Goal: Participate in discussion: Engage in conversation with other users on a specific topic

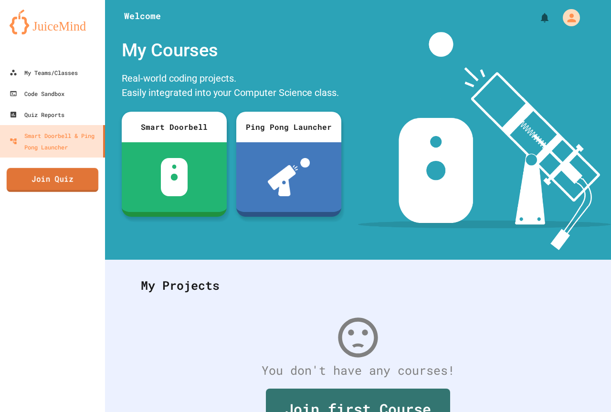
click at [61, 176] on link "Join Quiz" at bounding box center [53, 180] width 92 height 24
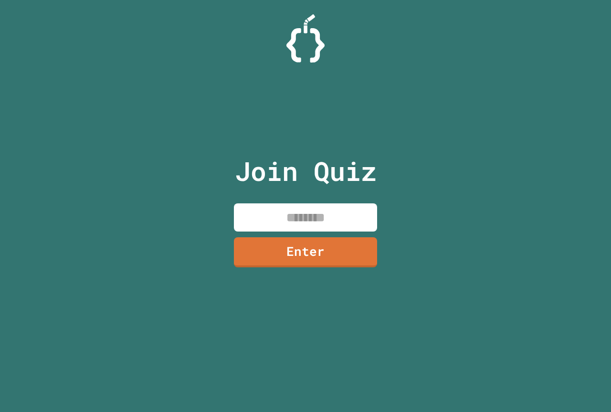
click at [280, 219] on input at bounding box center [305, 217] width 143 height 28
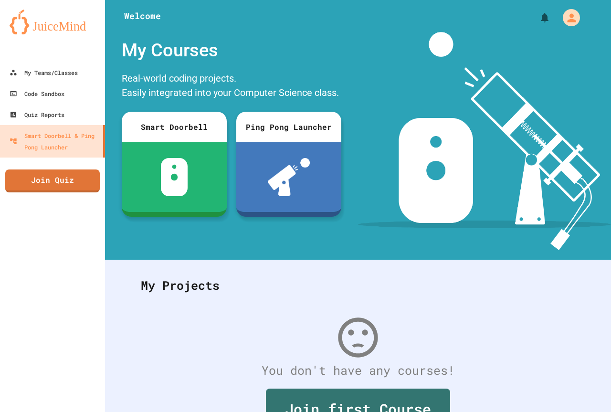
click at [572, 24] on button "My Account" at bounding box center [571, 18] width 22 height 22
click at [529, 411] on div at bounding box center [305, 412] width 611 height 0
click at [19, 173] on link "Join Quiz" at bounding box center [53, 180] width 92 height 24
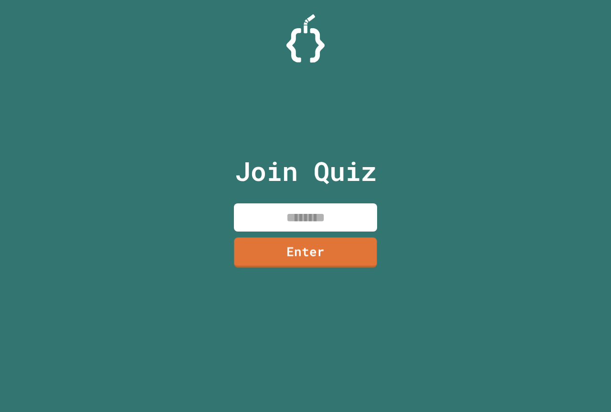
click at [322, 220] on input at bounding box center [305, 217] width 143 height 28
type input "********"
click at [341, 239] on link "Enter" at bounding box center [305, 252] width 141 height 30
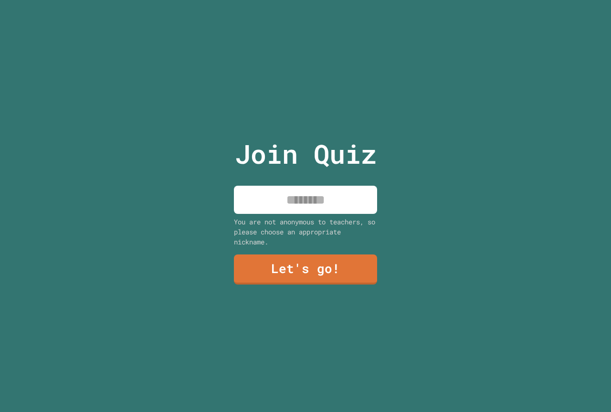
click at [343, 199] on input at bounding box center [305, 200] width 143 height 28
type input "**********"
click at [316, 268] on link "Let's go!" at bounding box center [305, 269] width 143 height 30
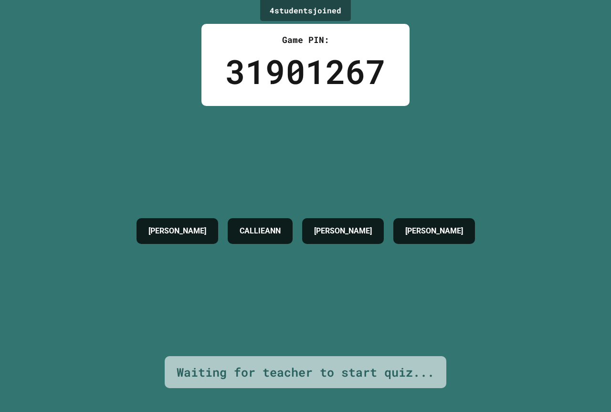
drag, startPoint x: 207, startPoint y: 53, endPoint x: 227, endPoint y: 61, distance: 21.2
click at [227, 61] on div "4 student s joined Game PIN: 31901267 [PERSON_NAME] [PERSON_NAME] Waiting for t…" at bounding box center [305, 206] width 611 height 412
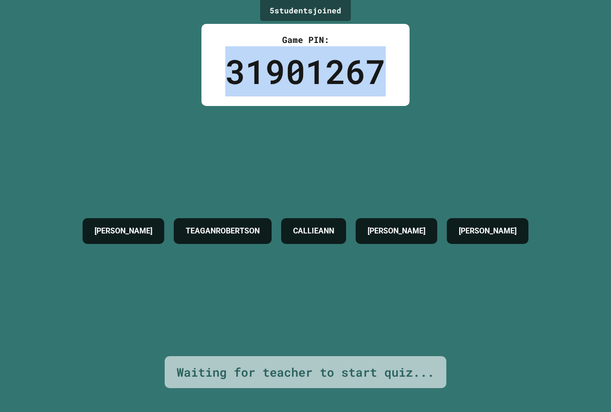
drag, startPoint x: 228, startPoint y: 62, endPoint x: 394, endPoint y: 62, distance: 166.5
click at [394, 62] on div "Game PIN: 31901267" at bounding box center [305, 65] width 208 height 82
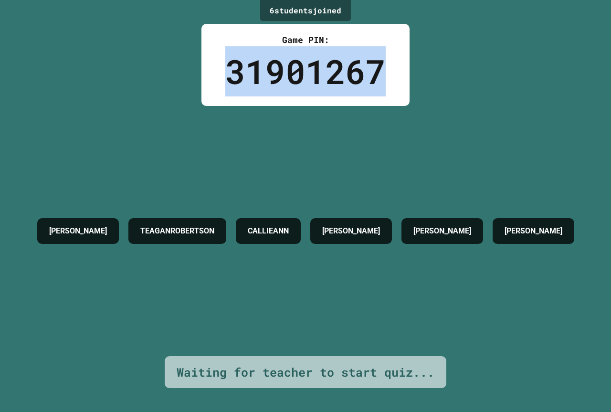
copy div "31901267"
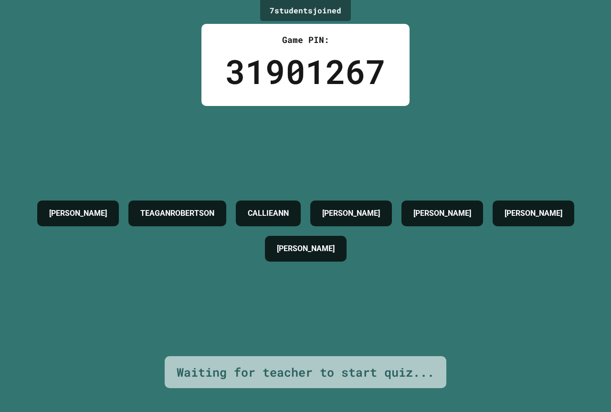
click at [375, 17] on div "7 student s joined Game PIN: 31901267 [PERSON_NAME] CALLIEANN [PERSON_NAME] [PE…" at bounding box center [305, 206] width 611 height 412
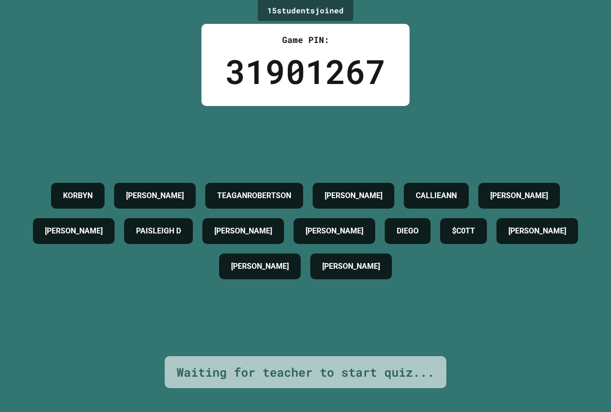
click at [459, 73] on div "15 student s joined Game PIN: 31901267 [PERSON_NAME] [PERSON_NAME] TEAGANROBERT…" at bounding box center [305, 206] width 611 height 412
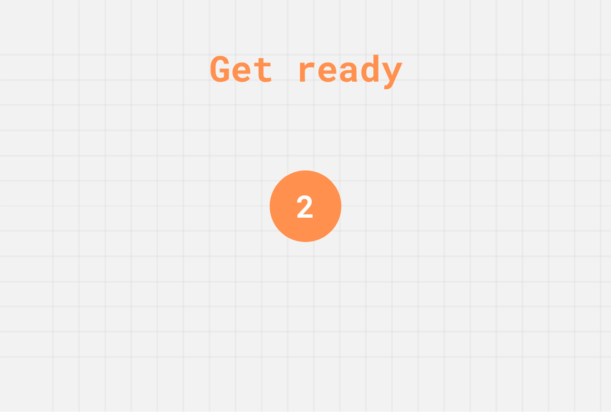
click at [526, 0] on div "Get ready 2" at bounding box center [305, 206] width 611 height 412
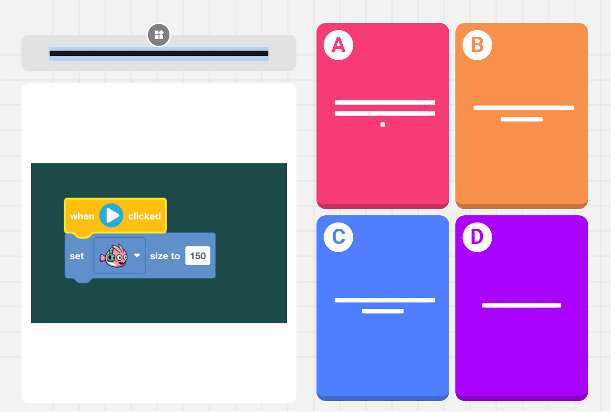
drag, startPoint x: 52, startPoint y: 53, endPoint x: 229, endPoint y: 77, distance: 179.0
click at [229, 71] on div "**********" at bounding box center [158, 53] width 275 height 36
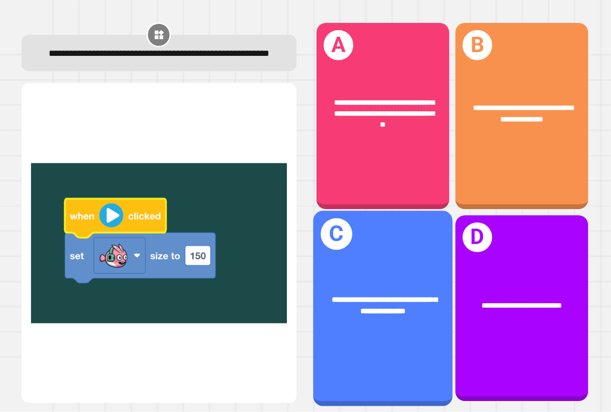
click at [391, 251] on div "**********" at bounding box center [382, 307] width 139 height 195
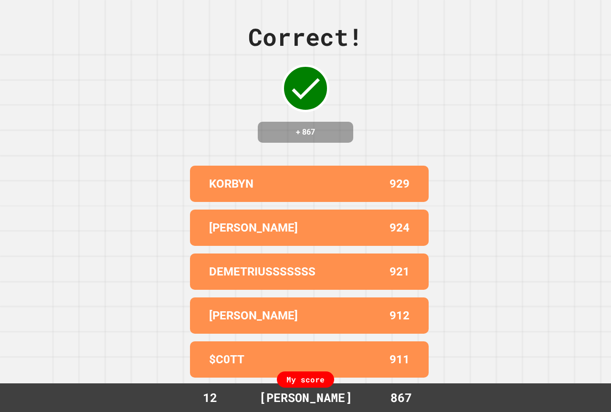
click at [399, 210] on div "[PERSON_NAME] 929 AIDEN 924 DEMETRIUSSSSSSS 921 [PERSON_NAME] 912 $C0TT 911" at bounding box center [305, 271] width 238 height 219
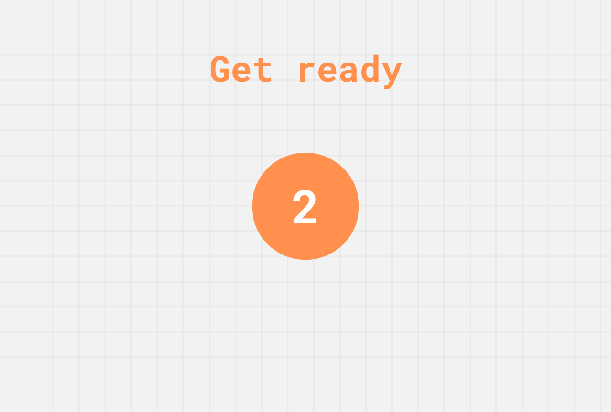
click at [552, 217] on div "Get ready 2" at bounding box center [305, 206] width 611 height 412
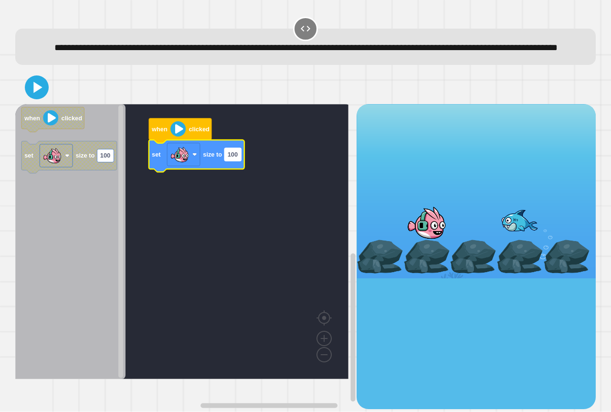
click at [231, 161] on rect "Blockly Workspace" at bounding box center [232, 154] width 17 height 13
type input "***"
click at [29, 99] on icon at bounding box center [36, 87] width 23 height 23
click at [207, 97] on div at bounding box center [305, 87] width 580 height 33
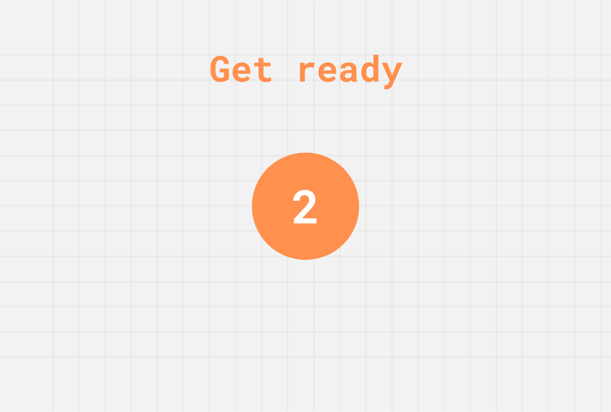
click at [179, 126] on div "Get ready 2" at bounding box center [305, 206] width 611 height 412
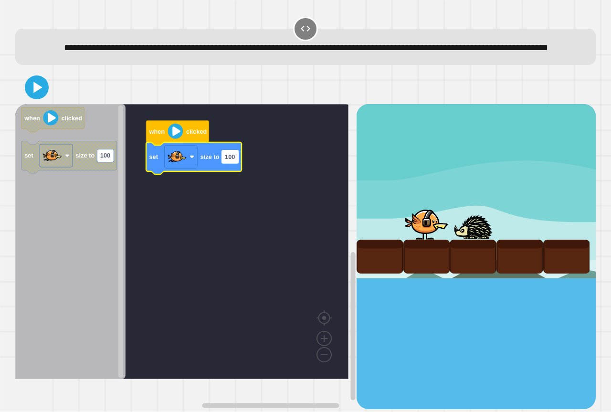
click at [228, 160] on text "100" at bounding box center [230, 156] width 10 height 7
type input "***"
click at [39, 93] on icon at bounding box center [37, 87] width 9 height 11
click at [106, 93] on div at bounding box center [305, 87] width 580 height 33
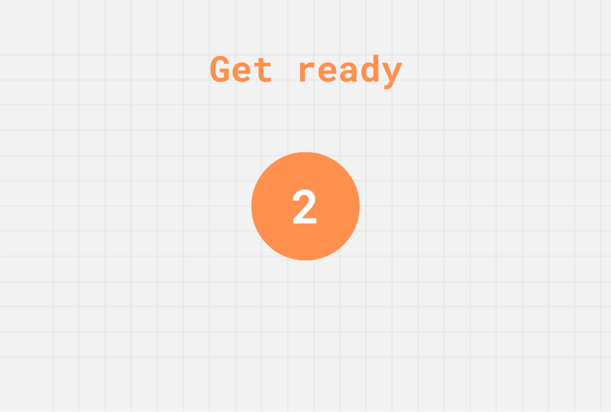
click at [112, 100] on div "Get ready 2" at bounding box center [305, 206] width 611 height 412
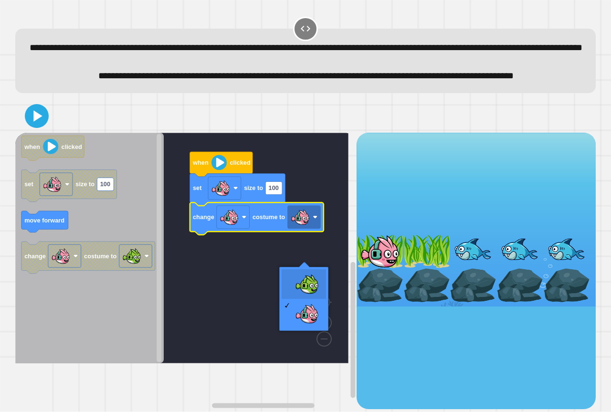
drag, startPoint x: 305, startPoint y: 281, endPoint x: 297, endPoint y: 281, distance: 7.6
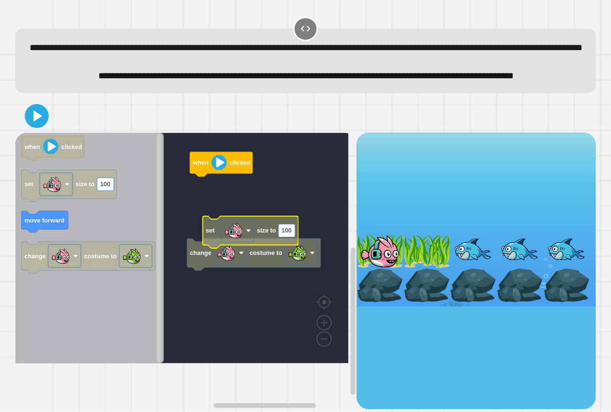
click at [238, 242] on rect "Blockly Workspace" at bounding box center [181, 248] width 333 height 230
click at [245, 293] on g "when clicked change costume to set size to 100" at bounding box center [188, 248] width 347 height 230
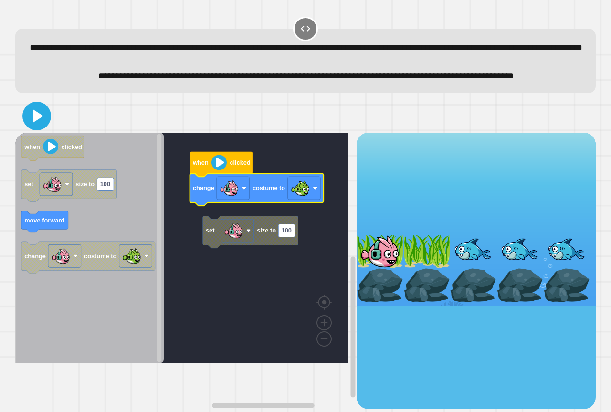
drag, startPoint x: 41, startPoint y: 151, endPoint x: 62, endPoint y: 155, distance: 21.8
click at [40, 127] on icon at bounding box center [36, 115] width 23 height 23
click at [191, 133] on div at bounding box center [305, 115] width 580 height 33
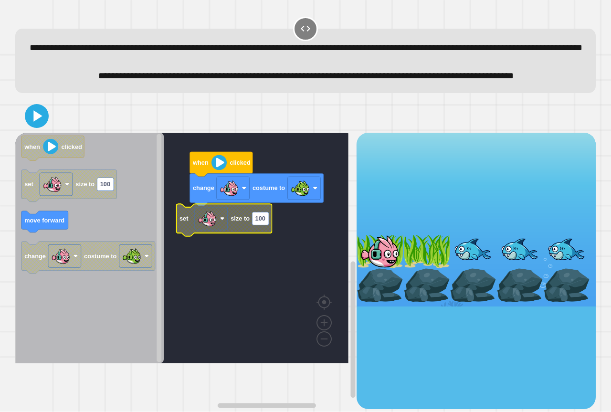
click at [267, 225] on rect "Blockly Workspace" at bounding box center [260, 218] width 17 height 13
type input "***"
click at [245, 259] on g "when clicked change costume to set size to 150" at bounding box center [188, 248] width 347 height 230
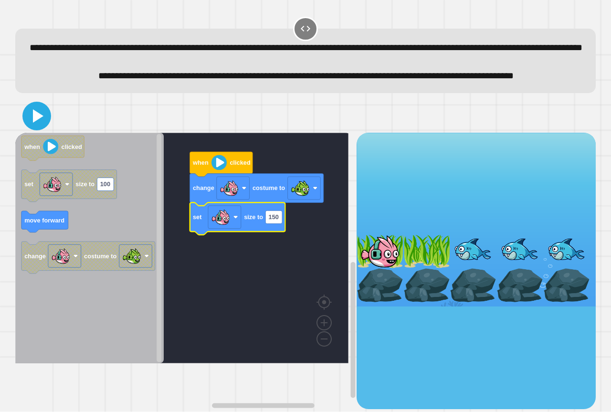
click at [38, 127] on icon at bounding box center [36, 115] width 23 height 23
click at [89, 133] on div at bounding box center [305, 115] width 580 height 33
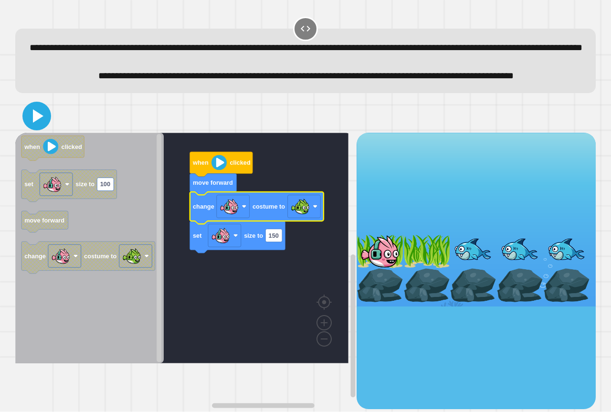
click at [31, 127] on icon at bounding box center [36, 115] width 23 height 23
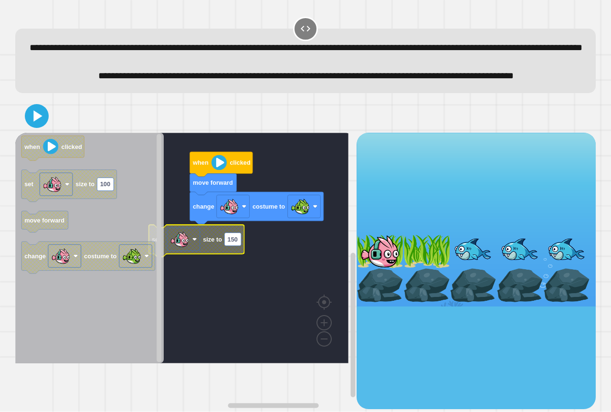
click at [235, 243] on text "150" at bounding box center [233, 239] width 10 height 7
type input "***"
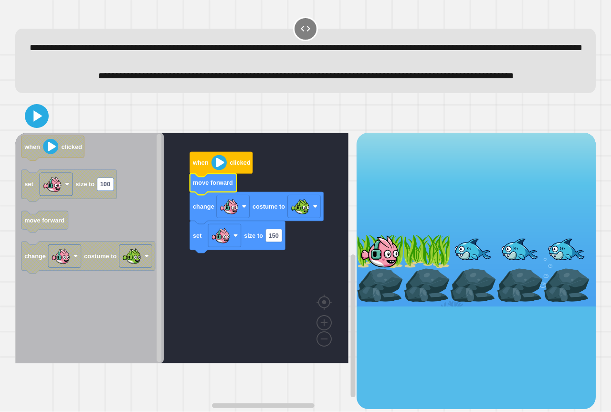
click at [220, 195] on icon "Blockly Workspace" at bounding box center [213, 184] width 47 height 21
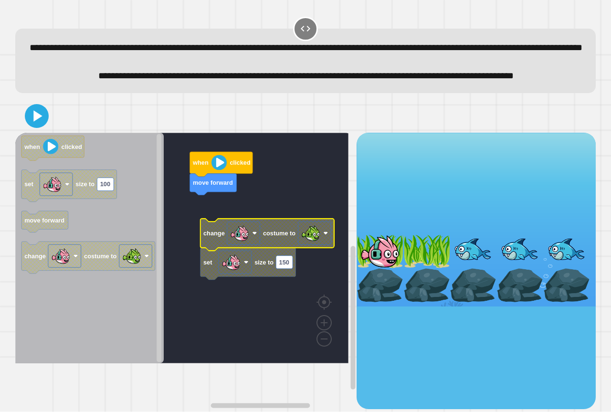
click at [216, 236] on rect "Blockly Workspace" at bounding box center [181, 248] width 333 height 230
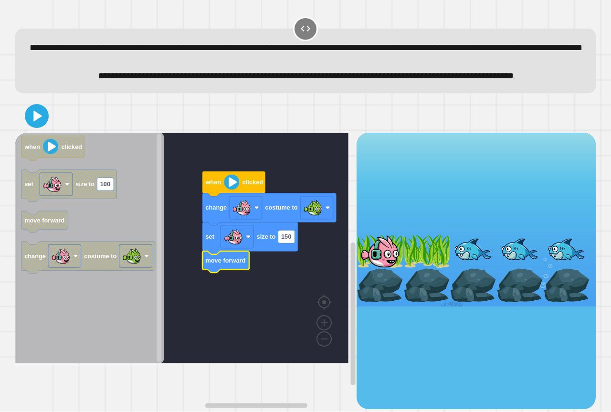
click at [31, 125] on icon at bounding box center [36, 115] width 19 height 19
click at [91, 133] on div at bounding box center [305, 115] width 580 height 33
click at [314, 217] on image "Blockly Workspace" at bounding box center [312, 207] width 19 height 19
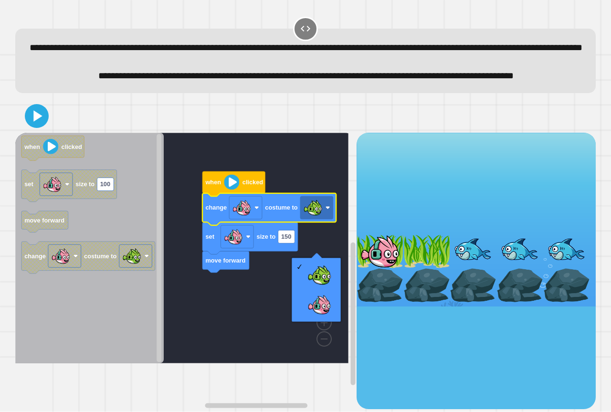
click at [276, 307] on rect "Blockly Workspace" at bounding box center [181, 248] width 333 height 230
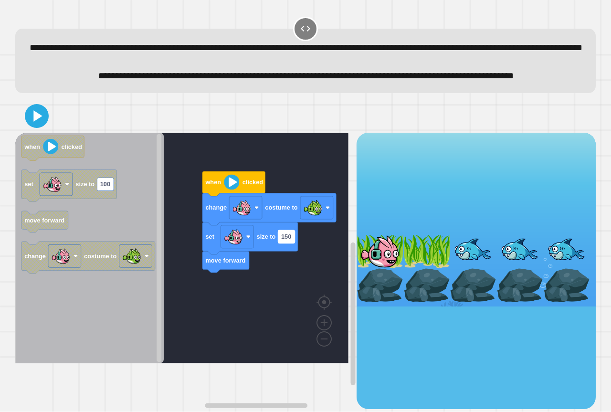
click at [290, 240] on text "150" at bounding box center [286, 236] width 10 height 7
type input "***"
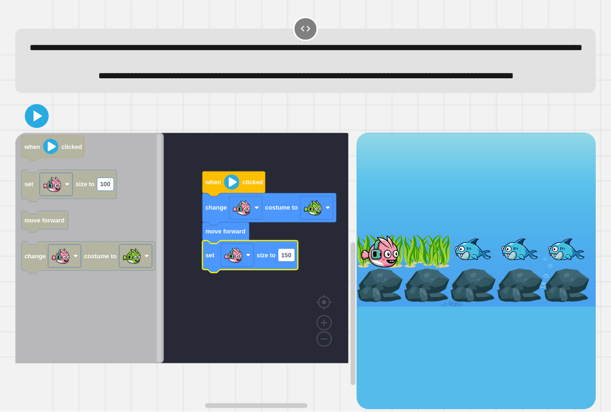
click at [45, 133] on div at bounding box center [305, 115] width 580 height 33
click at [302, 219] on rect "Blockly Workspace" at bounding box center [316, 207] width 33 height 23
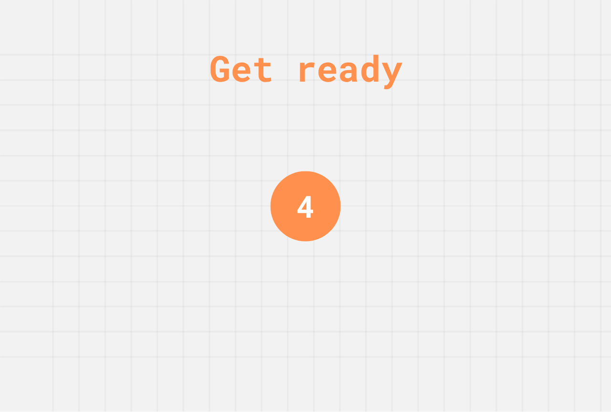
click at [319, 238] on div "Get ready 4" at bounding box center [305, 206] width 72 height 412
click at [367, 133] on div "Get ready 1" at bounding box center [305, 206] width 611 height 412
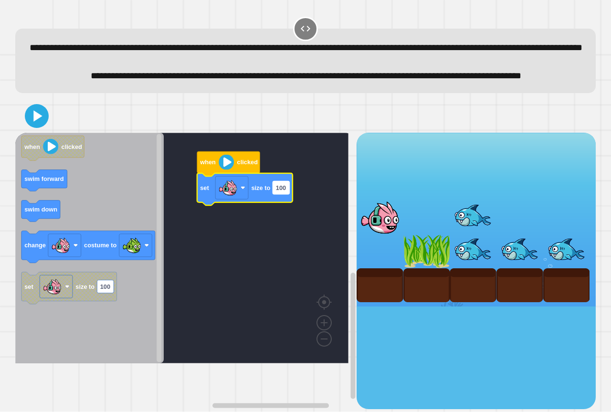
click at [285, 194] on rect "Blockly Workspace" at bounding box center [280, 187] width 17 height 13
type input "***"
click at [31, 125] on icon at bounding box center [36, 115] width 19 height 19
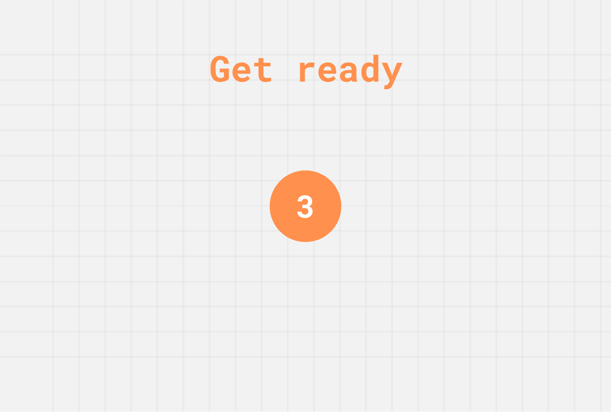
click at [145, 278] on div "Get ready 3" at bounding box center [305, 206] width 611 height 412
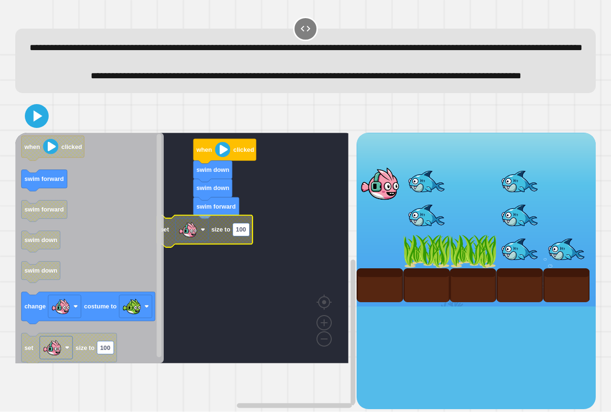
click at [243, 233] on text "100" at bounding box center [241, 229] width 10 height 7
type input "**"
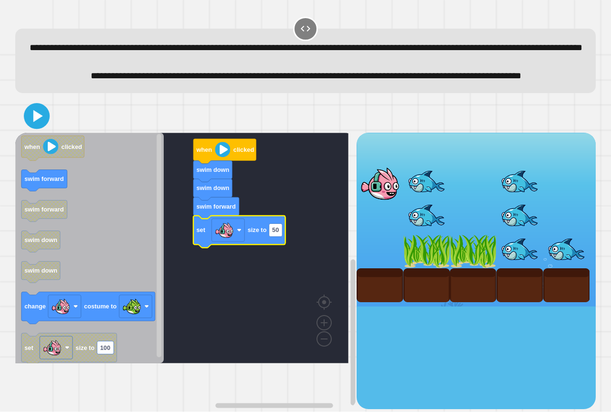
drag, startPoint x: 32, startPoint y: 151, endPoint x: 269, endPoint y: 422, distance: 360.0
click at [269, 411] on html "**********" at bounding box center [305, 206] width 611 height 412
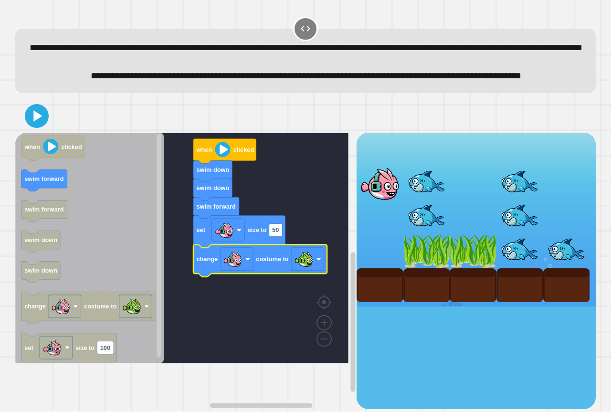
click at [42, 133] on div at bounding box center [305, 115] width 580 height 33
click at [49, 133] on div at bounding box center [305, 115] width 580 height 33
drag, startPoint x: 48, startPoint y: 152, endPoint x: 31, endPoint y: 146, distance: 18.1
click at [44, 133] on div at bounding box center [305, 115] width 580 height 33
click at [31, 126] on icon at bounding box center [36, 115] width 21 height 21
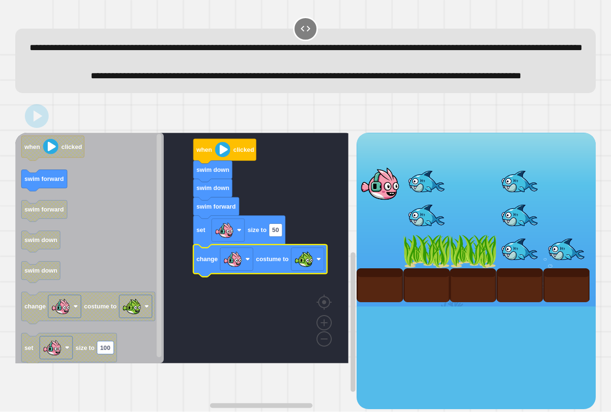
click at [146, 133] on div at bounding box center [305, 115] width 580 height 33
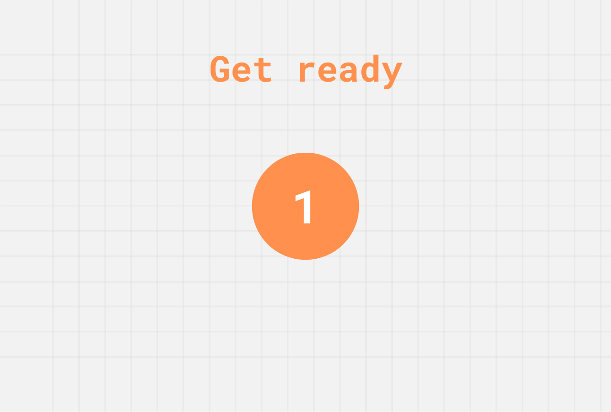
click at [242, 114] on div "Get ready 1" at bounding box center [305, 206] width 611 height 412
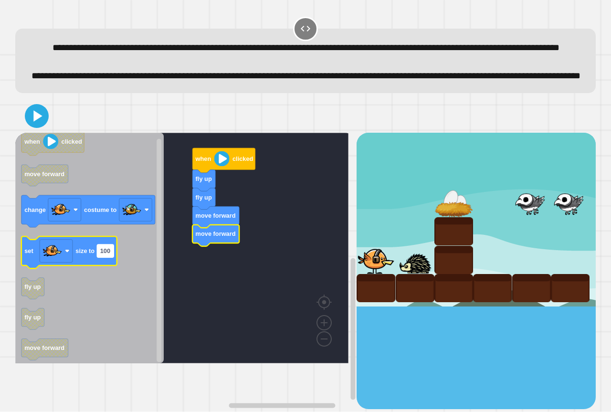
click at [110, 254] on text "100" at bounding box center [105, 250] width 10 height 7
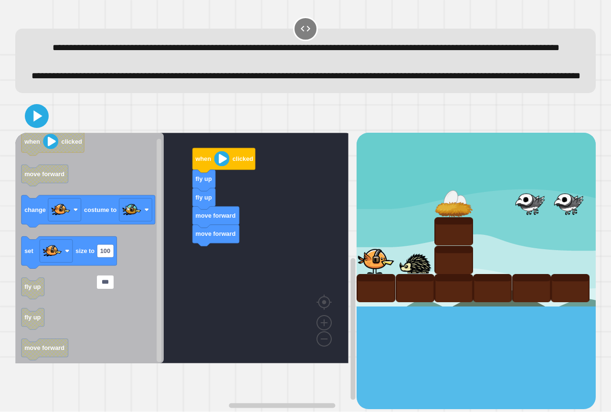
click at [110, 282] on input "***" at bounding box center [105, 281] width 17 height 13
type input "**"
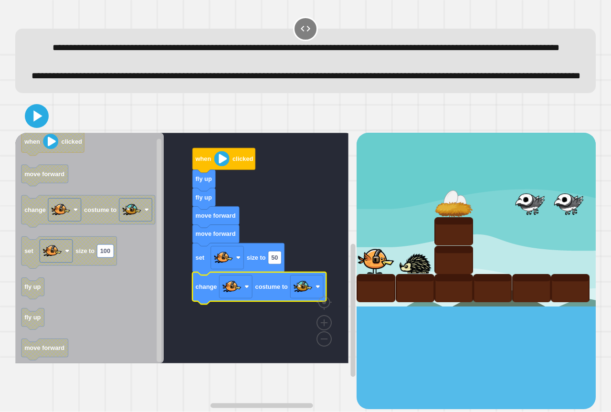
click at [31, 125] on icon at bounding box center [36, 115] width 19 height 19
click at [133, 93] on div "**********" at bounding box center [305, 61] width 580 height 64
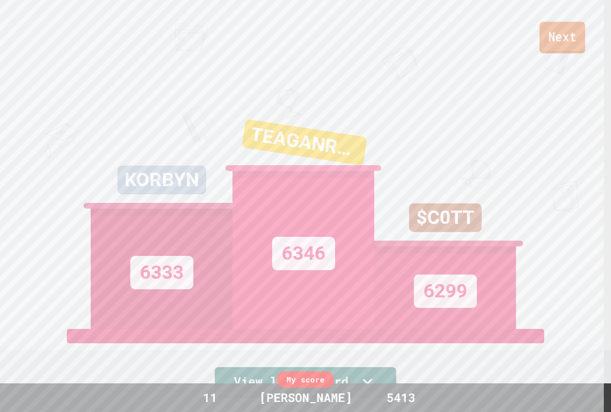
click at [571, 27] on link "Next" at bounding box center [562, 37] width 46 height 31
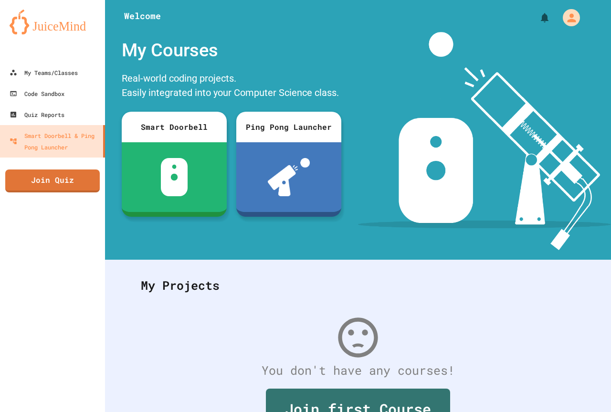
click at [23, 167] on div "My Teams/Classes Code Sandbox Quiz Reports Smart Doorbell & Ping Pong Launcher …" at bounding box center [52, 206] width 105 height 412
click at [44, 178] on link "Join Quiz" at bounding box center [52, 179] width 85 height 24
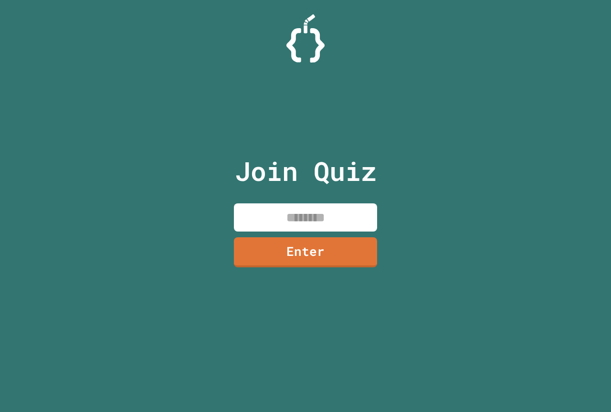
click at [328, 210] on input at bounding box center [305, 217] width 143 height 28
paste input "********"
type input "********"
click at [320, 250] on link "Enter" at bounding box center [305, 250] width 141 height 31
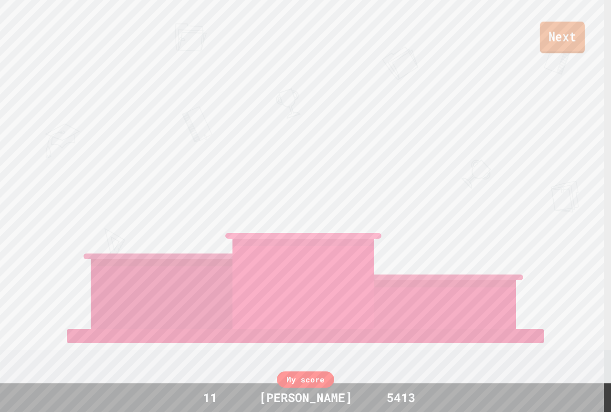
click at [577, 39] on link "Next" at bounding box center [561, 36] width 45 height 31
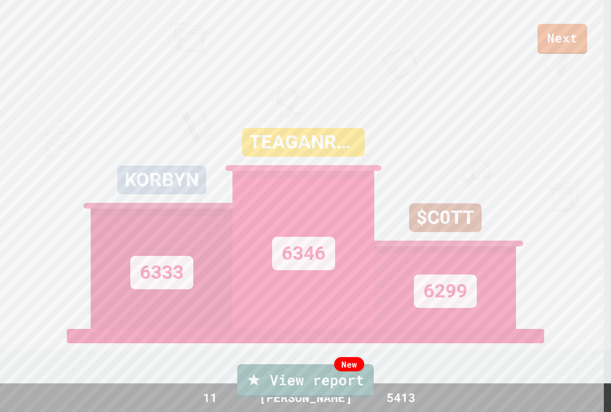
drag, startPoint x: 610, startPoint y: 13, endPoint x: 587, endPoint y: 25, distance: 25.8
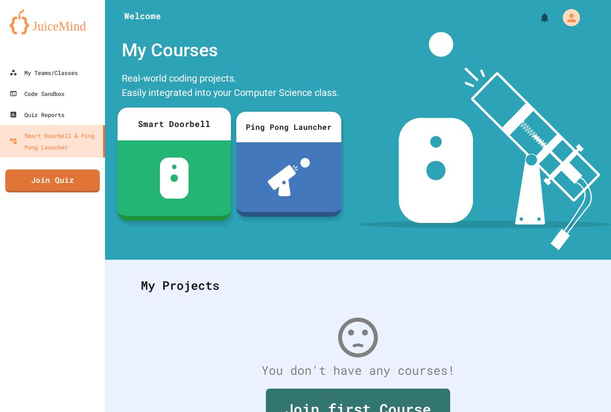
click at [99, 173] on div "My Teams/Classes Code Sandbox Quiz Reports Smart Doorbell & Ping Pong Launcher …" at bounding box center [52, 206] width 105 height 412
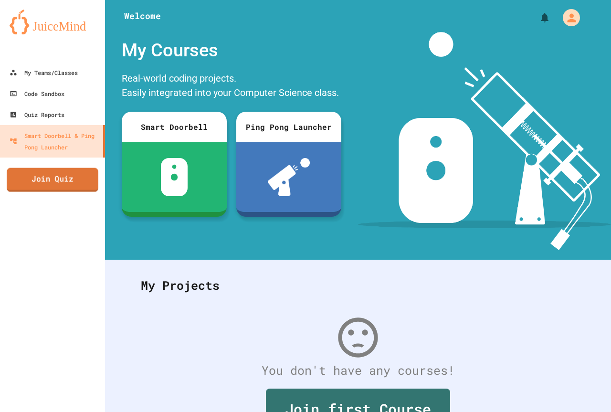
click at [94, 177] on link "Join Quiz" at bounding box center [53, 180] width 92 height 24
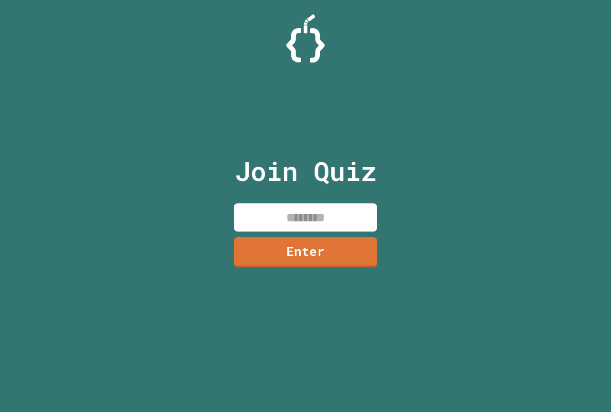
click at [302, 217] on input at bounding box center [305, 217] width 143 height 28
paste input "********"
click at [360, 213] on input "********" at bounding box center [305, 217] width 143 height 28
click at [343, 259] on link "Enter" at bounding box center [305, 252] width 143 height 30
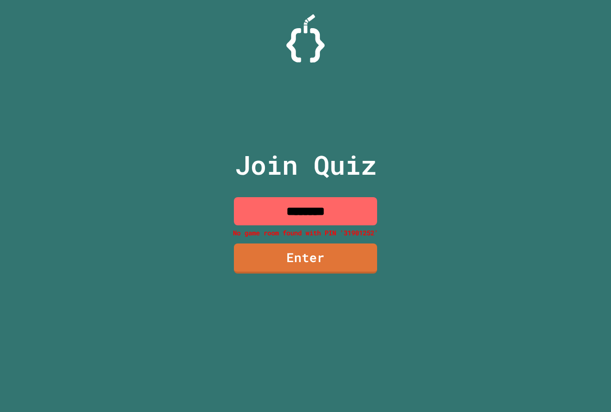
click at [309, 211] on input "********" at bounding box center [305, 211] width 143 height 28
click at [310, 211] on input "********" at bounding box center [305, 211] width 143 height 28
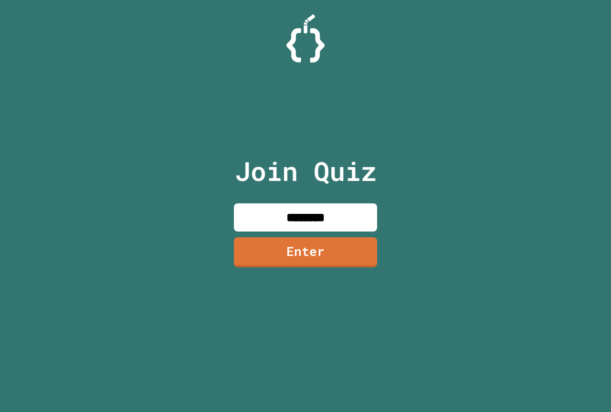
type input "********"
click at [287, 239] on link "Enter" at bounding box center [305, 252] width 143 height 30
click at [305, 24] on div at bounding box center [305, 24] width 0 height 0
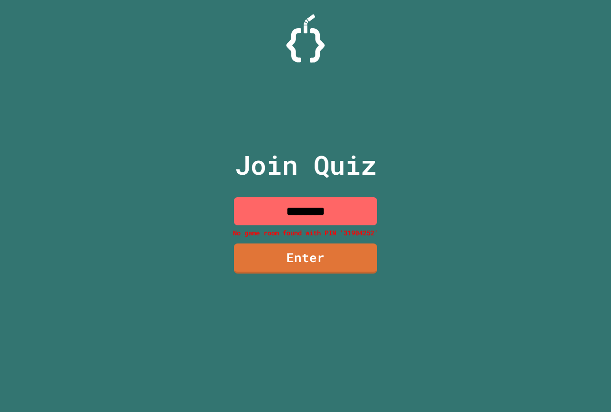
drag, startPoint x: 135, startPoint y: 244, endPoint x: 114, endPoint y: 247, distance: 21.2
click at [114, 247] on div "Join Quiz ******** No game room found with PIN '31904252' Enter" at bounding box center [305, 206] width 611 height 412
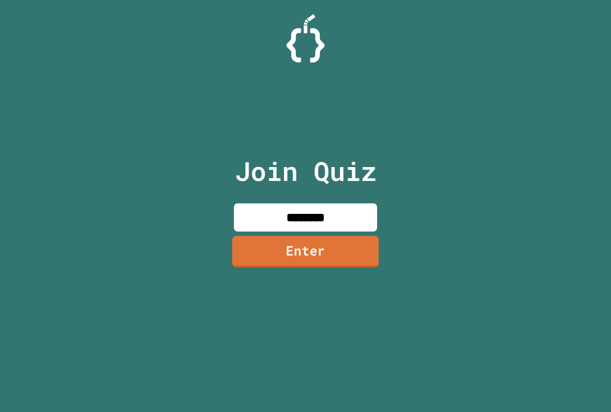
type input "********"
click at [333, 253] on link "Enter" at bounding box center [305, 251] width 146 height 31
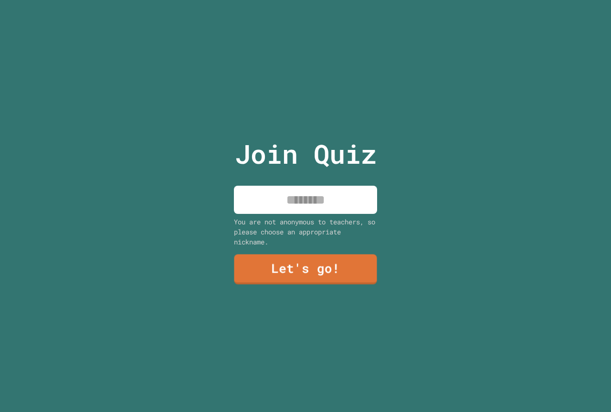
click at [315, 200] on input at bounding box center [305, 200] width 143 height 28
type input "**********"
click at [307, 259] on link "Let's go!" at bounding box center [305, 268] width 143 height 31
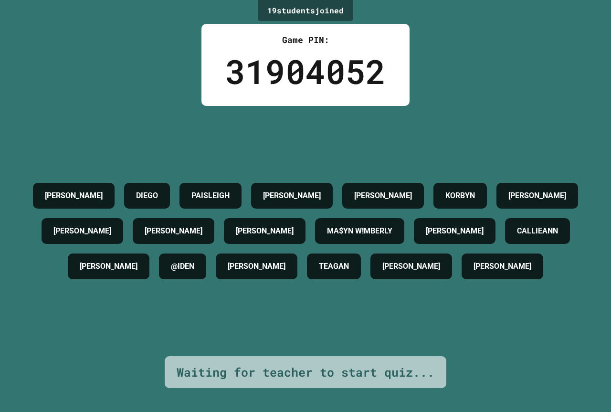
drag, startPoint x: 21, startPoint y: 145, endPoint x: 610, endPoint y: 276, distance: 603.5
click at [610, 269] on div "19 student s joined Game PIN: 31904052 [PERSON_NAME] PAISLEIGH [PERSON_NAME] [P…" at bounding box center [305, 206] width 611 height 412
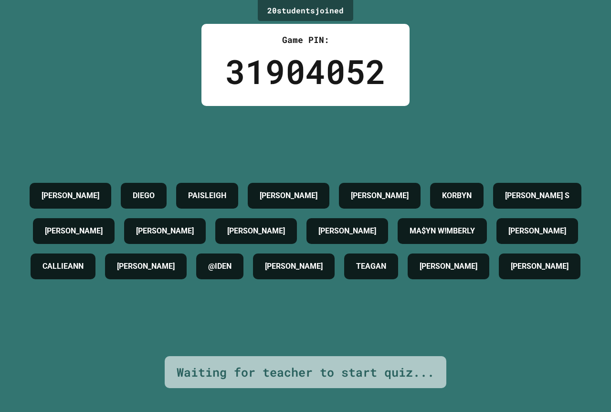
click at [530, 256] on div "[PERSON_NAME] PAISLEIGH [PERSON_NAME] [PERSON_NAME] S [PERSON_NAME] GABBY [PERS…" at bounding box center [305, 231] width 563 height 106
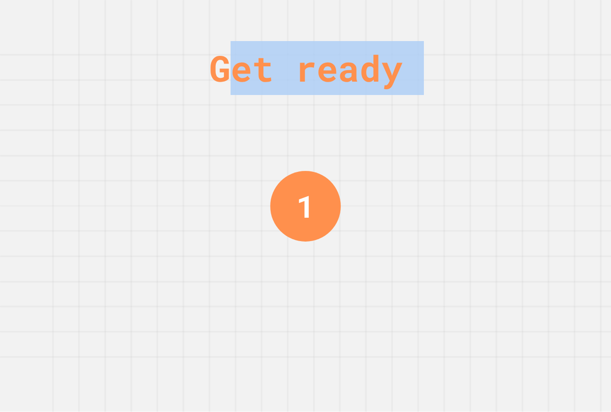
drag, startPoint x: 526, startPoint y: 153, endPoint x: 192, endPoint y: 68, distance: 344.5
click at [192, 68] on div "Get ready 1" at bounding box center [305, 206] width 611 height 412
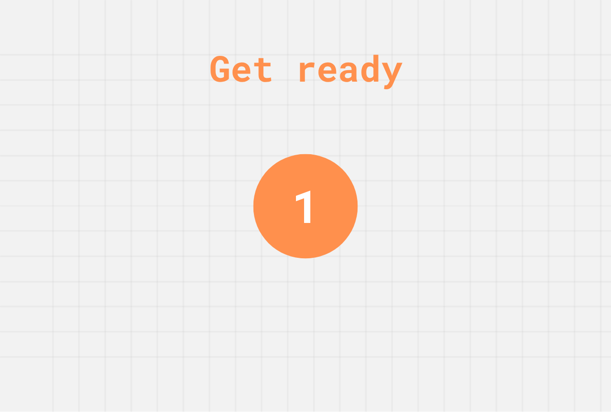
click at [114, 163] on div "Get ready 1" at bounding box center [305, 206] width 611 height 412
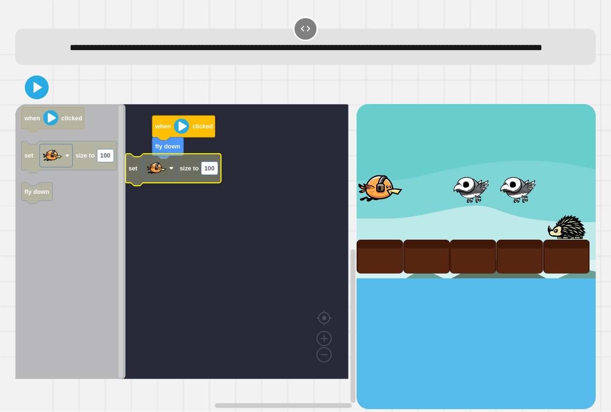
click at [209, 172] on text "100" at bounding box center [209, 168] width 10 height 7
click at [209, 187] on input "***" at bounding box center [209, 183] width 17 height 13
click at [206, 178] on input "***" at bounding box center [209, 183] width 17 height 13
type input "***"
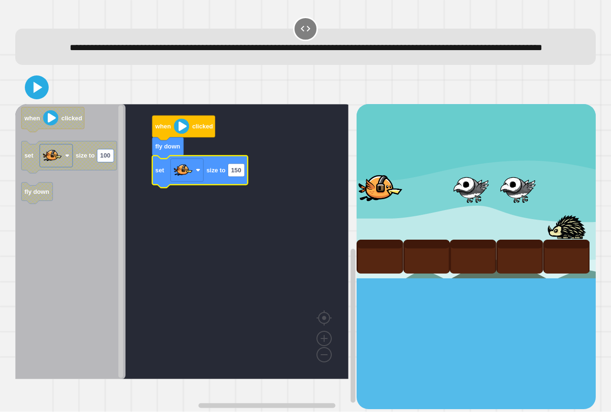
click at [41, 104] on div at bounding box center [305, 87] width 580 height 33
click at [40, 99] on icon at bounding box center [37, 87] width 22 height 22
click at [108, 104] on div at bounding box center [305, 87] width 580 height 33
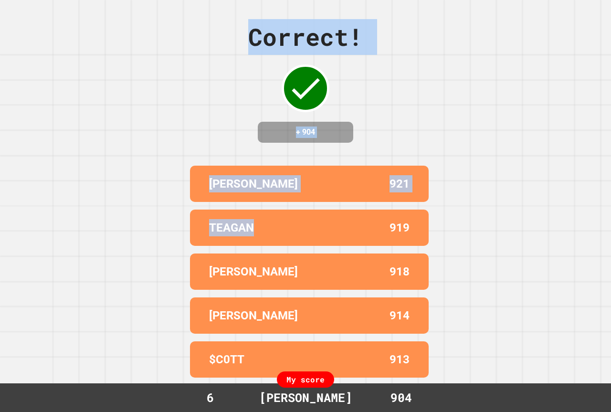
drag, startPoint x: 12, startPoint y: 185, endPoint x: 283, endPoint y: 249, distance: 278.4
click at [228, 246] on div "TEAGAN 919" at bounding box center [309, 227] width 238 height 36
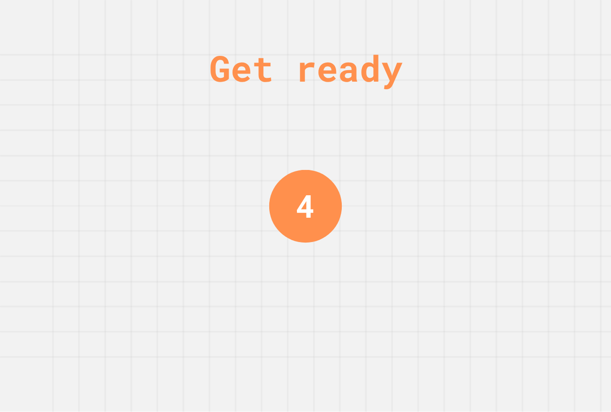
click at [536, 247] on div "Get ready 4" at bounding box center [305, 206] width 611 height 412
click at [514, 201] on div "Get ready 3" at bounding box center [305, 206] width 611 height 412
click at [514, 201] on div "Get ready 2" at bounding box center [305, 206] width 611 height 412
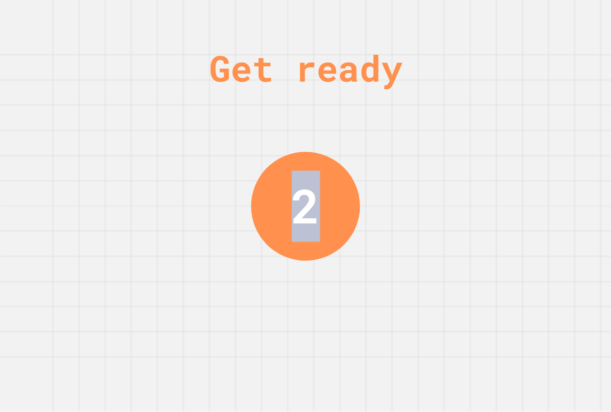
click at [514, 201] on div "Get ready 2" at bounding box center [305, 206] width 611 height 412
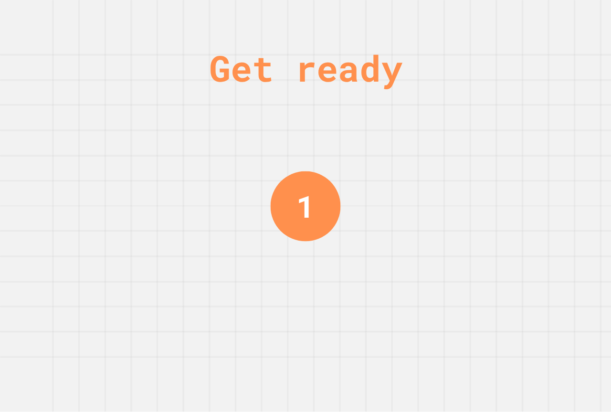
click at [514, 201] on div "Get ready 1" at bounding box center [305, 206] width 611 height 412
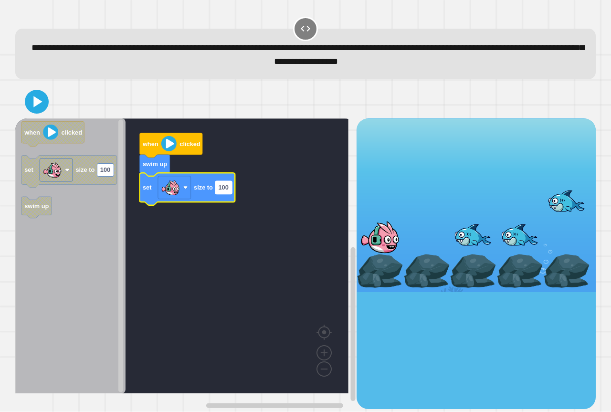
click at [224, 193] on rect "Blockly Workspace" at bounding box center [223, 187] width 17 height 13
click at [224, 193] on input "***" at bounding box center [223, 188] width 17 height 13
type input "***"
click at [46, 109] on icon at bounding box center [36, 102] width 21 height 21
click at [123, 103] on div at bounding box center [305, 101] width 580 height 33
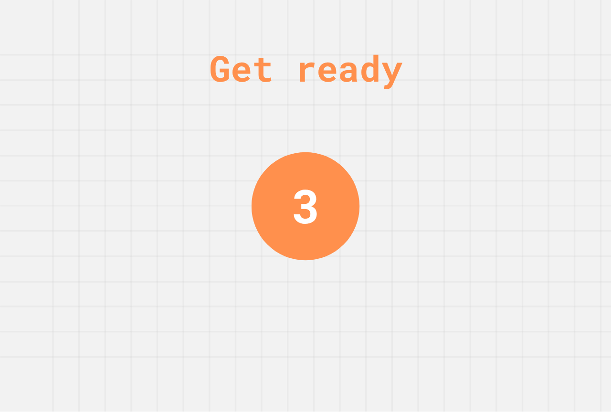
click at [136, 109] on div "Get ready 3" at bounding box center [305, 206] width 611 height 412
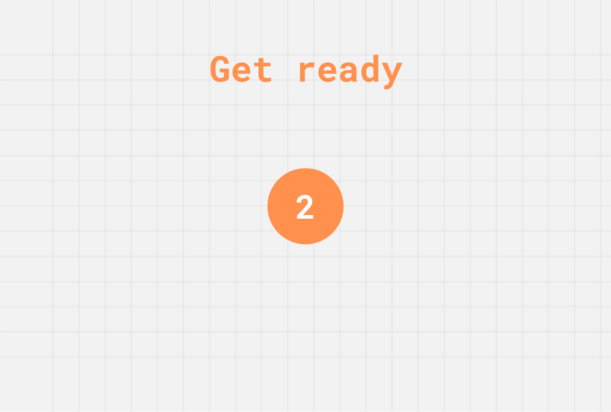
click at [136, 109] on div "Get ready 2" at bounding box center [305, 206] width 611 height 412
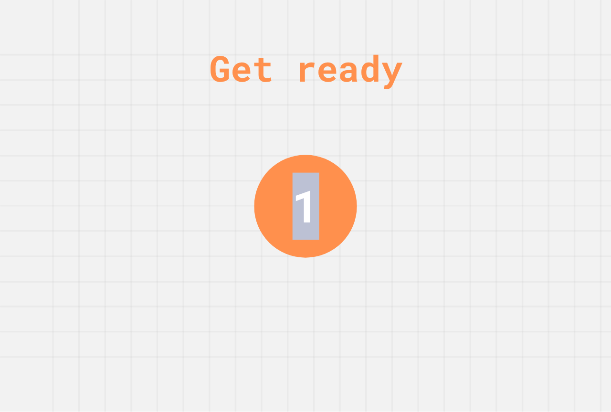
click at [136, 109] on div "Get ready 1" at bounding box center [305, 206] width 611 height 412
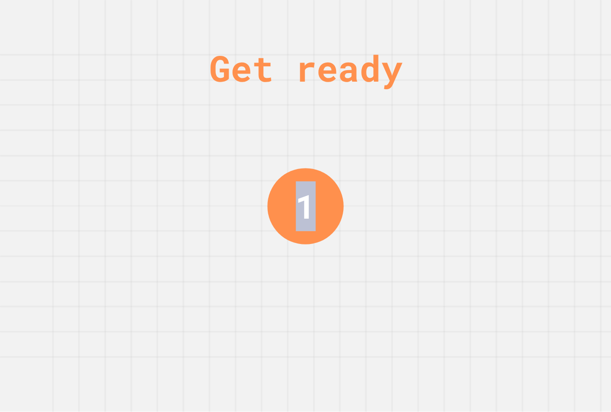
click at [165, 141] on div "Get ready 1" at bounding box center [305, 206] width 611 height 412
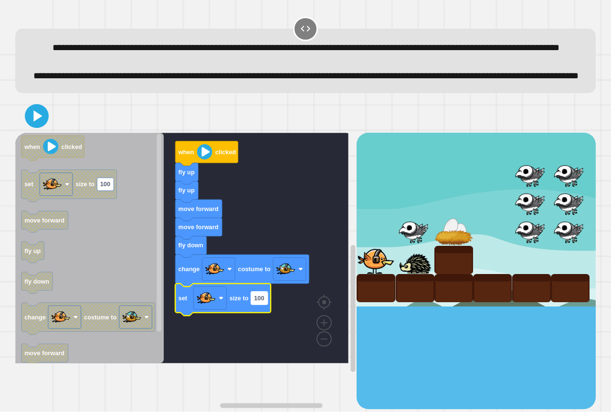
click at [263, 301] on text "100" at bounding box center [259, 297] width 10 height 7
drag, startPoint x: 165, startPoint y: 141, endPoint x: 263, endPoint y: 332, distance: 214.4
click at [263, 331] on input "***" at bounding box center [259, 328] width 17 height 13
type input "**"
click at [41, 123] on icon at bounding box center [38, 115] width 10 height 13
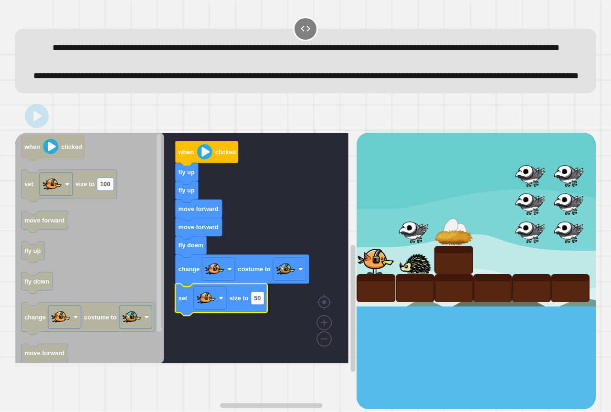
click at [101, 133] on div at bounding box center [305, 115] width 580 height 33
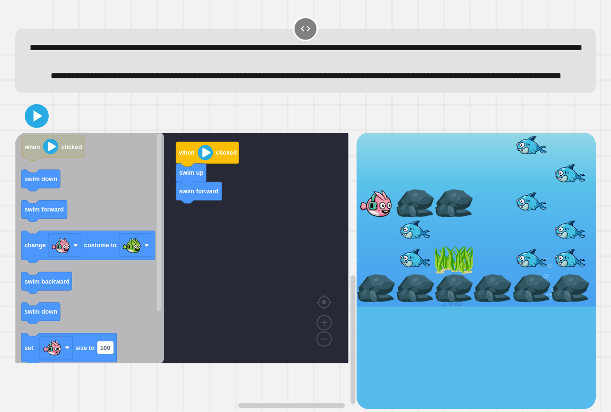
click at [365, 133] on div at bounding box center [305, 115] width 580 height 33
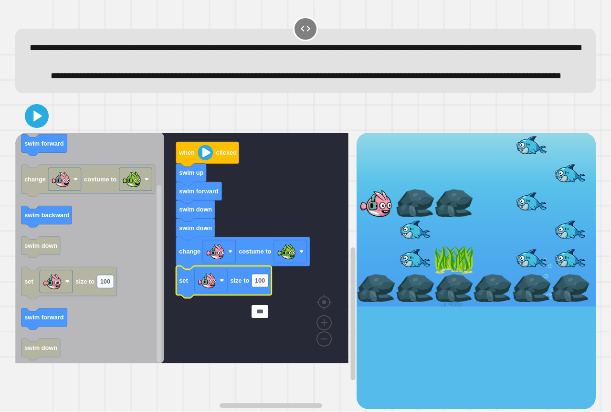
click at [263, 317] on input "***" at bounding box center [259, 311] width 17 height 13
type input "**"
click at [40, 127] on icon at bounding box center [36, 115] width 23 height 23
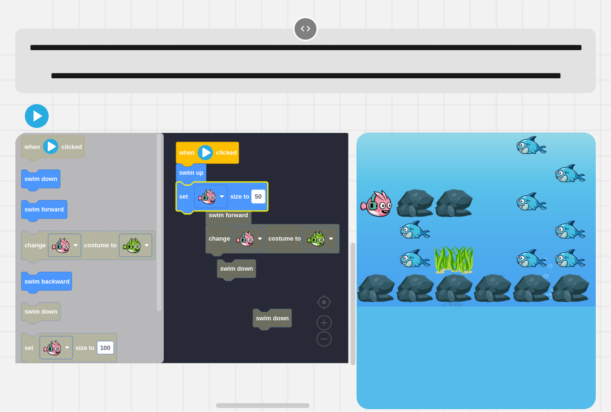
click at [262, 203] on rect "Blockly Workspace" at bounding box center [257, 196] width 13 height 13
type input "***"
click at [13, 141] on div "swim down swim down swim forward change costume to when clicked swim up set siz…" at bounding box center [305, 253] width 586 height 315
click at [22, 133] on div at bounding box center [305, 115] width 580 height 33
click at [23, 133] on div at bounding box center [305, 115] width 580 height 33
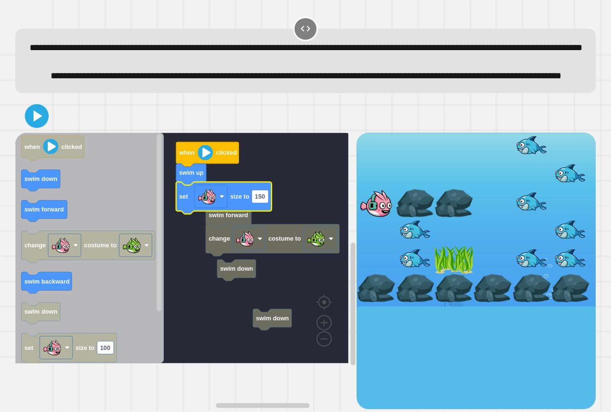
click at [31, 125] on icon at bounding box center [36, 115] width 19 height 19
click at [88, 133] on div at bounding box center [305, 115] width 580 height 33
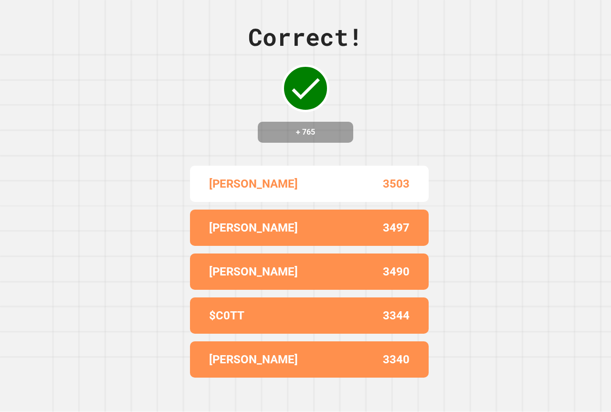
click at [352, 102] on div "Correct! + 765" at bounding box center [305, 81] width 114 height 124
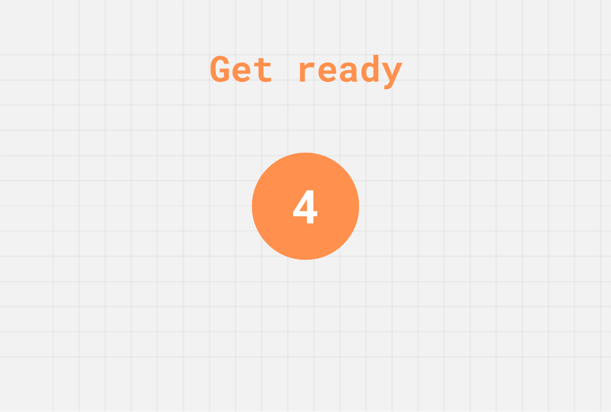
click at [412, 125] on div "Get ready 4" at bounding box center [305, 206] width 611 height 412
drag, startPoint x: 411, startPoint y: 140, endPoint x: 433, endPoint y: 145, distance: 22.4
click at [415, 141] on div "Get ready 3" at bounding box center [305, 206] width 611 height 412
click at [425, 148] on div "Get ready 2" at bounding box center [305, 206] width 611 height 412
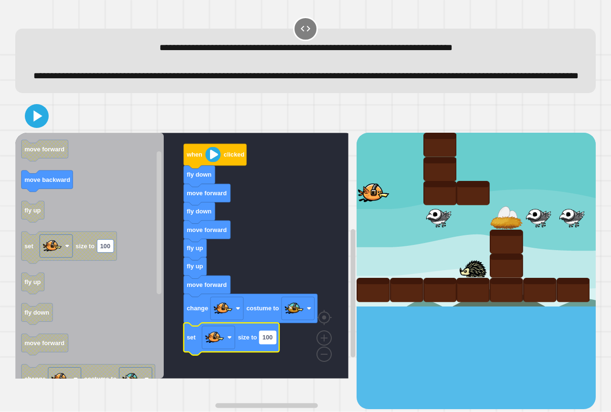
click at [271, 341] on text "100" at bounding box center [267, 336] width 10 height 7
type input "**"
click at [46, 133] on div at bounding box center [305, 115] width 580 height 33
click at [44, 127] on icon at bounding box center [36, 115] width 23 height 23
click at [111, 127] on div at bounding box center [305, 115] width 580 height 33
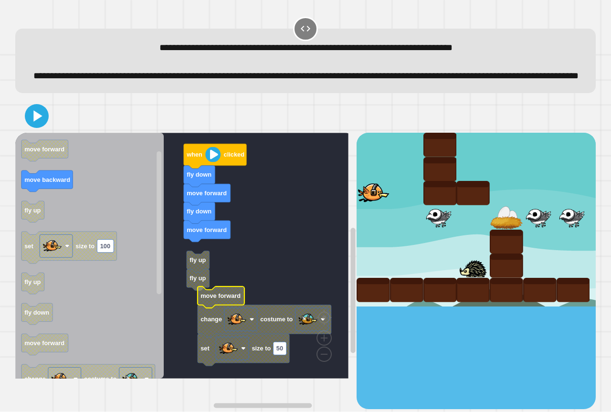
click at [219, 307] on icon "Blockly Workspace" at bounding box center [220, 296] width 47 height 21
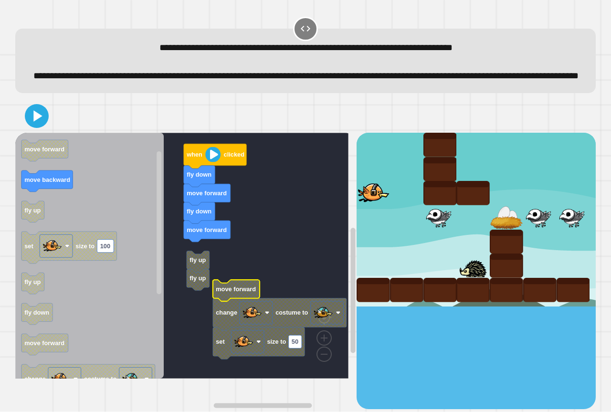
click at [235, 292] on text "move forward" at bounding box center [236, 288] width 40 height 7
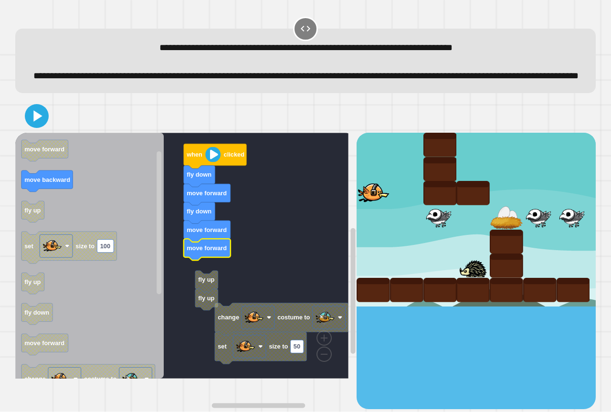
click at [205, 285] on rect "Blockly Workspace" at bounding box center [181, 256] width 333 height 246
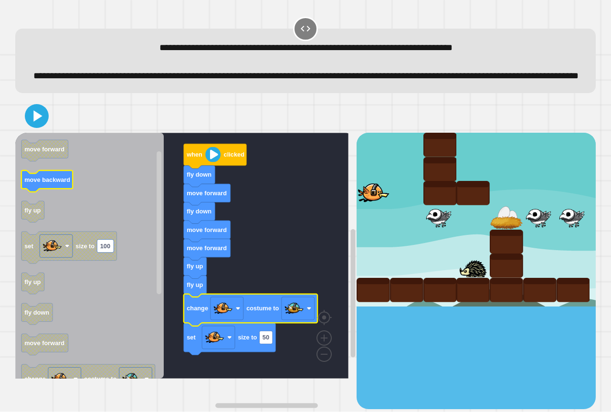
click at [64, 183] on text "move backward" at bounding box center [47, 179] width 46 height 7
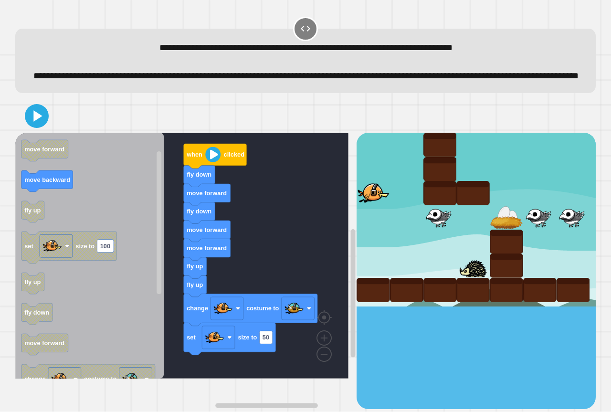
drag, startPoint x: 63, startPoint y: 141, endPoint x: 41, endPoint y: 135, distance: 23.1
click at [58, 133] on div at bounding box center [305, 115] width 580 height 33
click at [41, 127] on icon at bounding box center [36, 115] width 23 height 23
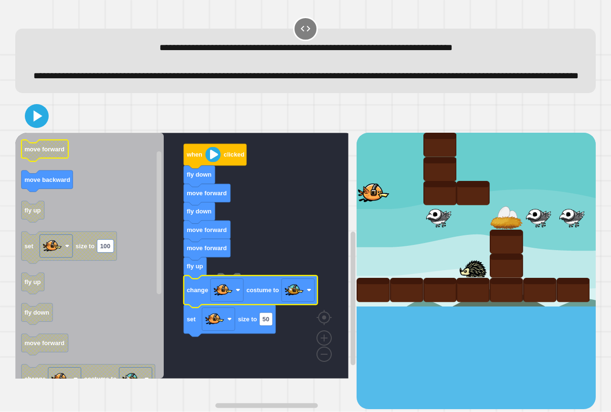
click at [41, 133] on div at bounding box center [305, 115] width 580 height 33
click at [41, 126] on icon at bounding box center [37, 116] width 20 height 20
click at [145, 96] on div "**********" at bounding box center [305, 54] width 586 height 84
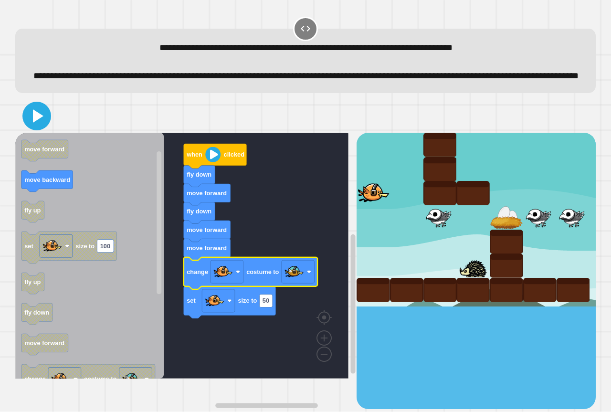
click at [36, 123] on icon at bounding box center [38, 115] width 10 height 13
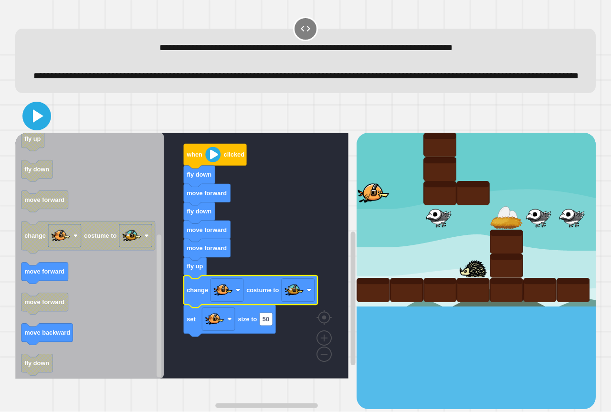
click at [31, 127] on icon at bounding box center [36, 115] width 23 height 23
click at [106, 120] on div at bounding box center [305, 115] width 580 height 33
click at [38, 122] on icon at bounding box center [37, 115] width 9 height 11
click at [46, 133] on div at bounding box center [305, 115] width 580 height 33
click at [45, 133] on div at bounding box center [305, 115] width 580 height 33
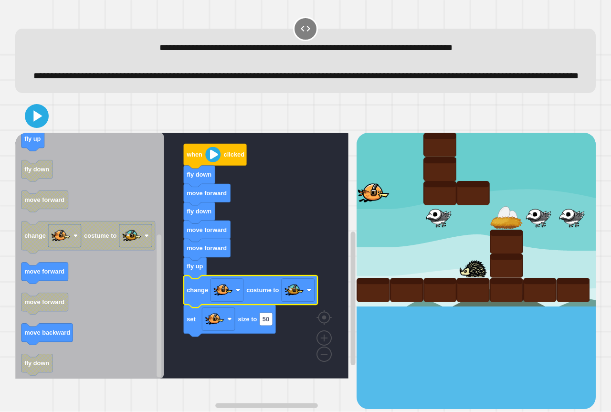
click at [43, 133] on div at bounding box center [305, 115] width 580 height 33
click at [43, 127] on icon at bounding box center [36, 115] width 23 height 23
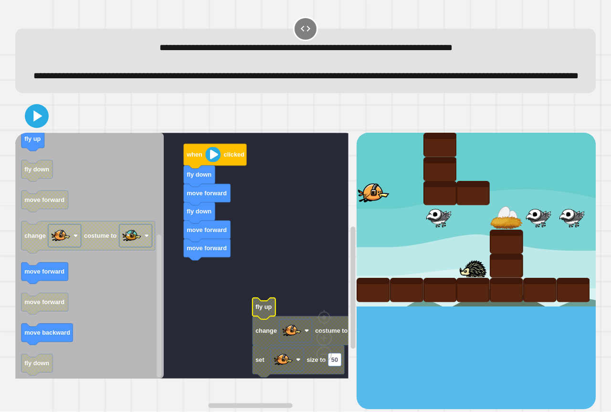
click at [265, 311] on text "fly up" at bounding box center [263, 306] width 16 height 7
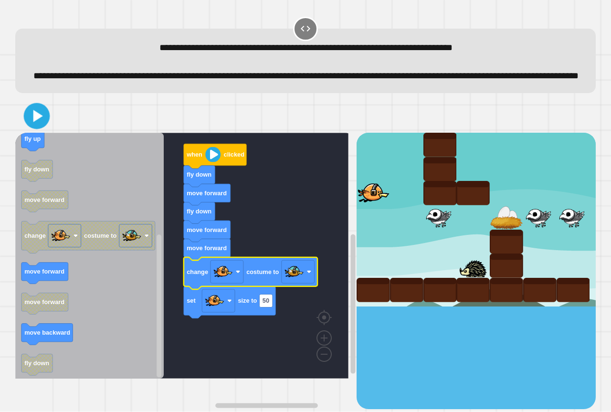
click at [25, 128] on div at bounding box center [305, 115] width 580 height 33
click at [28, 127] on icon at bounding box center [36, 116] width 22 height 22
click at [489, 270] on div at bounding box center [505, 265] width 33 height 24
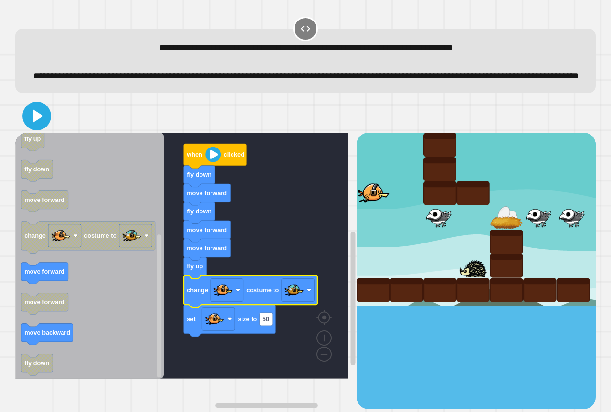
click at [33, 123] on icon at bounding box center [38, 115] width 10 height 13
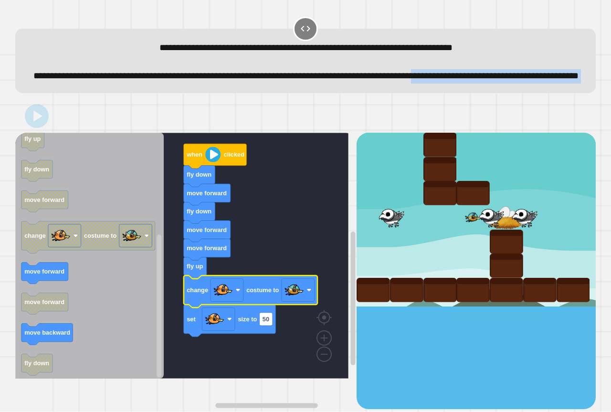
drag, startPoint x: 410, startPoint y: 117, endPoint x: 58, endPoint y: 87, distance: 352.8
click at [58, 87] on div "**********" at bounding box center [305, 211] width 586 height 399
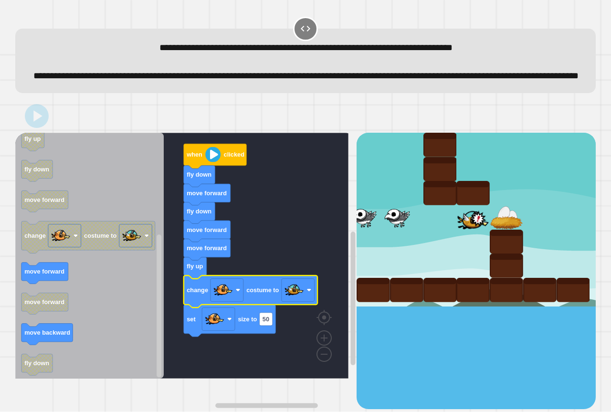
click at [146, 62] on div at bounding box center [305, 62] width 555 height 14
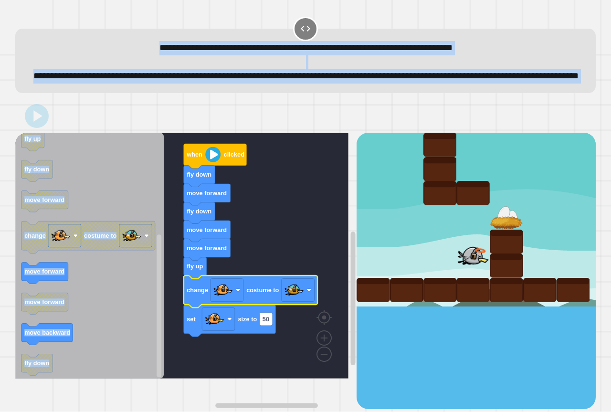
drag, startPoint x: 81, startPoint y: 37, endPoint x: 610, endPoint y: 198, distance: 552.8
click at [610, 188] on div "**********" at bounding box center [305, 206] width 611 height 412
drag, startPoint x: 466, startPoint y: 128, endPoint x: 459, endPoint y: 144, distance: 17.1
click at [466, 128] on div at bounding box center [305, 115] width 580 height 33
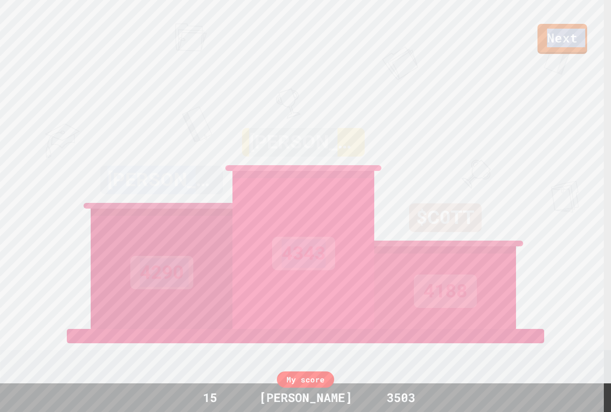
drag, startPoint x: 465, startPoint y: 145, endPoint x: 476, endPoint y: 17, distance: 128.7
click at [507, 10] on div "Next [PERSON_NAME] 4290 [PERSON_NAME] 4343 $C0TT 4188 View leaderboard" at bounding box center [305, 206] width 611 height 412
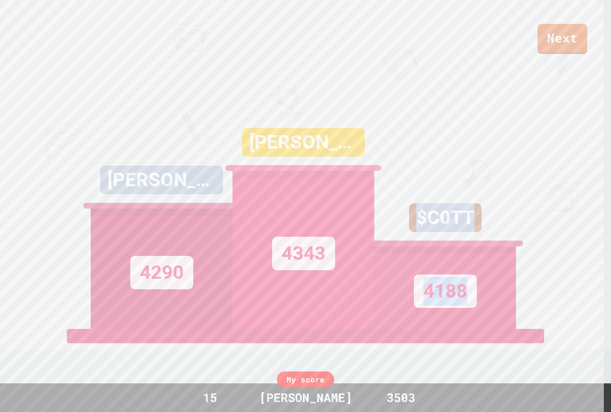
drag, startPoint x: 460, startPoint y: 247, endPoint x: 160, endPoint y: 152, distance: 314.2
click at [196, 164] on div "[PERSON_NAME] 4290 [PERSON_NAME] 4343 $C0TT 4188" at bounding box center [305, 209] width 429 height 238
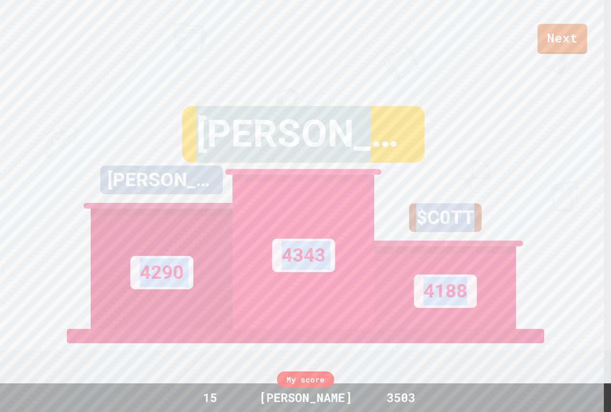
click at [444, 145] on div "$C0TT 4188" at bounding box center [445, 209] width 142 height 238
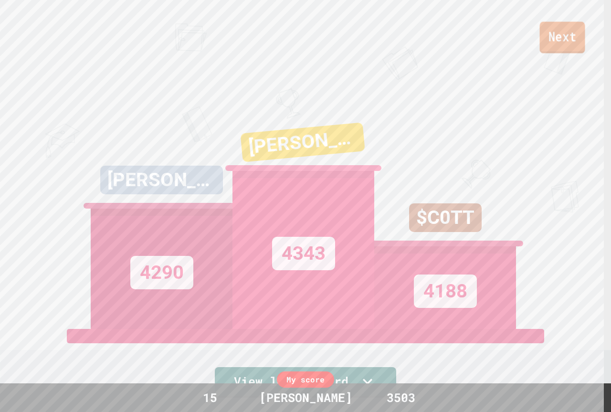
click at [555, 43] on link "Next" at bounding box center [561, 36] width 45 height 31
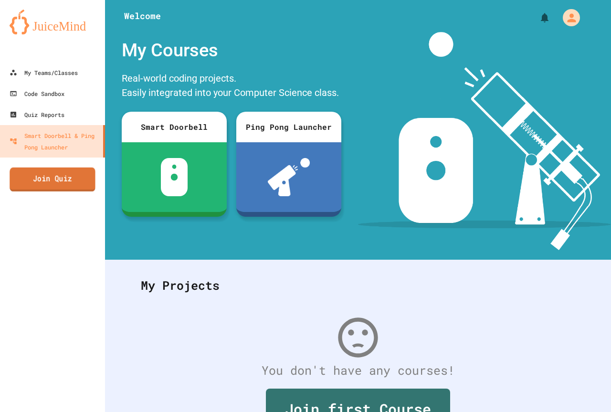
click at [40, 186] on link "Join Quiz" at bounding box center [53, 179] width 86 height 24
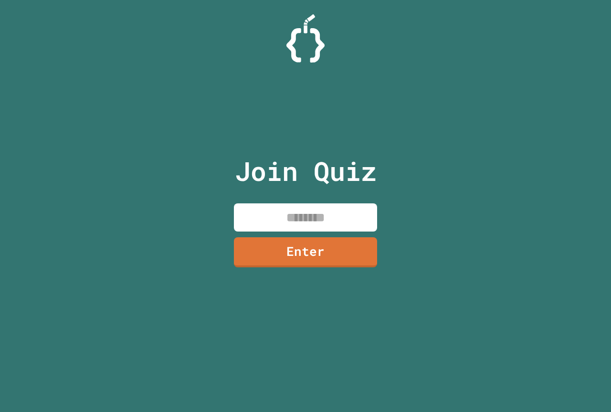
click at [298, 223] on input at bounding box center [305, 217] width 143 height 28
paste input "********"
click at [313, 215] on input "********" at bounding box center [305, 217] width 143 height 28
click at [318, 256] on link "Enter" at bounding box center [305, 251] width 145 height 31
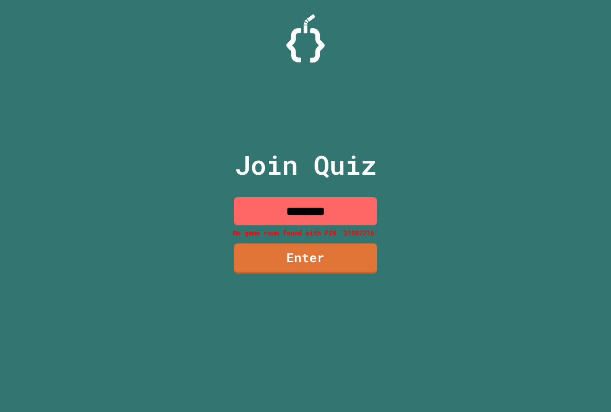
click at [319, 217] on input "********" at bounding box center [305, 211] width 143 height 28
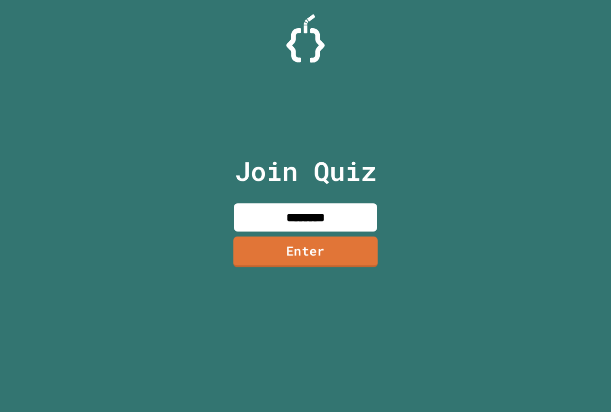
type input "********"
click at [321, 257] on link "Enter" at bounding box center [305, 251] width 145 height 31
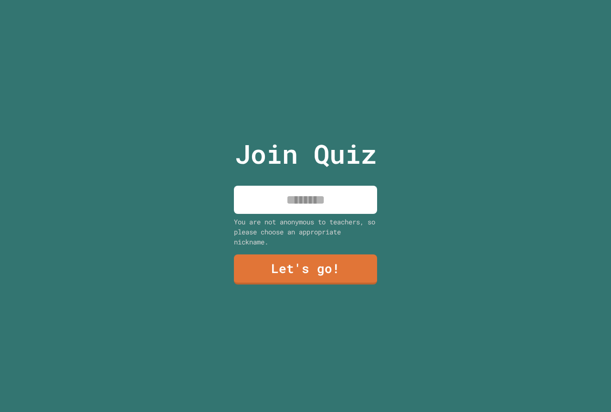
click at [324, 201] on input at bounding box center [305, 200] width 143 height 28
type input "**********"
click at [313, 262] on link "Let's go!" at bounding box center [305, 268] width 143 height 31
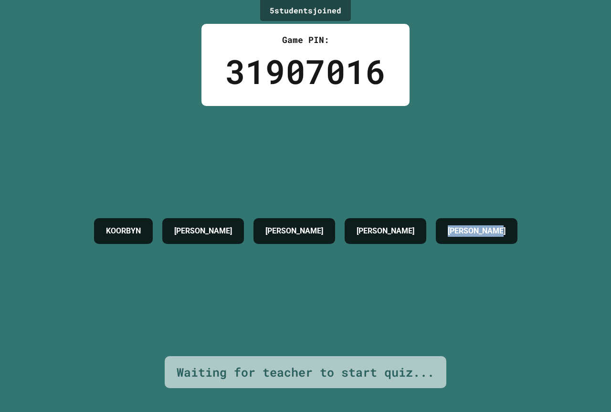
drag, startPoint x: 398, startPoint y: 270, endPoint x: 160, endPoint y: 249, distance: 238.5
click at [160, 248] on div "KOORBYN [PERSON_NAME] AIDEN [PERSON_NAME] [PERSON_NAME]" at bounding box center [305, 230] width 433 height 35
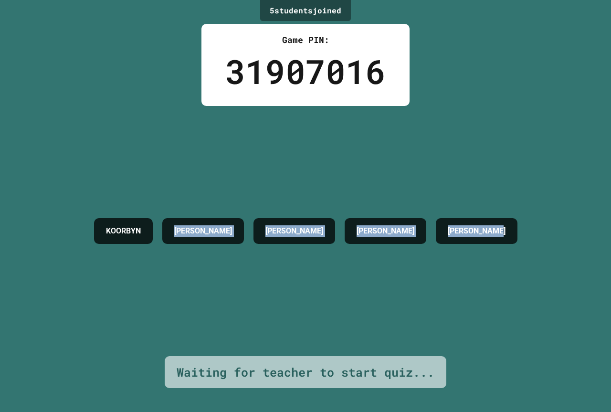
click at [447, 237] on h4 "[PERSON_NAME]" at bounding box center [476, 230] width 58 height 11
drag, startPoint x: 376, startPoint y: 262, endPoint x: 0, endPoint y: 155, distance: 391.5
click at [0, 155] on div "5 student s joined Game PIN: 31907016 [PERSON_NAME] AIDEN [PERSON_NAME] [PERSON…" at bounding box center [305, 206] width 611 height 412
click at [512, 291] on div "KOORBYN [PERSON_NAME] AIDEN [PERSON_NAME] [PERSON_NAME]" at bounding box center [305, 231] width 433 height 250
drag, startPoint x: 512, startPoint y: 291, endPoint x: 0, endPoint y: 185, distance: 522.7
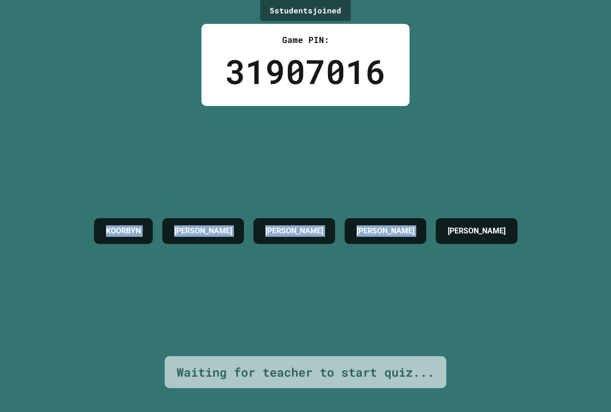
click at [0, 185] on div "5 student s joined Game PIN: 31907016 [PERSON_NAME] AIDEN [PERSON_NAME] [PERSON…" at bounding box center [305, 206] width 611 height 412
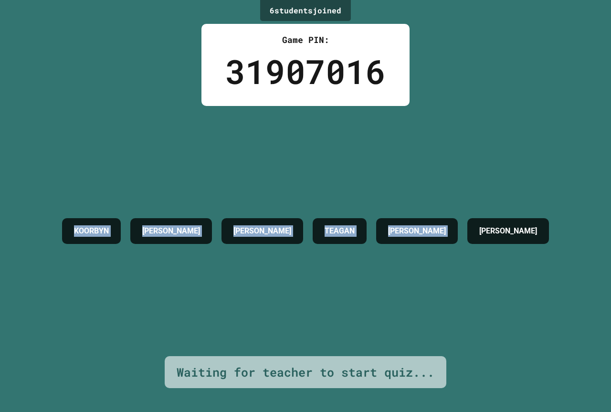
click at [161, 213] on div "KOORBYN [PERSON_NAME] [PERSON_NAME] [PERSON_NAME] [PERSON_NAME]" at bounding box center [305, 230] width 496 height 35
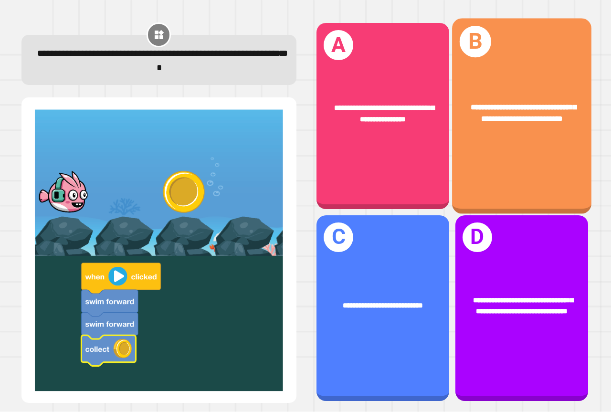
click at [495, 168] on div "**********" at bounding box center [521, 116] width 139 height 195
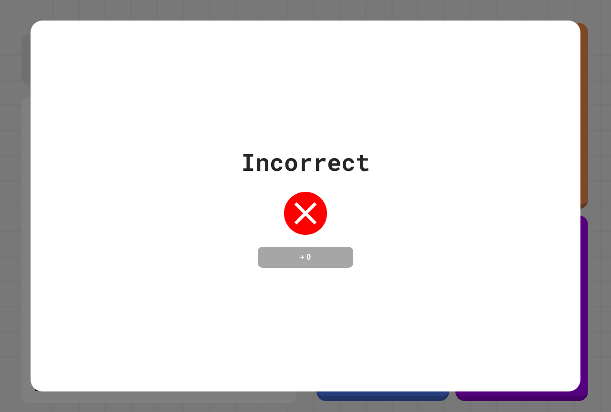
click at [491, 180] on div "Incorrect + 0" at bounding box center [305, 206] width 549 height 124
drag, startPoint x: 497, startPoint y: 180, endPoint x: 497, endPoint y: 176, distance: 4.8
click at [498, 183] on div "Incorrect + 0" at bounding box center [305, 206] width 549 height 124
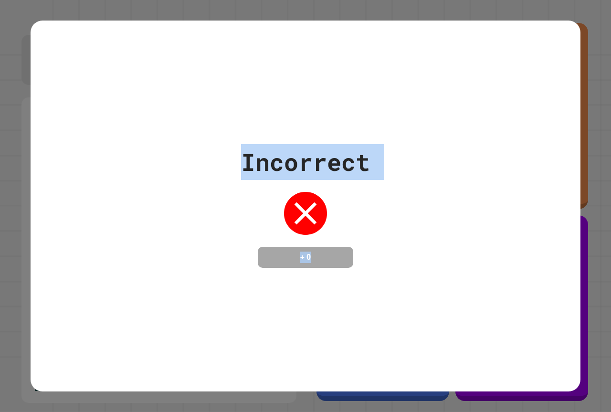
drag, startPoint x: 291, startPoint y: 171, endPoint x: 203, endPoint y: 148, distance: 91.3
click at [203, 144] on div "Incorrect + 0" at bounding box center [305, 206] width 549 height 124
click at [202, 150] on div "Incorrect + 0" at bounding box center [305, 206] width 549 height 124
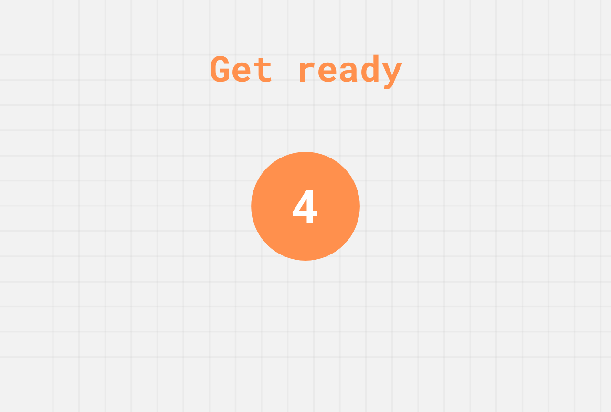
drag, startPoint x: 518, startPoint y: 240, endPoint x: 518, endPoint y: 234, distance: 6.7
click at [518, 234] on div "Get ready 4" at bounding box center [305, 206] width 611 height 412
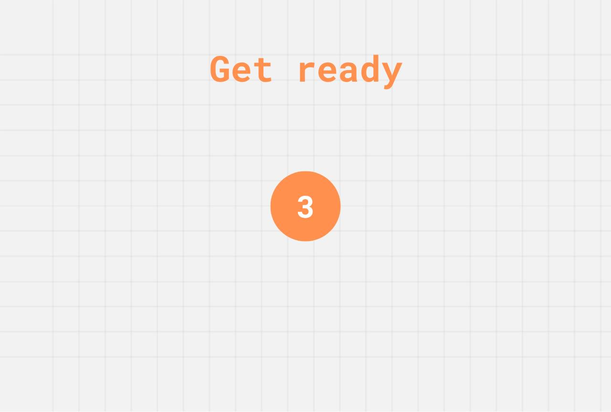
drag, startPoint x: 518, startPoint y: 234, endPoint x: 165, endPoint y: 148, distance: 363.7
click at [165, 148] on div "Get ready 3" at bounding box center [305, 206] width 611 height 412
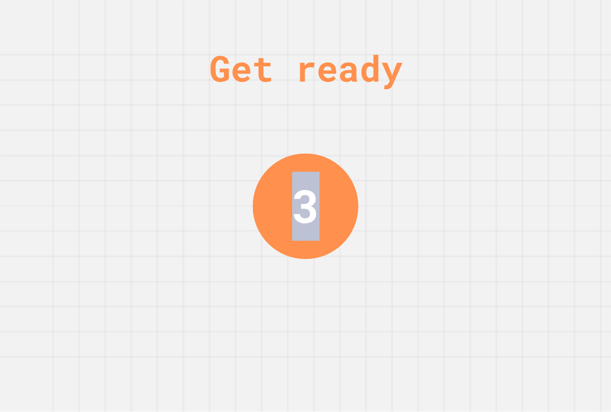
click at [274, 232] on div "3" at bounding box center [304, 205] width 105 height 105
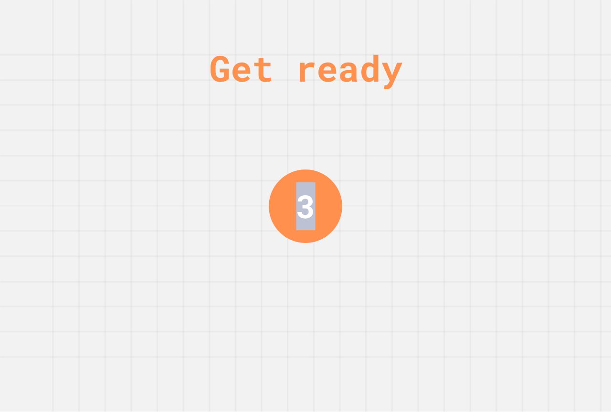
click at [171, 28] on div "Get ready 3" at bounding box center [305, 206] width 611 height 412
click at [379, 203] on div "Get ready 2" at bounding box center [305, 206] width 611 height 412
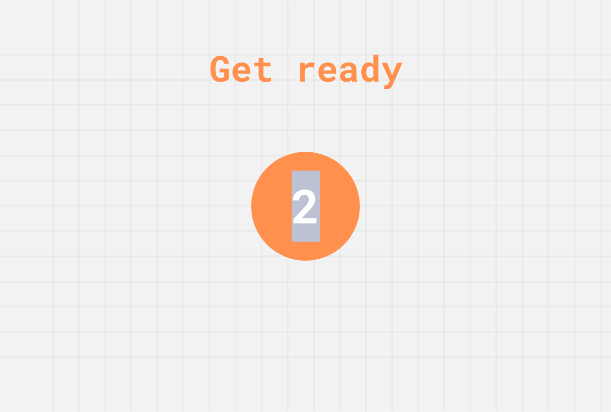
click at [383, 203] on div "Get ready 2" at bounding box center [305, 206] width 611 height 412
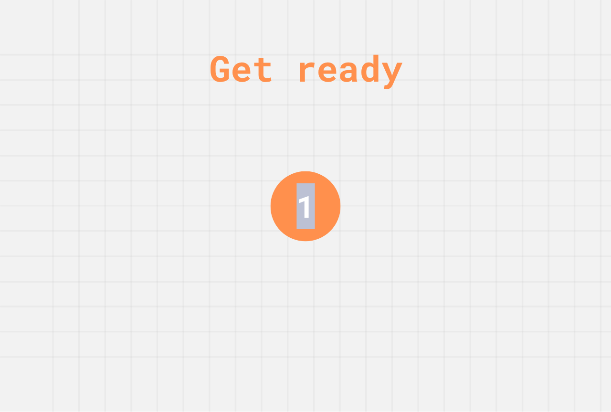
click at [383, 203] on div "Get ready 1" at bounding box center [305, 206] width 611 height 412
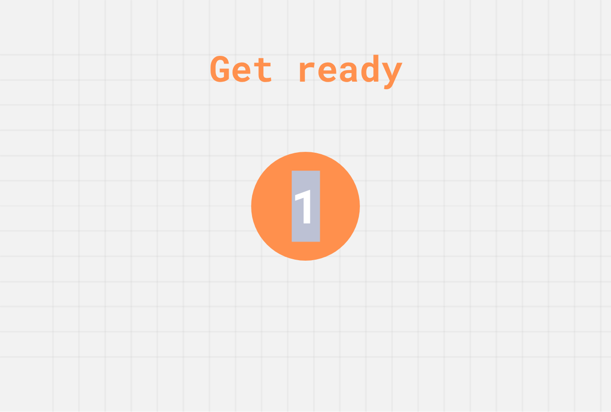
click at [383, 203] on div "Get ready 1" at bounding box center [305, 206] width 611 height 412
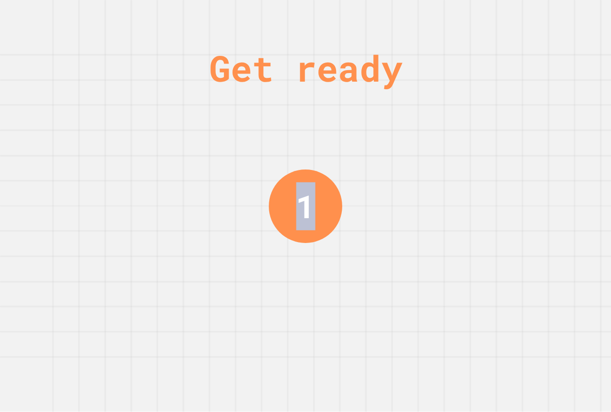
click at [383, 203] on div "Get ready 1" at bounding box center [305, 206] width 611 height 412
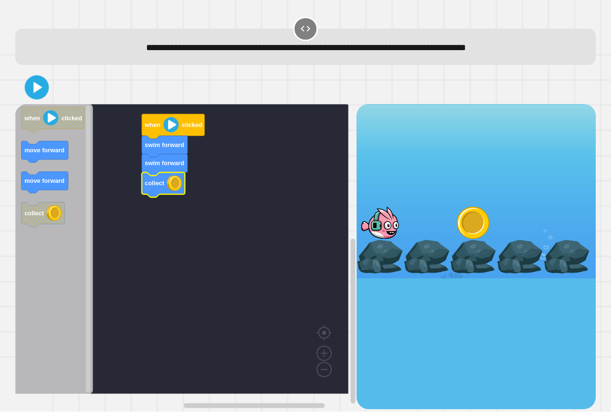
click at [40, 87] on icon at bounding box center [37, 87] width 9 height 11
click at [89, 70] on div "swim forward collect swim forward when clicked when clicked move forward move f…" at bounding box center [305, 240] width 586 height 344
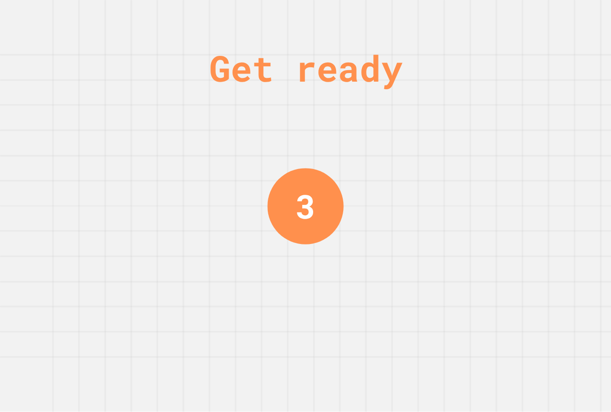
drag, startPoint x: 512, startPoint y: 123, endPoint x: 508, endPoint y: 132, distance: 10.3
click at [508, 132] on div "Get ready 3" at bounding box center [305, 206] width 611 height 412
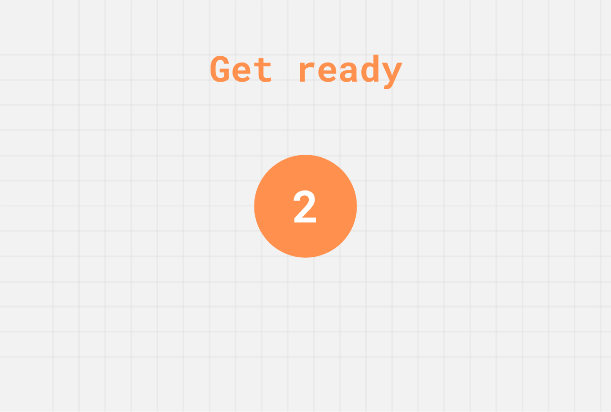
drag, startPoint x: 429, startPoint y: 317, endPoint x: 178, endPoint y: 29, distance: 382.4
click at [235, 115] on div "Get ready 2" at bounding box center [305, 206] width 611 height 412
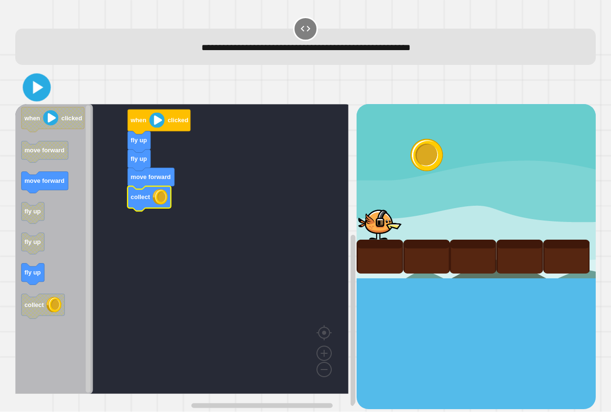
click at [35, 94] on icon at bounding box center [37, 87] width 22 height 22
drag, startPoint x: 105, startPoint y: 79, endPoint x: 124, endPoint y: 96, distance: 26.0
click at [108, 78] on div at bounding box center [305, 87] width 580 height 33
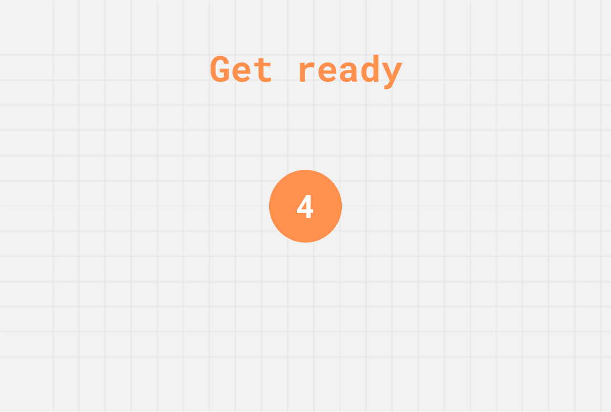
click at [517, 197] on div "Get ready 4" at bounding box center [305, 206] width 611 height 412
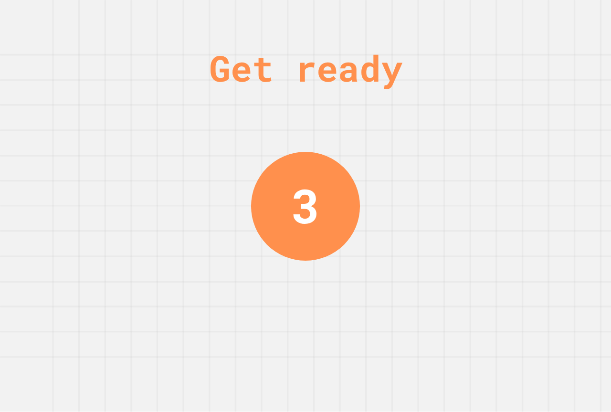
drag, startPoint x: 513, startPoint y: 209, endPoint x: 514, endPoint y: 214, distance: 4.9
click at [513, 209] on div "Get ready 3" at bounding box center [305, 206] width 611 height 412
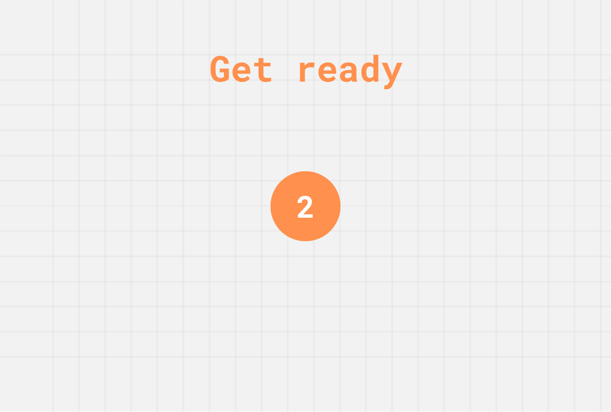
click at [514, 218] on div "Get ready 2" at bounding box center [305, 206] width 611 height 412
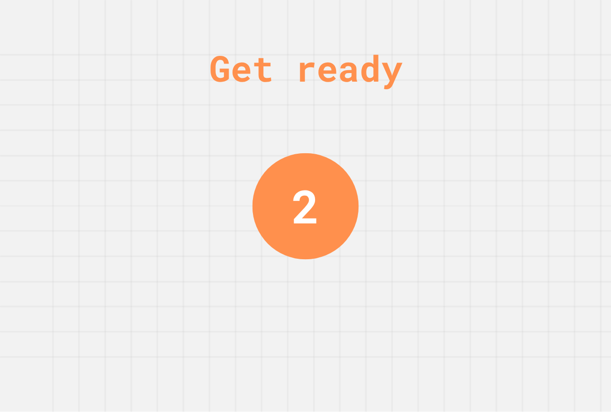
click at [443, 247] on div "Get ready 2" at bounding box center [305, 206] width 611 height 412
click at [447, 248] on div "Get ready 2" at bounding box center [305, 206] width 611 height 412
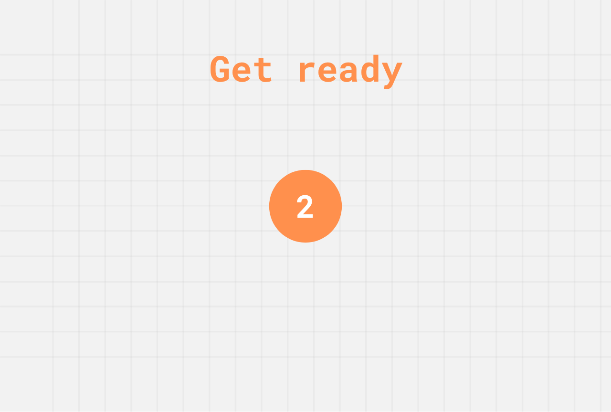
click at [452, 246] on div "Get ready 2" at bounding box center [305, 206] width 611 height 412
click at [453, 245] on div "Get ready 1" at bounding box center [305, 206] width 611 height 412
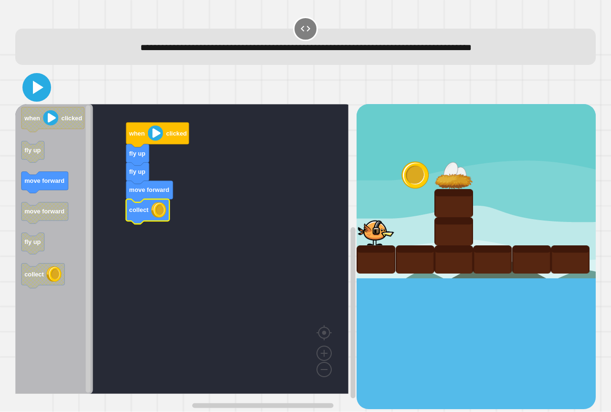
click at [36, 96] on icon at bounding box center [36, 87] width 23 height 23
click at [152, 80] on div at bounding box center [305, 87] width 580 height 33
click at [49, 170] on icon "Blockly Workspace" at bounding box center [54, 249] width 78 height 290
click at [33, 83] on icon at bounding box center [38, 87] width 10 height 13
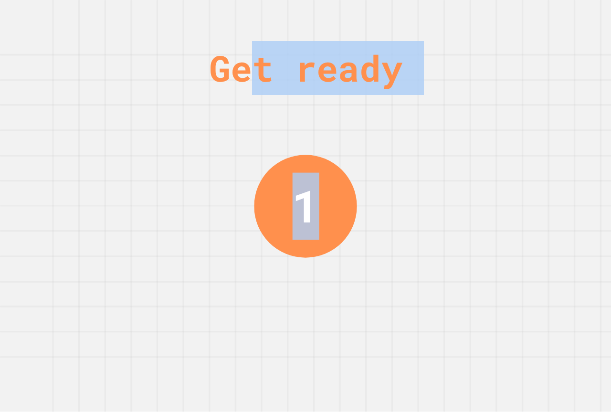
drag, startPoint x: 243, startPoint y: 74, endPoint x: 610, endPoint y: 300, distance: 431.1
click at [610, 300] on div "Get ready 1" at bounding box center [305, 206] width 611 height 412
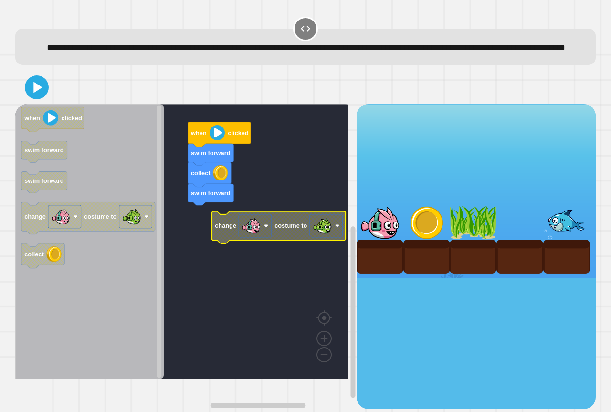
click at [272, 240] on g "swim forward collect swim forward when clicked change costume to" at bounding box center [188, 241] width 347 height 275
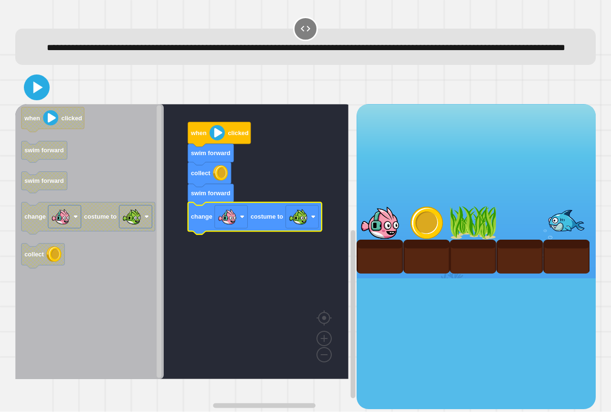
click at [36, 98] on icon at bounding box center [36, 87] width 21 height 21
click at [144, 85] on div "swim forward collect swim forward change costume to when clicked when clicked s…" at bounding box center [305, 240] width 586 height 344
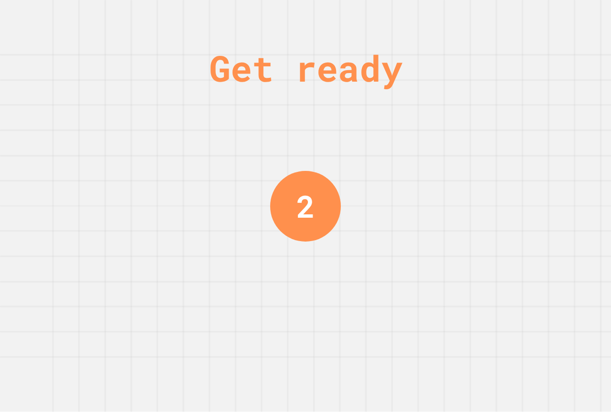
drag, startPoint x: 440, startPoint y: 312, endPoint x: 72, endPoint y: 5, distance: 478.8
click at [72, 5] on div "Get ready 2" at bounding box center [305, 206] width 611 height 412
click at [202, 95] on div "Get ready 2" at bounding box center [305, 206] width 611 height 412
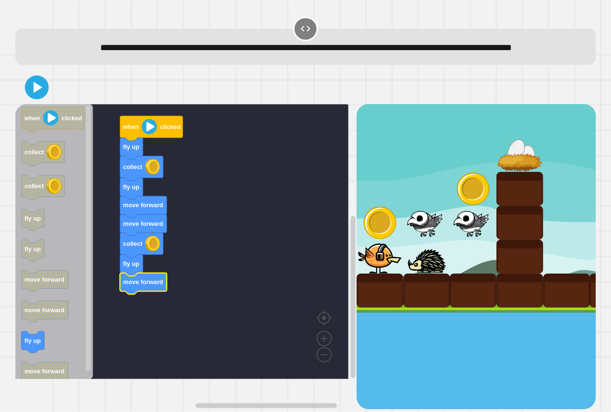
click at [47, 104] on div at bounding box center [305, 87] width 580 height 33
click at [42, 94] on icon at bounding box center [38, 87] width 10 height 13
click at [100, 97] on div at bounding box center [305, 87] width 580 height 33
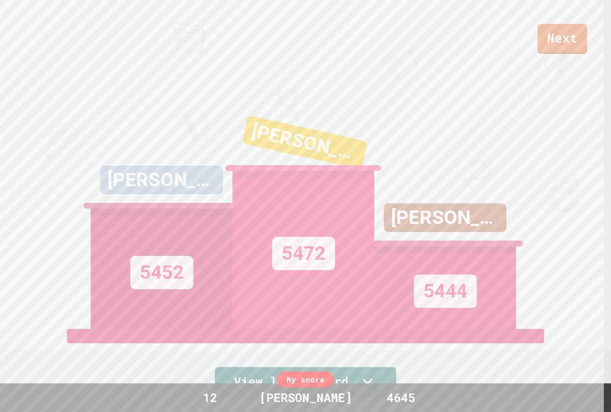
click at [561, 32] on link "Next" at bounding box center [562, 39] width 50 height 30
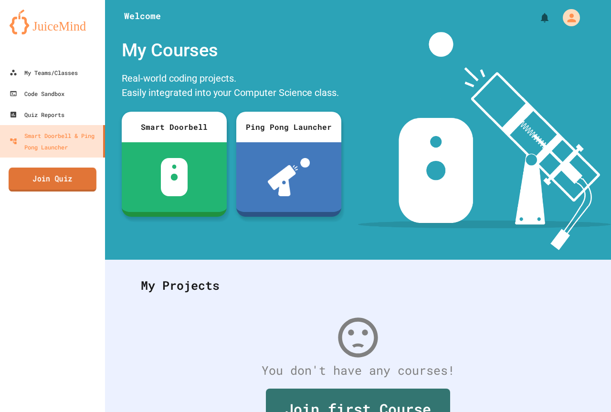
click at [84, 167] on link "Join Quiz" at bounding box center [53, 179] width 88 height 24
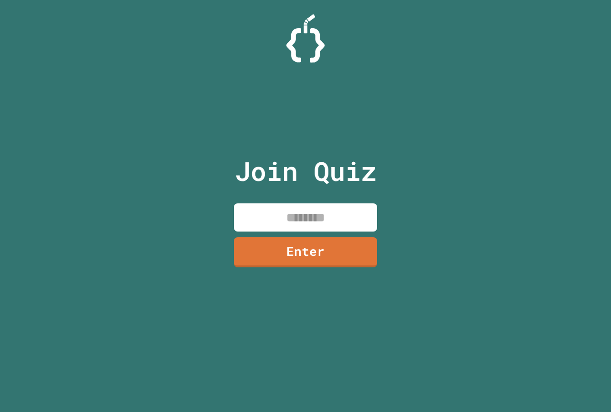
click at [324, 207] on input at bounding box center [305, 217] width 143 height 28
click at [324, 208] on input at bounding box center [305, 217] width 143 height 28
click at [328, 217] on input at bounding box center [305, 217] width 143 height 28
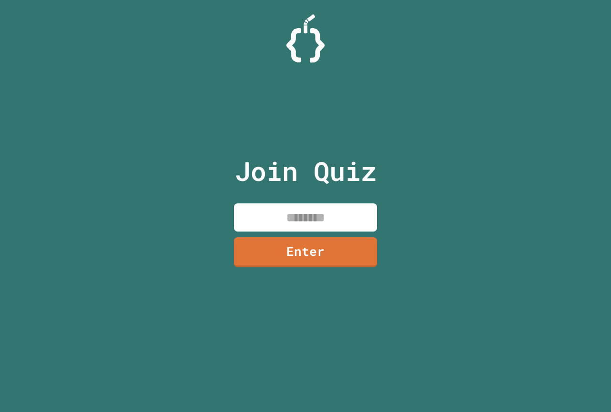
click at [331, 219] on input at bounding box center [305, 217] width 143 height 28
click at [332, 218] on input at bounding box center [305, 217] width 143 height 28
click at [334, 216] on input at bounding box center [305, 217] width 143 height 28
type input "********"
click at [285, 258] on link "Enter" at bounding box center [305, 250] width 139 height 31
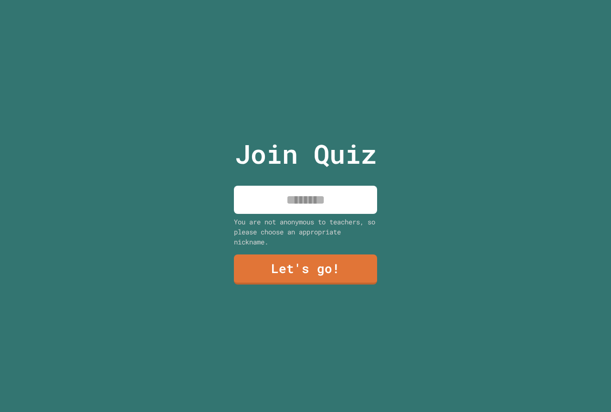
click at [325, 199] on input at bounding box center [305, 200] width 143 height 28
type input "**********"
click at [328, 265] on link "Let's go!" at bounding box center [305, 268] width 144 height 31
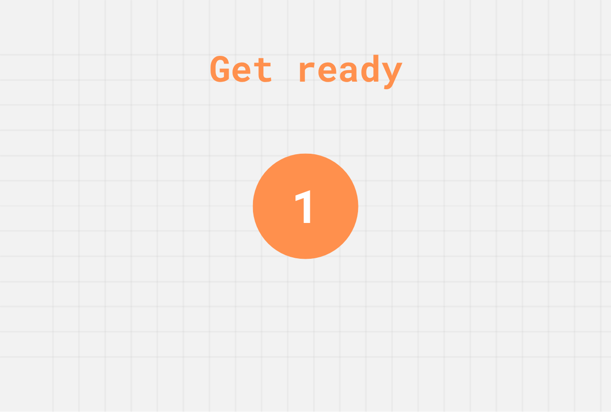
click at [331, 231] on div "1" at bounding box center [304, 205] width 105 height 105
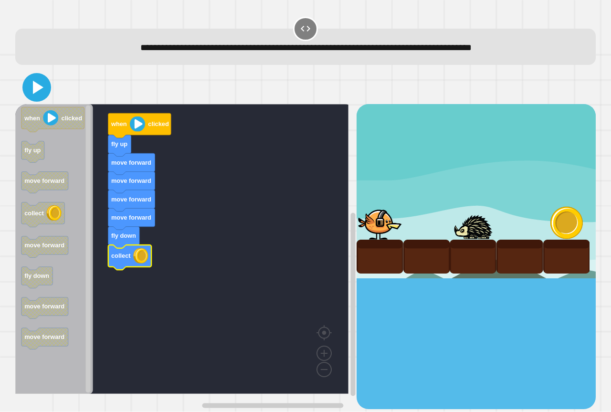
click at [39, 95] on icon at bounding box center [36, 87] width 23 height 23
click at [104, 82] on div at bounding box center [305, 87] width 580 height 33
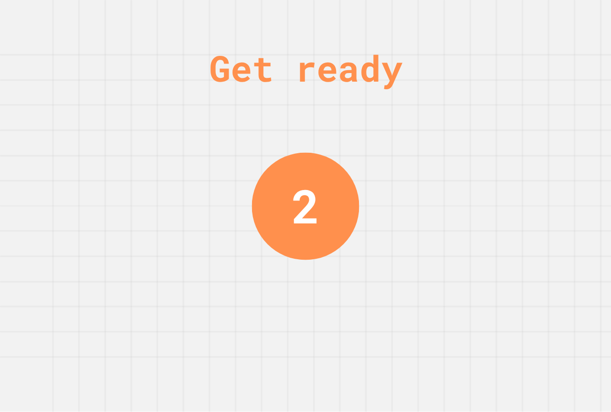
click at [393, 176] on div "Get ready 2" at bounding box center [305, 206] width 611 height 412
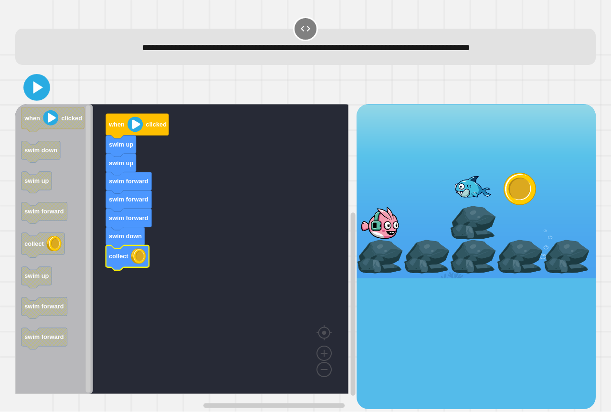
click at [31, 85] on icon at bounding box center [36, 87] width 21 height 21
click at [87, 79] on div at bounding box center [305, 87] width 580 height 33
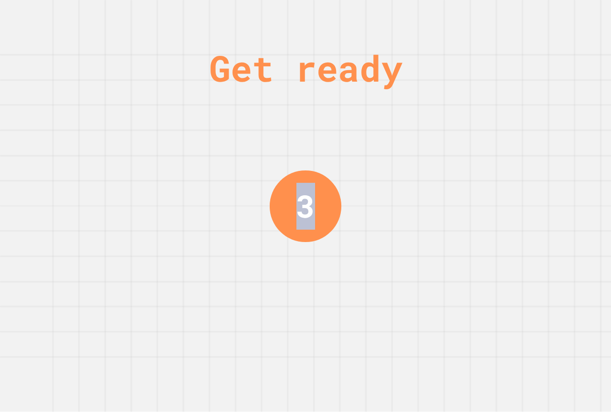
drag, startPoint x: 432, startPoint y: 235, endPoint x: 267, endPoint y: 169, distance: 177.7
click at [270, 173] on div "Get ready 3" at bounding box center [305, 206] width 611 height 412
click at [466, 225] on div "Get ready 1" at bounding box center [305, 206] width 611 height 412
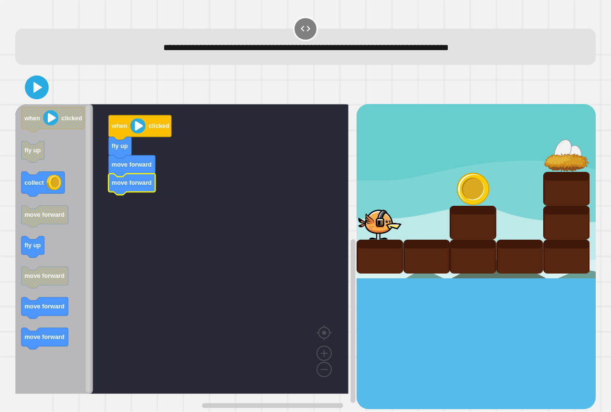
click at [68, 196] on icon "Blockly Workspace" at bounding box center [54, 249] width 78 height 290
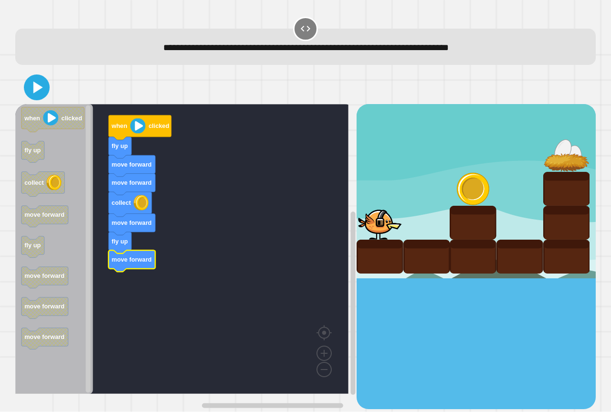
click at [44, 95] on icon at bounding box center [36, 87] width 21 height 21
click at [148, 93] on div at bounding box center [305, 87] width 580 height 33
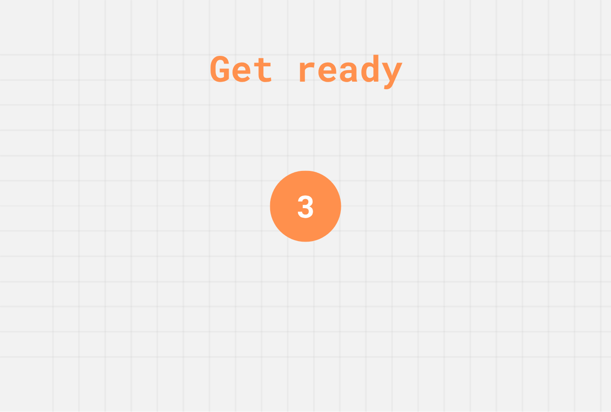
click at [532, 208] on div "Get ready 3" at bounding box center [305, 206] width 611 height 412
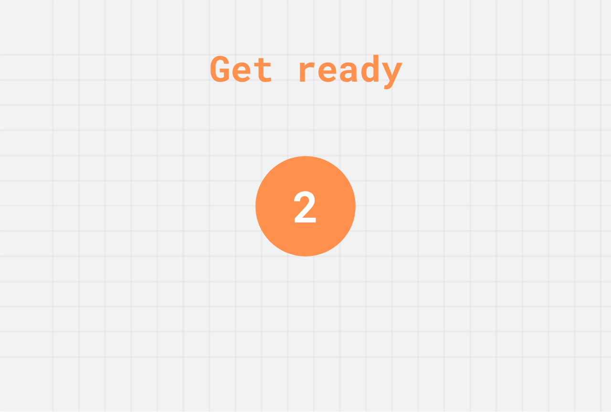
click at [533, 208] on div "Get ready 2" at bounding box center [305, 206] width 611 height 412
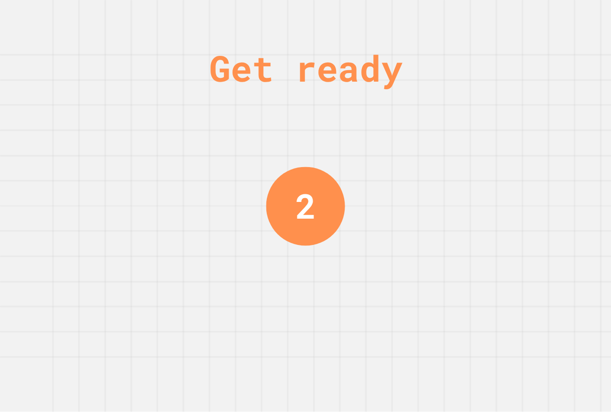
click at [533, 209] on div "Get ready 2" at bounding box center [305, 206] width 611 height 412
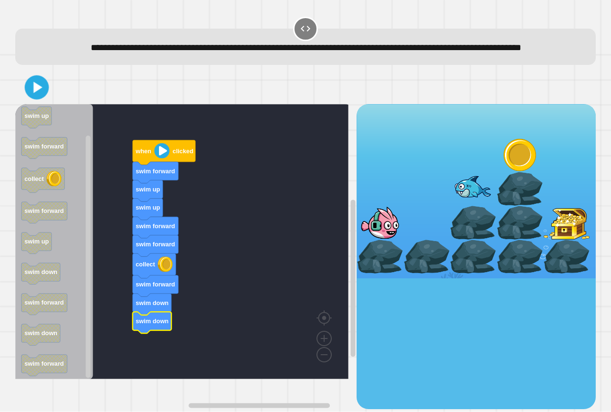
click at [41, 97] on icon at bounding box center [37, 88] width 20 height 20
click at [103, 95] on div at bounding box center [305, 87] width 580 height 33
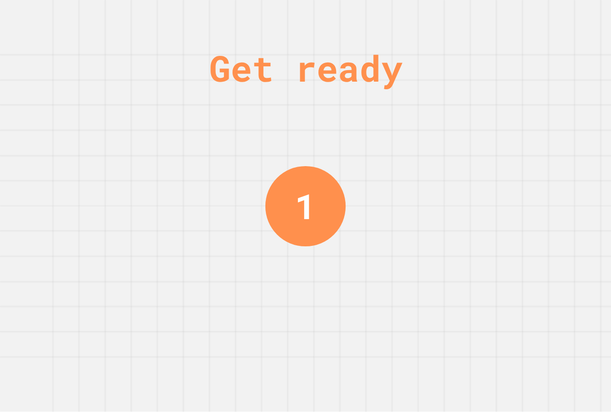
click at [115, 151] on div "Get ready 1" at bounding box center [305, 206] width 611 height 412
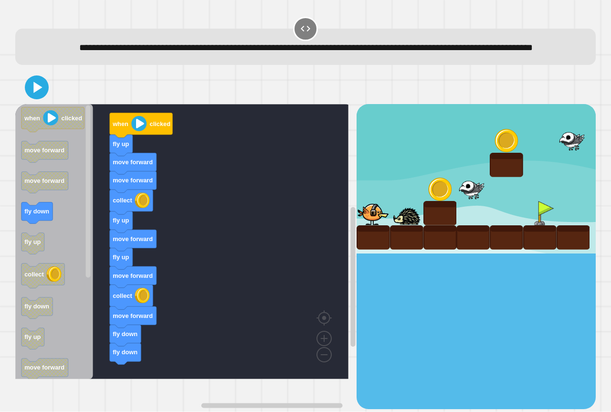
click at [91, 346] on div "when clicked fly up move forward move forward collect fly up move forward fly u…" at bounding box center [185, 256] width 341 height 304
click at [40, 94] on icon at bounding box center [38, 87] width 10 height 13
click at [74, 89] on div at bounding box center [305, 87] width 580 height 33
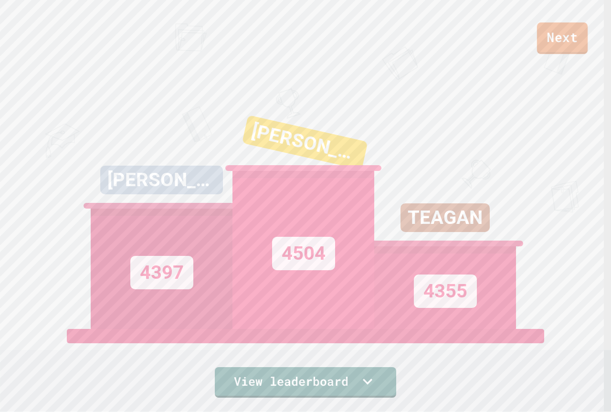
click at [553, 47] on link "Next" at bounding box center [562, 37] width 51 height 31
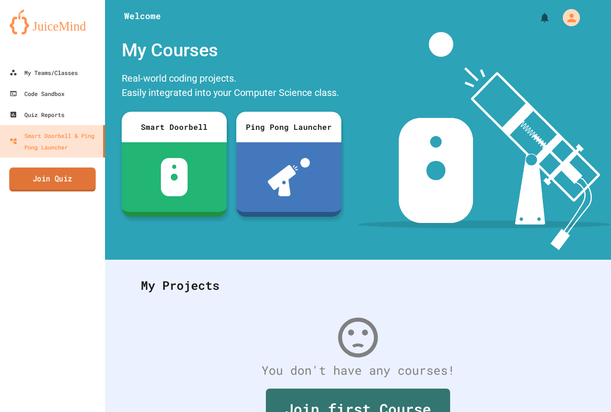
click at [81, 189] on link "Join Quiz" at bounding box center [52, 179] width 86 height 24
click at [59, 172] on link "Join Quiz" at bounding box center [53, 179] width 88 height 24
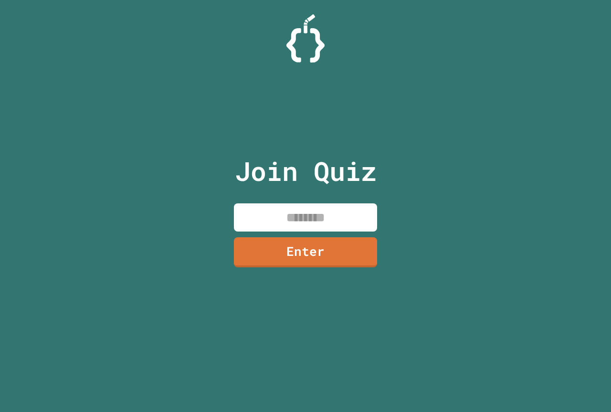
click at [327, 229] on input at bounding box center [305, 217] width 143 height 28
paste input "********"
type input "********"
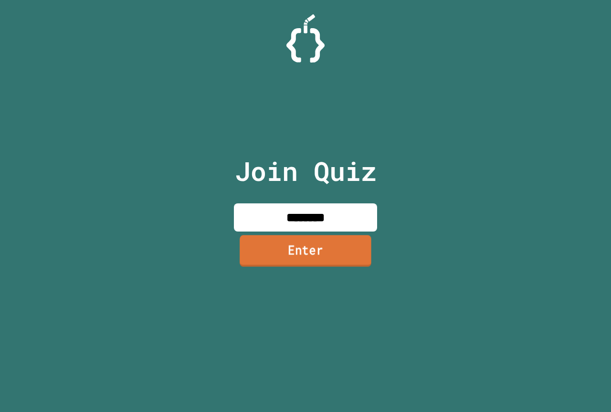
click at [329, 248] on link "Enter" at bounding box center [305, 250] width 132 height 31
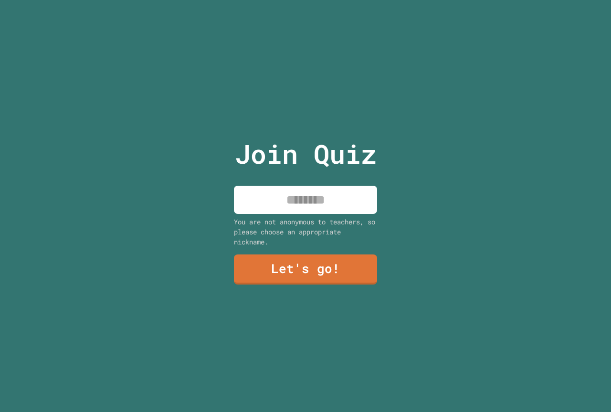
click at [334, 202] on input at bounding box center [305, 200] width 143 height 28
type input "**********"
click at [355, 256] on link "Let's go!" at bounding box center [305, 268] width 142 height 31
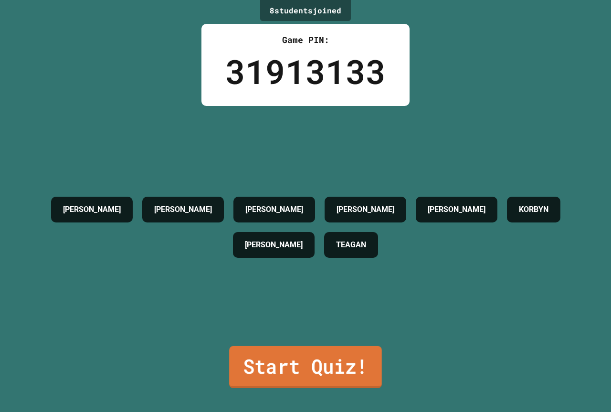
click at [352, 362] on link "Start Quiz!" at bounding box center [305, 367] width 153 height 42
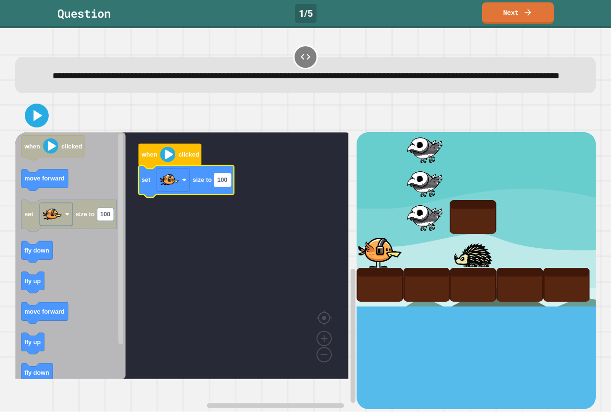
click at [222, 186] on rect "Blockly Workspace" at bounding box center [222, 180] width 17 height 13
type input "***"
click at [38, 125] on icon at bounding box center [37, 116] width 20 height 20
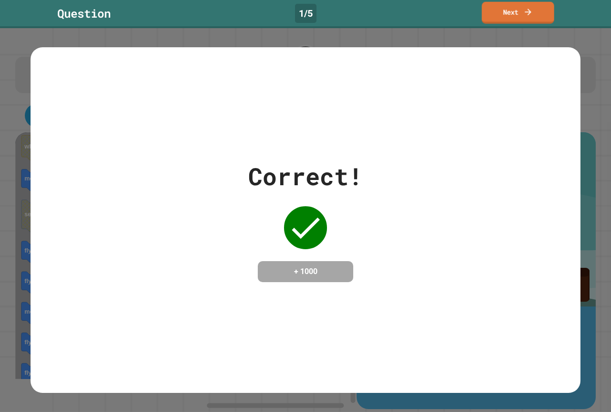
click at [518, 15] on link "Next" at bounding box center [517, 13] width 72 height 22
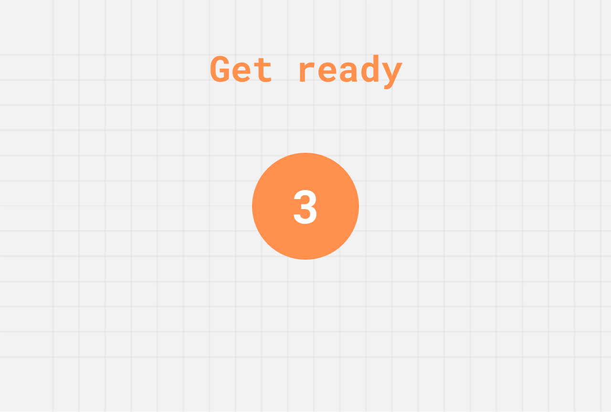
click at [409, 183] on div "Get ready 3" at bounding box center [305, 206] width 611 height 412
click at [407, 186] on div "Get ready 2" at bounding box center [305, 206] width 611 height 412
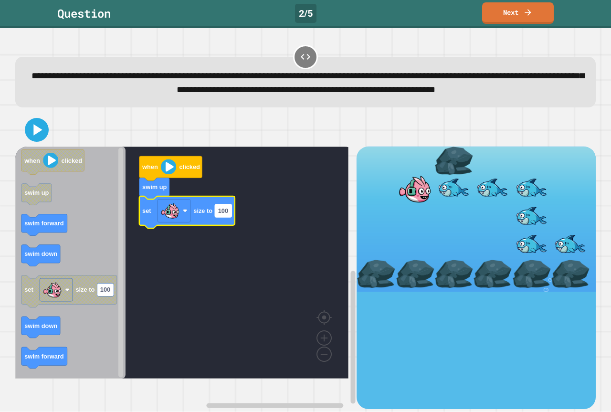
click at [225, 214] on text "100" at bounding box center [223, 210] width 10 height 7
type input "**"
click at [40, 146] on div at bounding box center [305, 129] width 580 height 33
click at [42, 141] on icon at bounding box center [36, 129] width 23 height 23
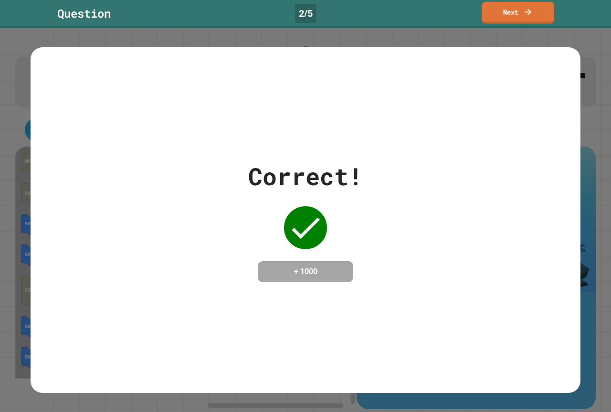
click at [544, 13] on link "Next" at bounding box center [517, 13] width 72 height 22
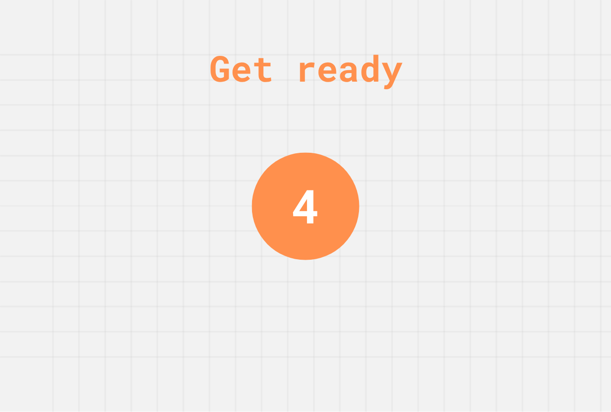
click at [461, 209] on div "Get ready 4" at bounding box center [305, 206] width 611 height 412
click at [461, 209] on div "Get ready 2" at bounding box center [305, 206] width 611 height 412
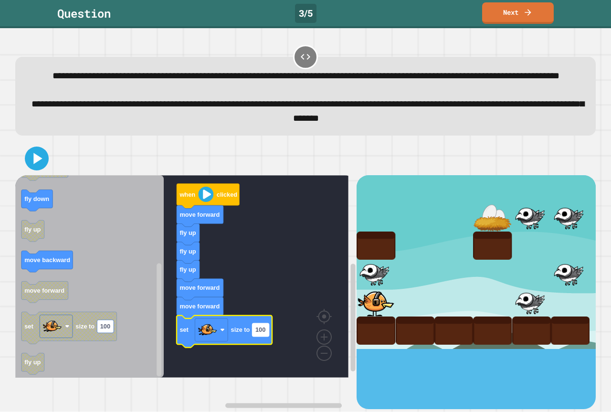
click at [265, 333] on text "100" at bounding box center [260, 329] width 10 height 7
type input "*"
type input "**"
click at [47, 170] on icon at bounding box center [36, 158] width 23 height 23
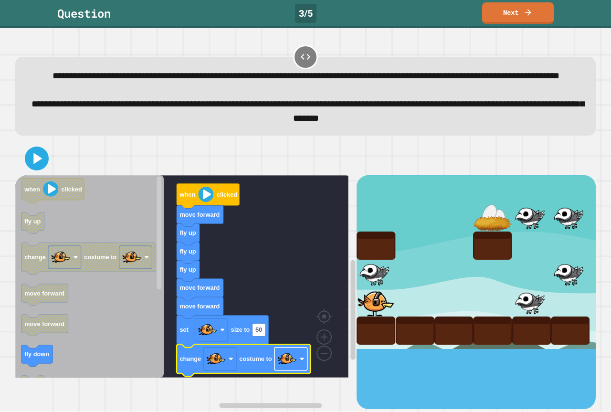
click at [283, 368] on image "Blockly Workspace" at bounding box center [286, 358] width 19 height 19
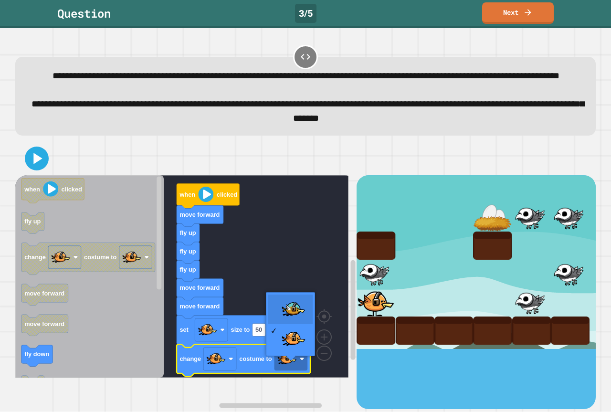
drag, startPoint x: 285, startPoint y: 314, endPoint x: 222, endPoint y: 270, distance: 77.4
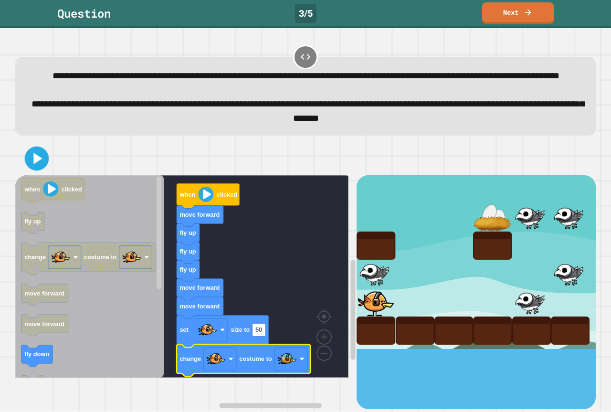
click at [46, 172] on div at bounding box center [305, 158] width 580 height 33
click at [46, 168] on icon at bounding box center [37, 159] width 20 height 20
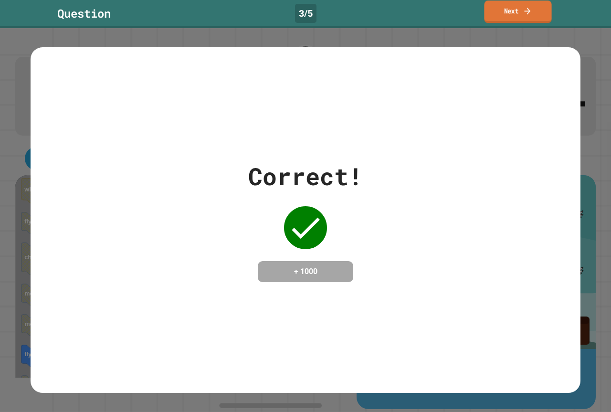
click at [524, 5] on link "Next" at bounding box center [517, 11] width 67 height 22
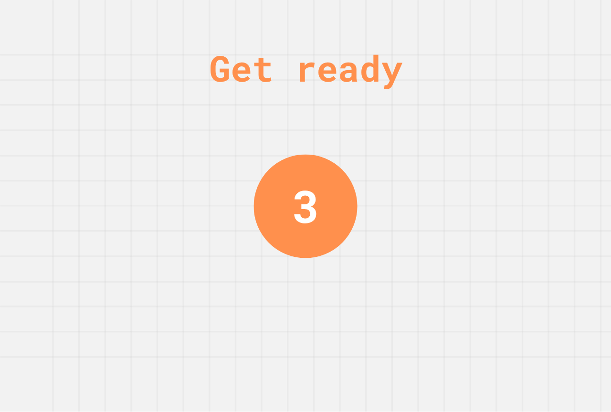
drag, startPoint x: 453, startPoint y: 195, endPoint x: 56, endPoint y: -53, distance: 467.3
click at [56, 0] on html "We are updating our servers at 7PM EST [DATE]. [PERSON_NAME] should continue to…" at bounding box center [305, 206] width 611 height 412
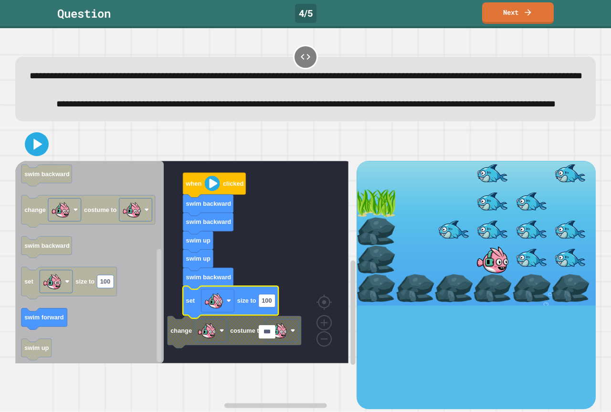
click at [267, 336] on input "***" at bounding box center [267, 331] width 17 height 13
type input "**"
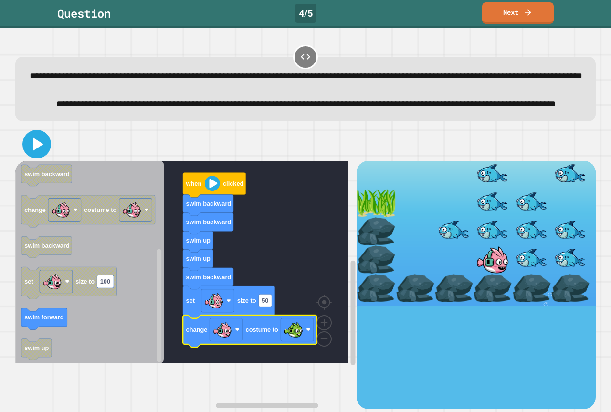
click at [35, 151] on icon at bounding box center [38, 143] width 10 height 13
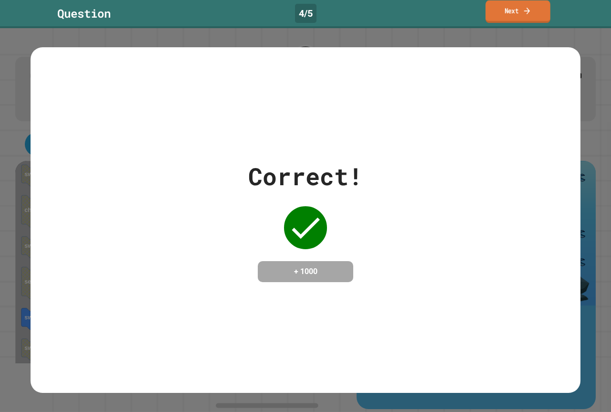
click at [493, 9] on link "Next" at bounding box center [517, 11] width 65 height 22
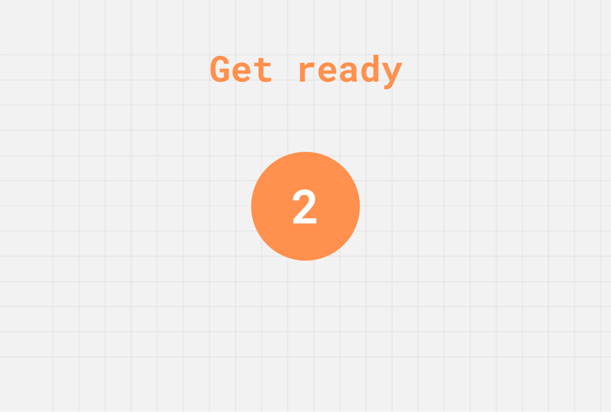
drag, startPoint x: 385, startPoint y: 230, endPoint x: 183, endPoint y: 70, distance: 258.0
click at [183, 70] on div "Get ready 2" at bounding box center [305, 206] width 611 height 412
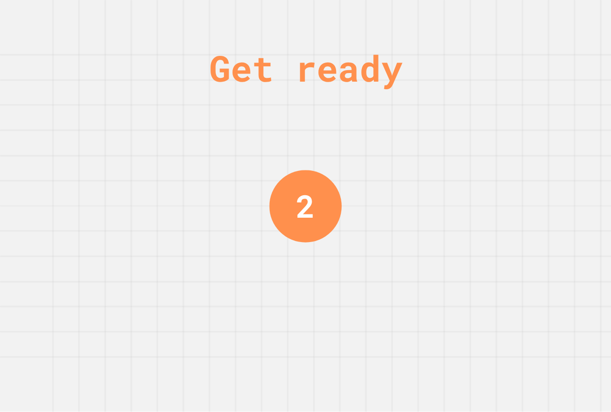
click at [184, 73] on div "Get ready 2" at bounding box center [305, 206] width 611 height 412
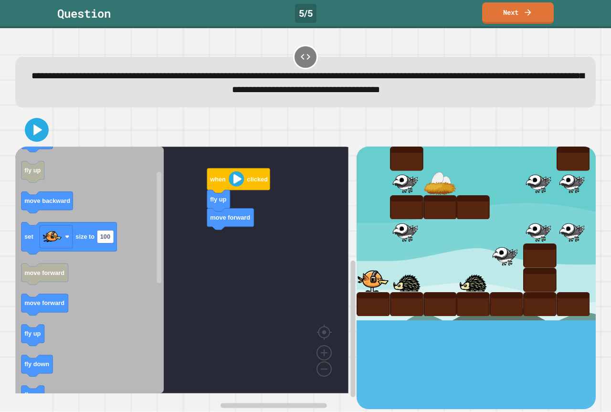
click at [191, 305] on div "when clicked fly up move forward when clicked fly down fly up move backward set…" at bounding box center [185, 277] width 341 height 262
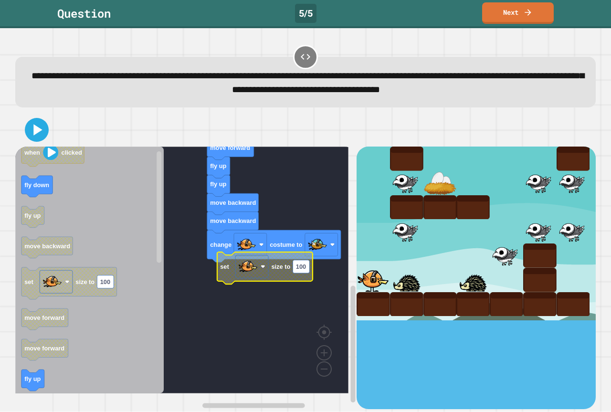
click at [252, 284] on rect "Blockly Workspace" at bounding box center [181, 269] width 333 height 247
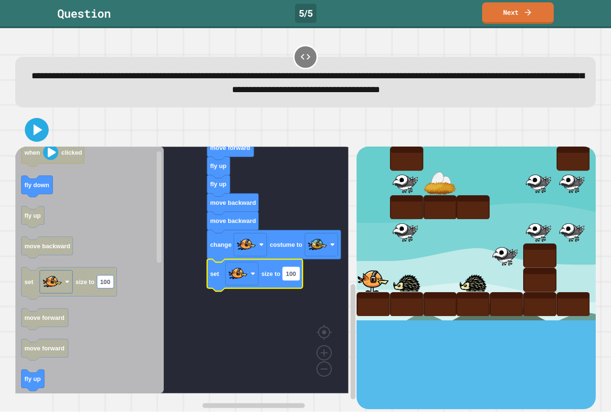
click at [297, 279] on rect "Blockly Workspace" at bounding box center [290, 273] width 17 height 13
click at [297, 279] on input "***" at bounding box center [290, 274] width 17 height 13
type input "**"
click at [320, 253] on image "Blockly Workspace" at bounding box center [317, 244] width 19 height 19
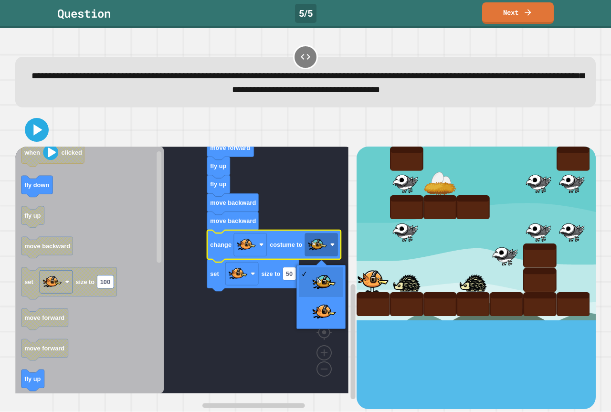
click at [316, 213] on rect "Blockly Workspace" at bounding box center [181, 269] width 333 height 247
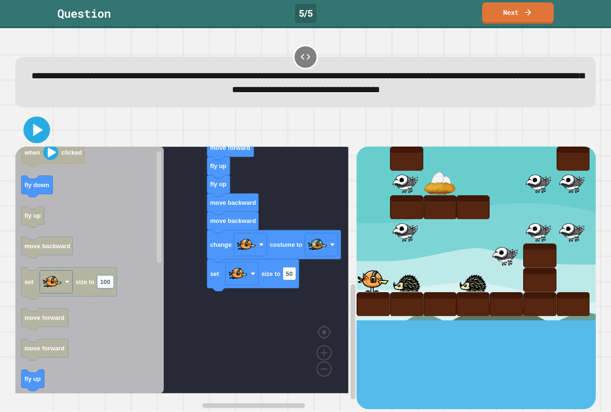
click at [38, 131] on icon at bounding box center [38, 130] width 10 height 12
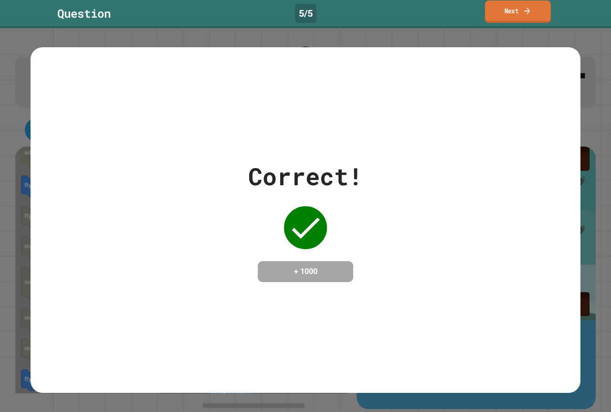
click at [517, 13] on link "Next" at bounding box center [518, 11] width 66 height 22
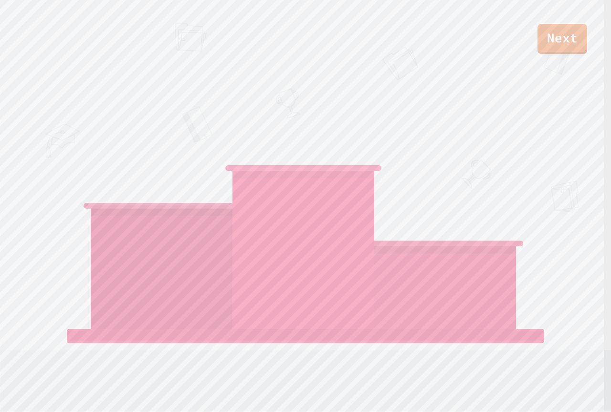
click at [500, 203] on div "[PERSON_NAME]" at bounding box center [445, 224] width 142 height 43
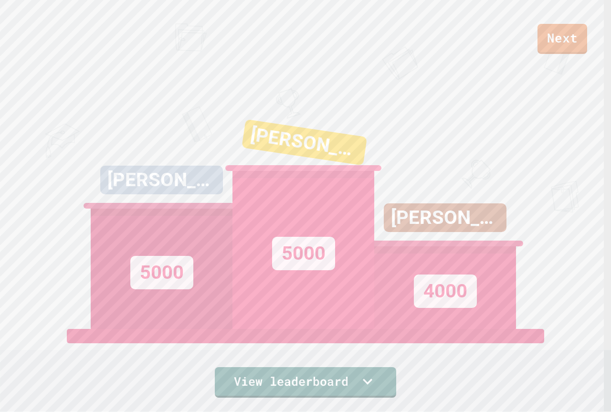
click at [508, 90] on div "[PERSON_NAME] 4000" at bounding box center [445, 209] width 142 height 238
click at [330, 262] on div "5000" at bounding box center [303, 253] width 63 height 33
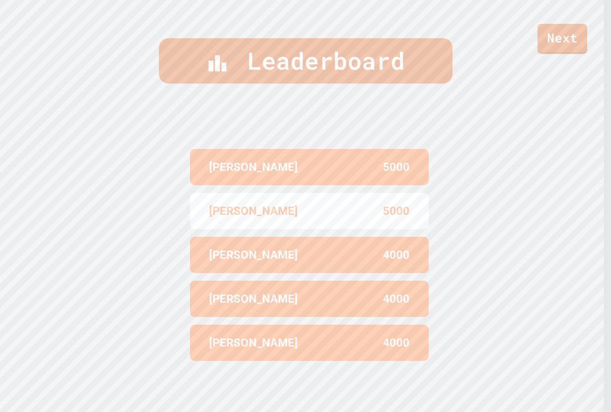
scroll to position [368, 0]
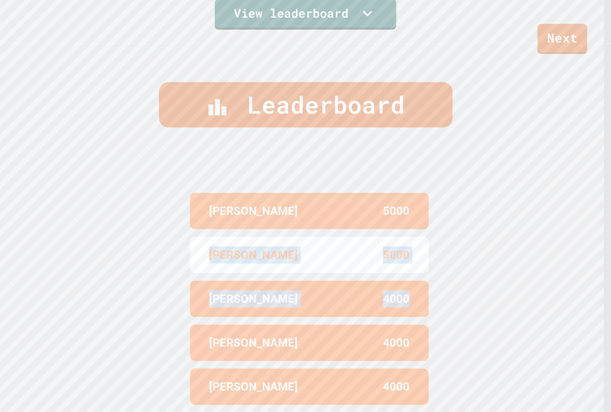
drag, startPoint x: 467, startPoint y: 300, endPoint x: 59, endPoint y: 246, distance: 411.9
click at [59, 246] on div "Leaderboard AIDEN 5000 [PERSON_NAME] 5000 [PERSON_NAME] 4000 [PERSON_NAME] 4000…" at bounding box center [305, 250] width 611 height 412
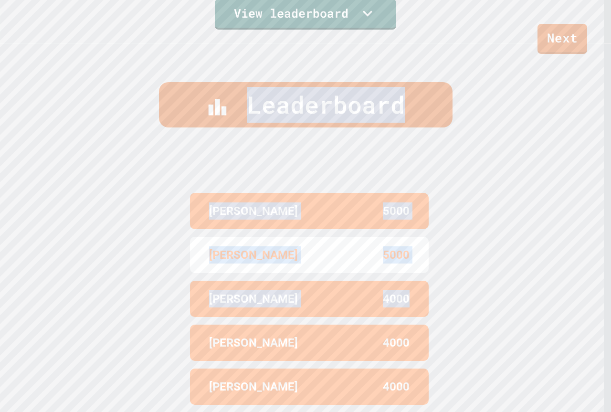
click at [142, 257] on div "Leaderboard AIDEN 5000 [PERSON_NAME] 5000 [PERSON_NAME] 4000 [PERSON_NAME] 4000…" at bounding box center [305, 250] width 611 height 412
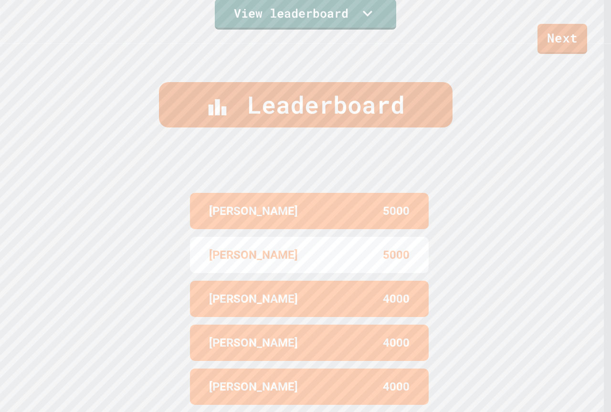
scroll to position [415, 0]
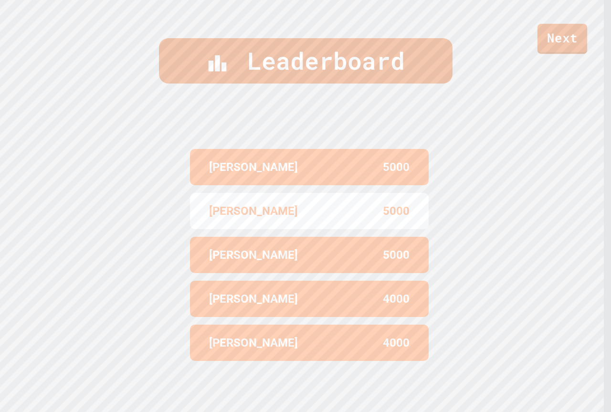
click at [575, 29] on link "Next" at bounding box center [562, 39] width 50 height 30
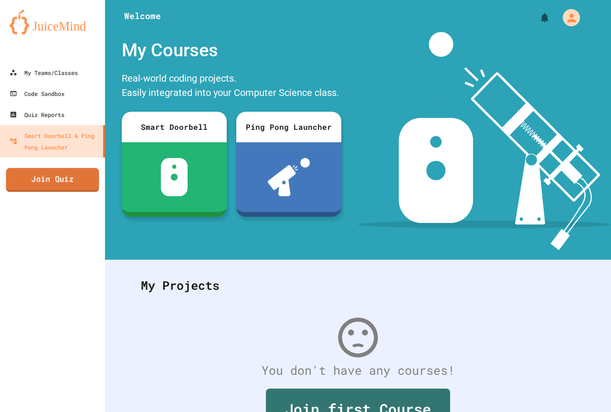
click at [77, 176] on link "Join Quiz" at bounding box center [52, 180] width 93 height 24
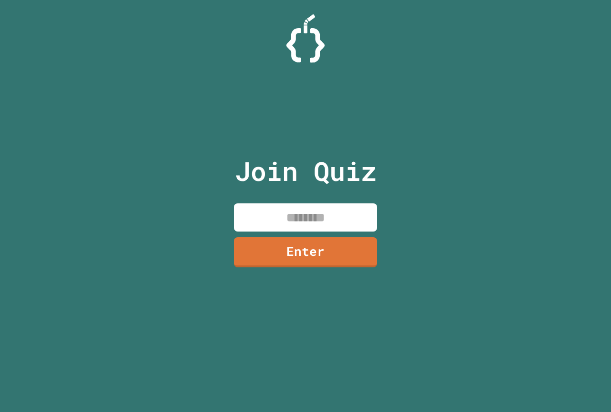
click at [321, 221] on input at bounding box center [305, 217] width 143 height 28
paste input "********"
type input "********"
click at [321, 255] on link "Enter" at bounding box center [305, 250] width 139 height 31
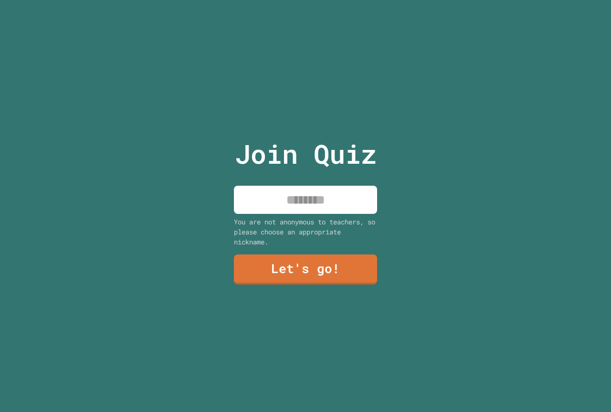
click at [328, 203] on input at bounding box center [305, 200] width 143 height 28
type input "**********"
click at [331, 284] on div "**********" at bounding box center [305, 206] width 161 height 412
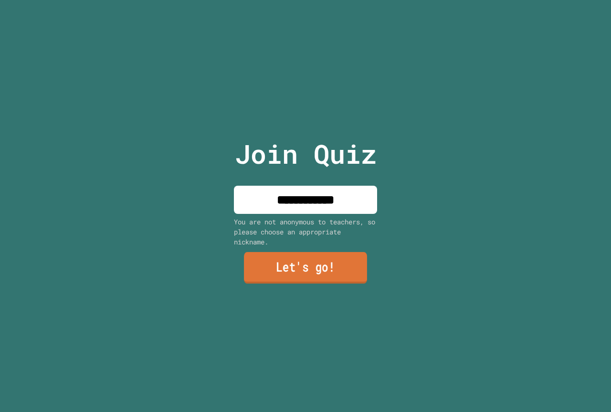
click at [330, 277] on link "Let's go!" at bounding box center [305, 267] width 123 height 31
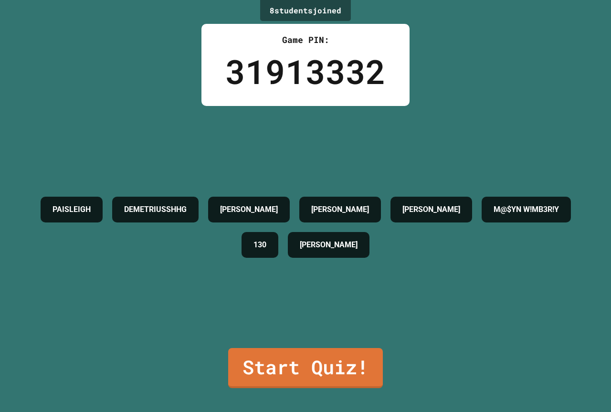
click at [339, 279] on div "PAISLEIGH DEMETRIUSSHHG [PERSON_NAME] [PERSON_NAME] M@$YN W!MB3R!Y 130 [PERSON_…" at bounding box center [305, 227] width 563 height 242
click at [335, 369] on link "Start Quiz!" at bounding box center [304, 367] width 149 height 42
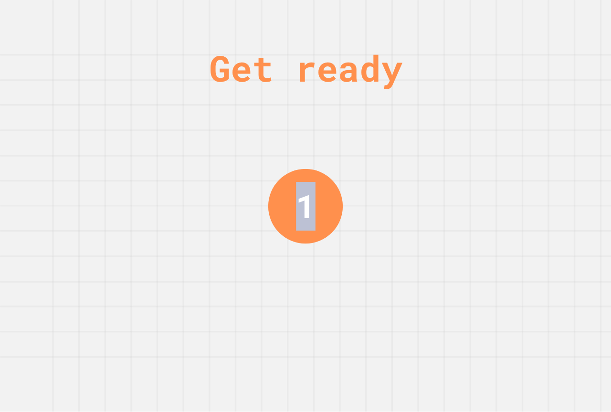
drag, startPoint x: 416, startPoint y: 221, endPoint x: 0, endPoint y: -24, distance: 482.5
click at [0, 0] on html "We are updating our servers at 7PM EST [DATE]. [PERSON_NAME] should continue to…" at bounding box center [305, 206] width 611 height 412
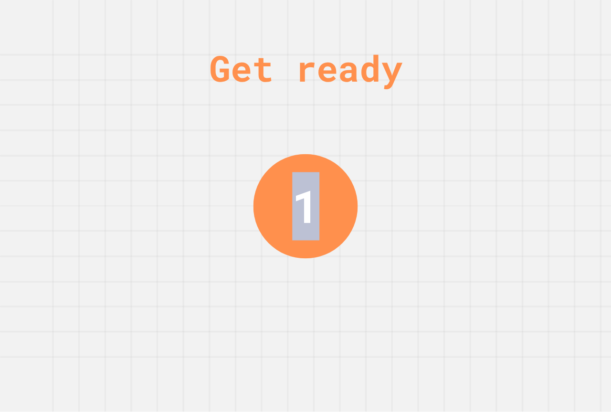
click at [235, 137] on div "Get ready 1" at bounding box center [305, 206] width 611 height 412
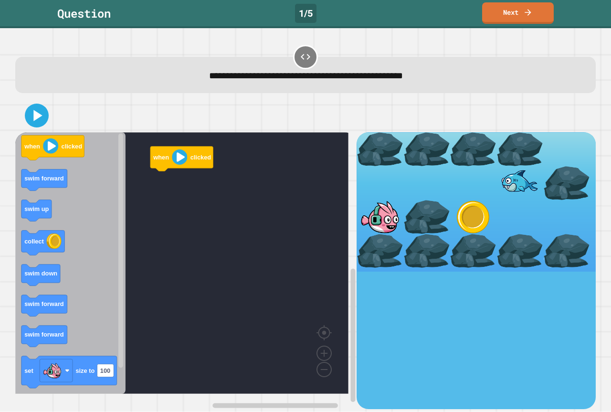
click at [240, 138] on rect "Blockly Workspace" at bounding box center [181, 262] width 333 height 261
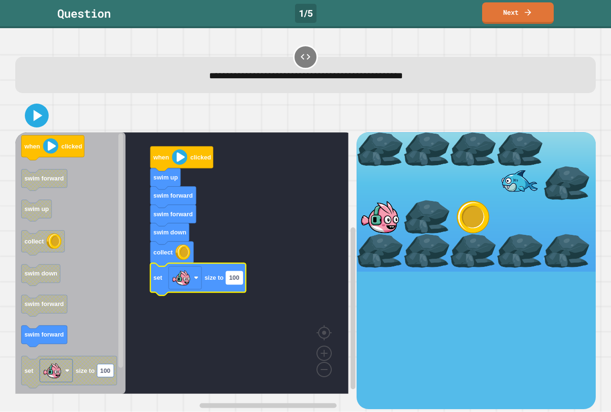
click at [240, 282] on rect "Blockly Workspace" at bounding box center [234, 277] width 17 height 13
click at [240, 282] on input "***" at bounding box center [234, 278] width 17 height 13
type input "**"
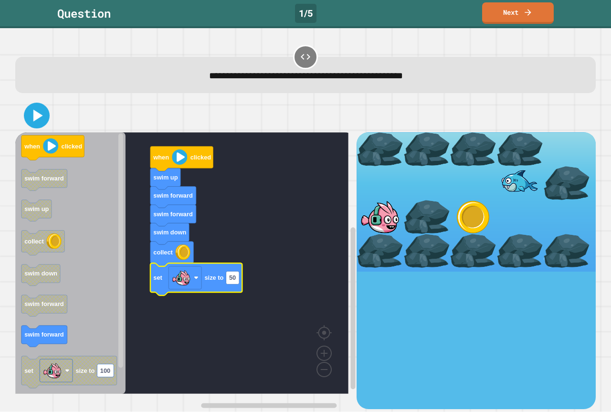
click at [33, 117] on icon at bounding box center [38, 116] width 10 height 12
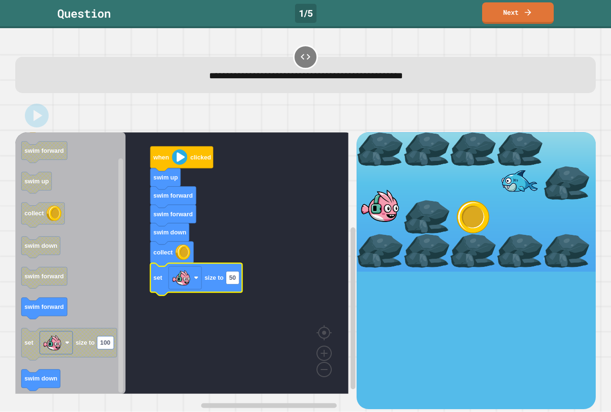
drag, startPoint x: 111, startPoint y: 82, endPoint x: 136, endPoint y: 76, distance: 26.0
click at [112, 82] on div "**********" at bounding box center [305, 76] width 555 height 14
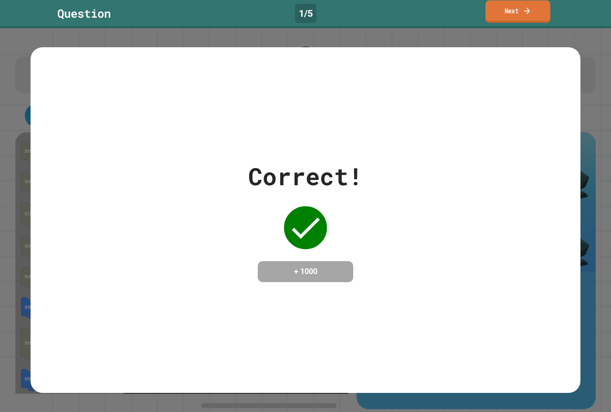
click at [531, 6] on icon at bounding box center [526, 11] width 9 height 10
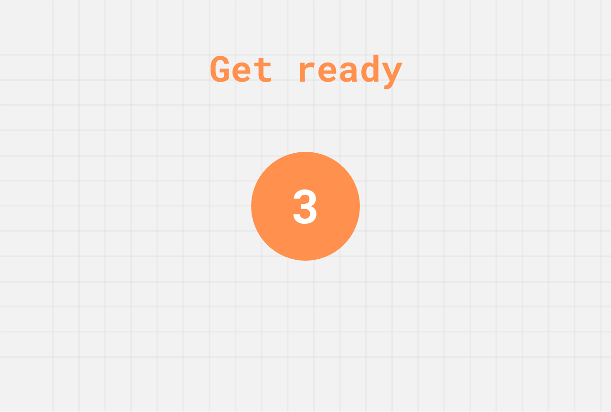
drag, startPoint x: 351, startPoint y: 186, endPoint x: 299, endPoint y: 106, distance: 95.5
click at [255, 88] on div "Get ready 3" at bounding box center [305, 206] width 611 height 412
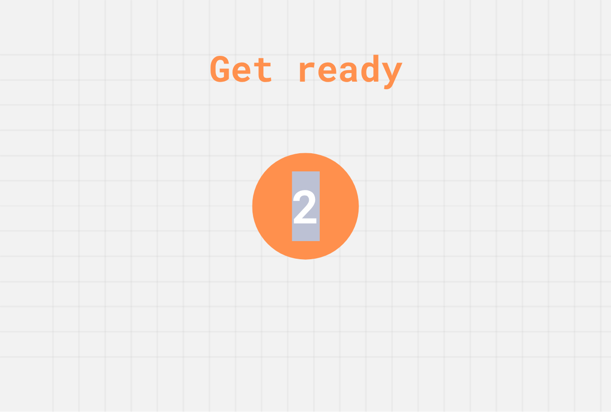
drag, startPoint x: 458, startPoint y: 226, endPoint x: 85, endPoint y: 51, distance: 411.4
click at [83, 52] on div "Get ready 2" at bounding box center [305, 206] width 611 height 412
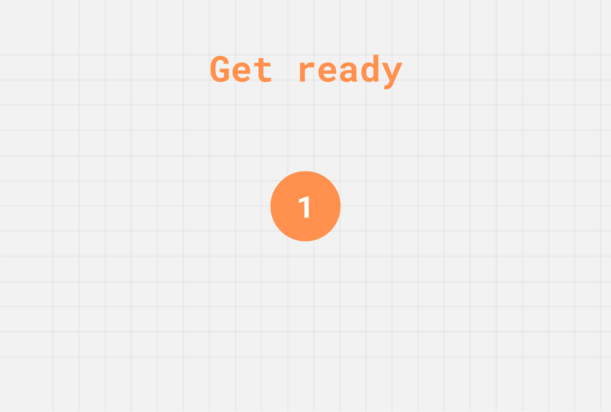
click at [422, 193] on div "Get ready 1" at bounding box center [305, 206] width 611 height 412
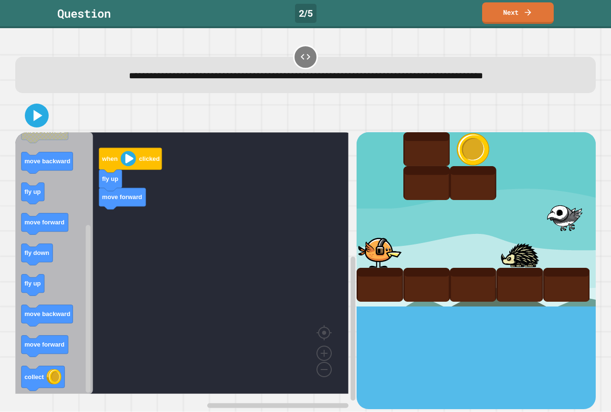
click at [153, 221] on div "when clicked fly up move forward when clicked fly up fly down collect move forw…" at bounding box center [185, 270] width 341 height 276
click at [58, 317] on text "move backward" at bounding box center [47, 314] width 46 height 7
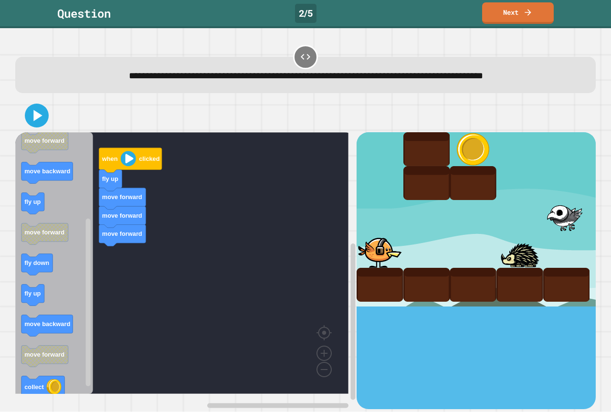
click at [48, 207] on icon "Blockly Workspace" at bounding box center [54, 262] width 78 height 261
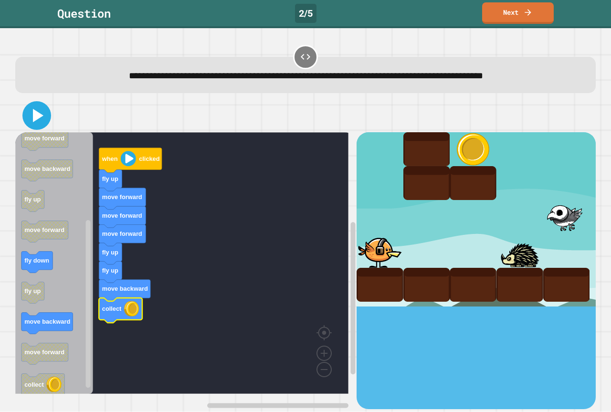
click at [41, 111] on icon at bounding box center [36, 115] width 23 height 23
click at [85, 103] on div at bounding box center [305, 115] width 580 height 33
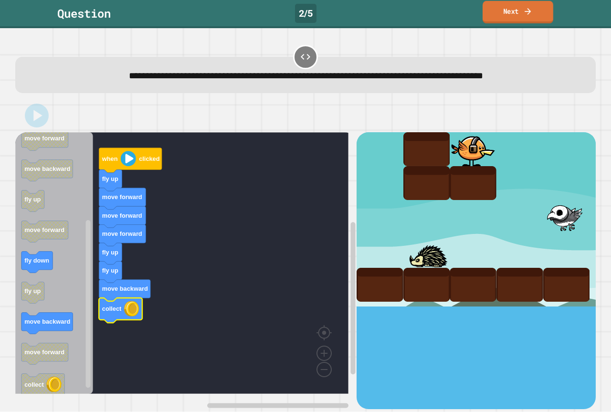
click at [520, 10] on link "Next" at bounding box center [517, 12] width 71 height 22
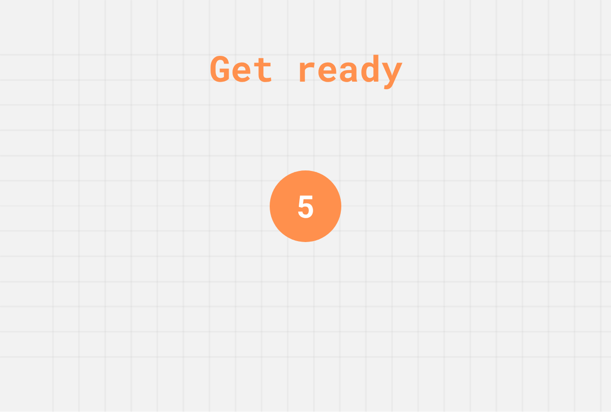
drag, startPoint x: 120, startPoint y: 75, endPoint x: 62, endPoint y: 72, distance: 58.3
click at [53, 73] on div "Get ready 5" at bounding box center [305, 206] width 611 height 412
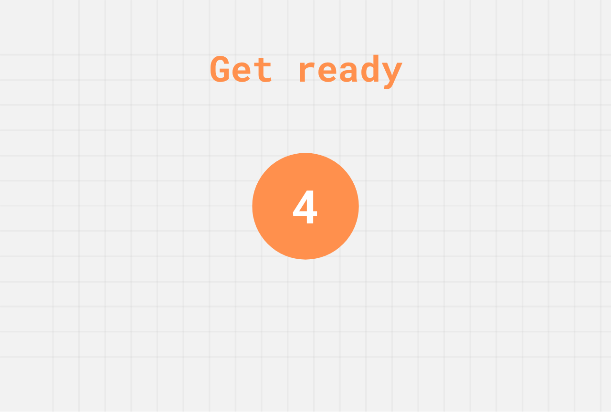
click at [171, 91] on div "Get ready 4" at bounding box center [305, 206] width 611 height 412
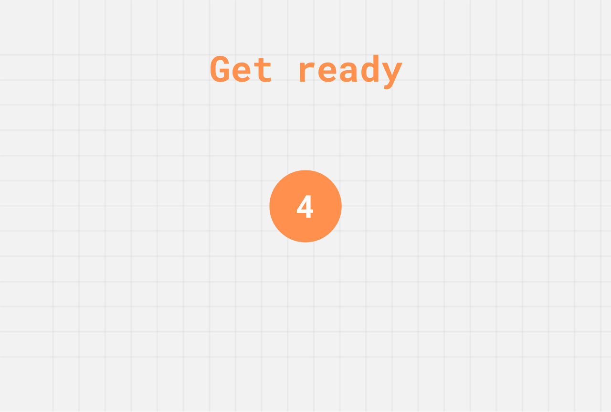
click at [171, 92] on div "Get ready 4" at bounding box center [305, 206] width 611 height 412
click at [171, 92] on div "Get ready 3" at bounding box center [305, 206] width 611 height 412
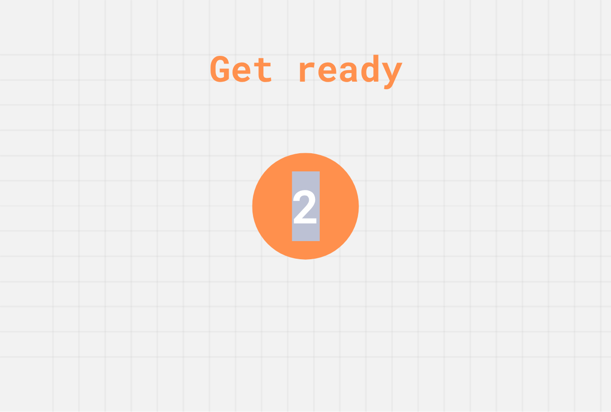
click at [171, 92] on div "Get ready 2" at bounding box center [305, 206] width 611 height 412
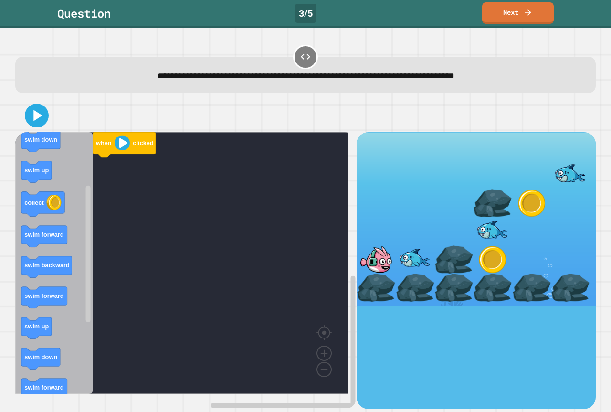
click at [113, 185] on div "when clicked when clicked swim down swim backward swim down swim up collect swi…" at bounding box center [185, 270] width 341 height 276
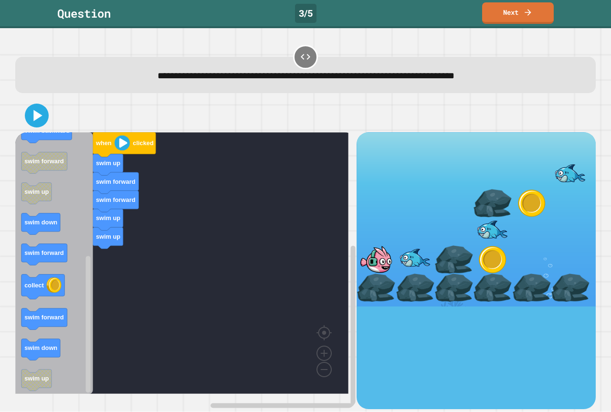
click at [143, 260] on div "when clicked swim up swim forward swim forward swim up swim up when clicked swi…" at bounding box center [185, 270] width 341 height 276
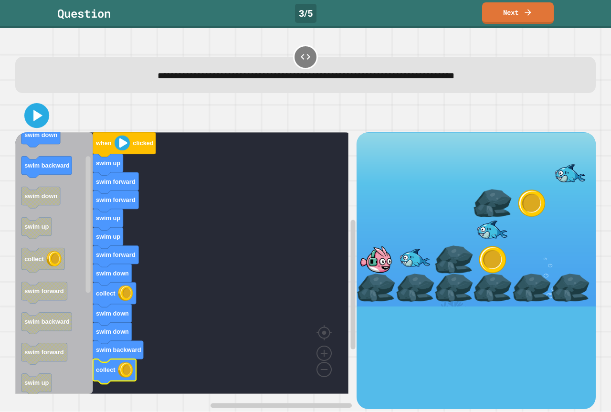
click at [34, 124] on icon at bounding box center [37, 116] width 20 height 20
click at [107, 104] on div at bounding box center [305, 115] width 580 height 33
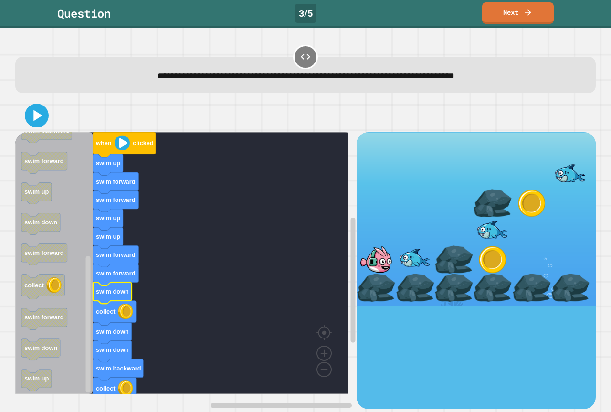
click at [36, 120] on icon at bounding box center [37, 115] width 9 height 11
click at [104, 109] on div at bounding box center [305, 115] width 580 height 33
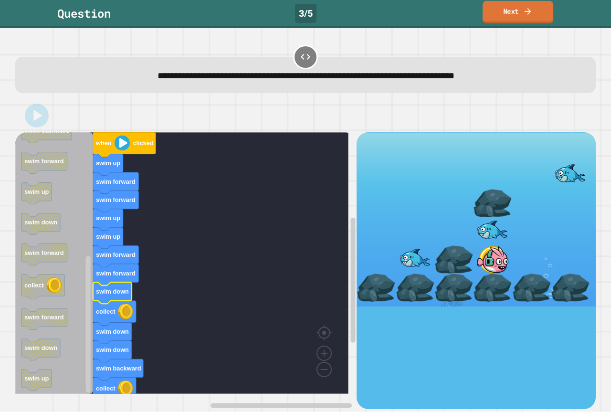
click at [509, 12] on link "Next" at bounding box center [517, 12] width 71 height 22
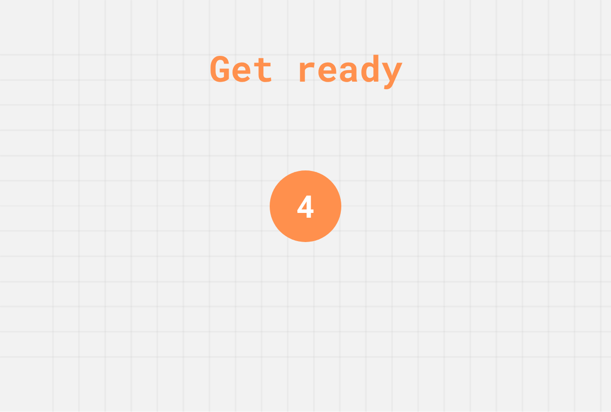
drag, startPoint x: 551, startPoint y: 197, endPoint x: 146, endPoint y: 35, distance: 435.4
click at [147, 36] on div "Get ready 4" at bounding box center [305, 206] width 611 height 412
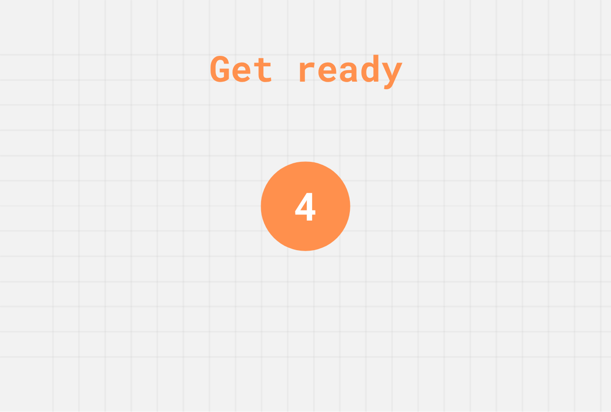
click at [145, 34] on div "Get ready 4" at bounding box center [305, 206] width 611 height 412
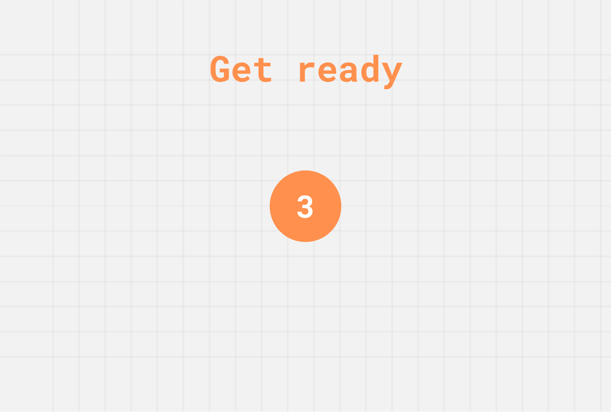
click at [145, 34] on div "Get ready 3" at bounding box center [305, 206] width 611 height 412
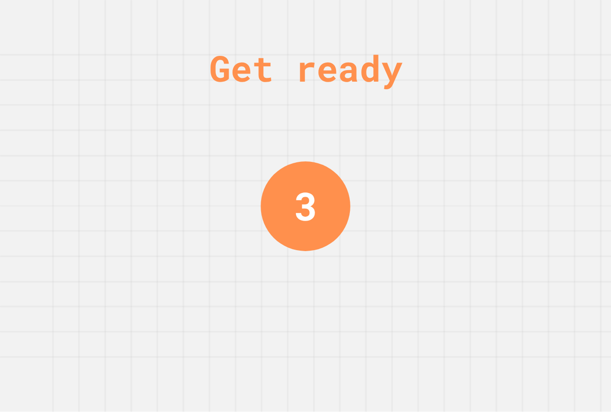
click at [145, 33] on div "Get ready 3" at bounding box center [305, 206] width 611 height 412
click at [145, 33] on div "Get ready 2" at bounding box center [305, 206] width 611 height 412
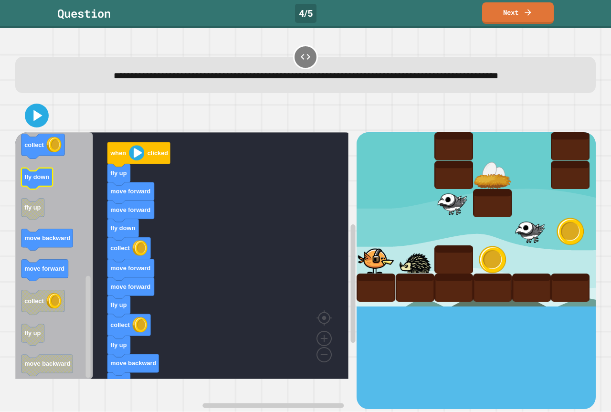
click at [45, 189] on icon "Blockly Workspace" at bounding box center [36, 178] width 31 height 21
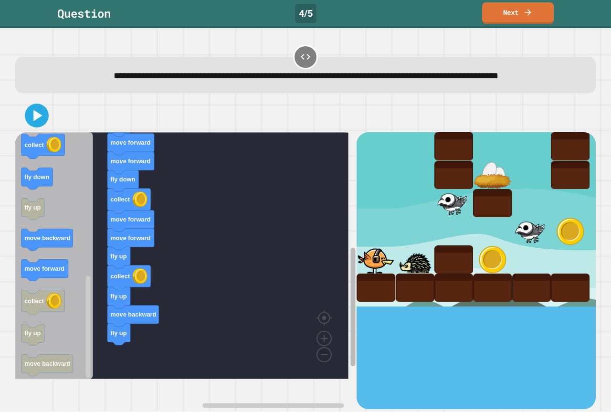
click at [351, 300] on rect "Blockly Workspace" at bounding box center [353, 307] width 5 height 118
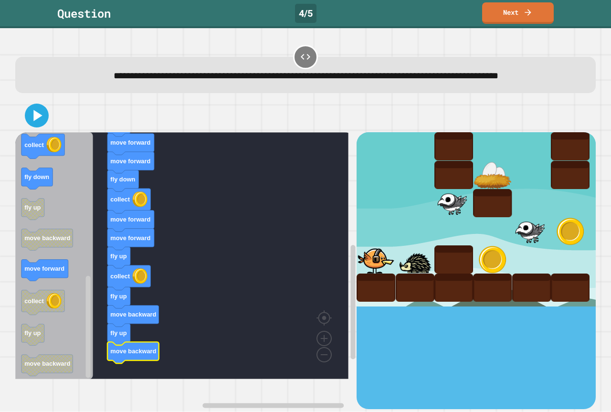
drag, startPoint x: 50, startPoint y: 135, endPoint x: 42, endPoint y: 130, distance: 8.9
click at [48, 132] on div at bounding box center [305, 115] width 580 height 33
drag, startPoint x: 42, startPoint y: 130, endPoint x: 92, endPoint y: 112, distance: 52.5
click at [42, 127] on icon at bounding box center [36, 115] width 23 height 23
click at [93, 111] on div "when clicked fly up move forward move forward fly down collect move forward mov…" at bounding box center [305, 254] width 586 height 316
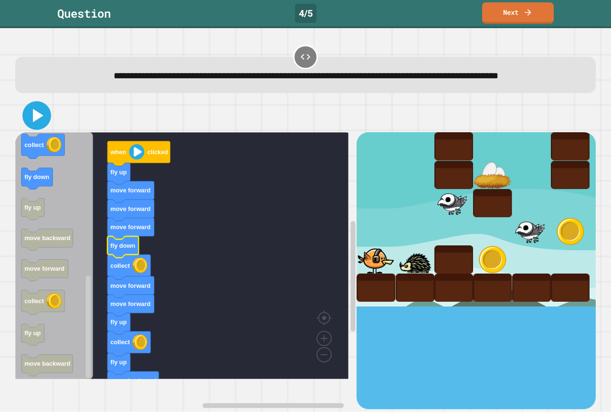
click at [31, 127] on icon at bounding box center [36, 115] width 23 height 23
click at [70, 131] on div at bounding box center [305, 115] width 580 height 33
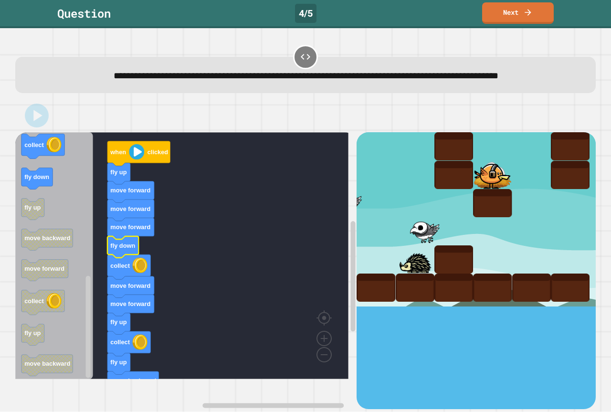
click at [520, 3] on link "Next" at bounding box center [518, 12] width 72 height 21
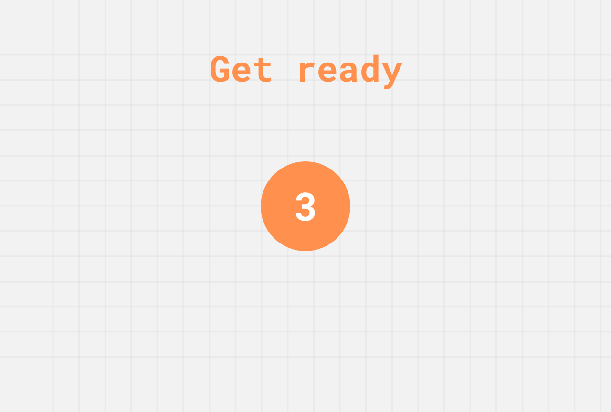
click at [518, 176] on div "Get ready 3" at bounding box center [305, 206] width 611 height 412
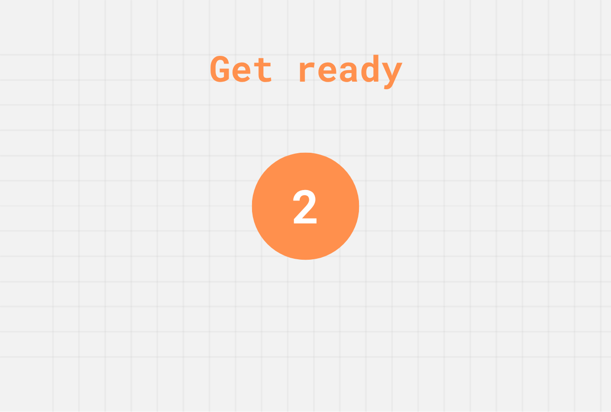
click at [518, 176] on div "Get ready 2" at bounding box center [305, 206] width 611 height 412
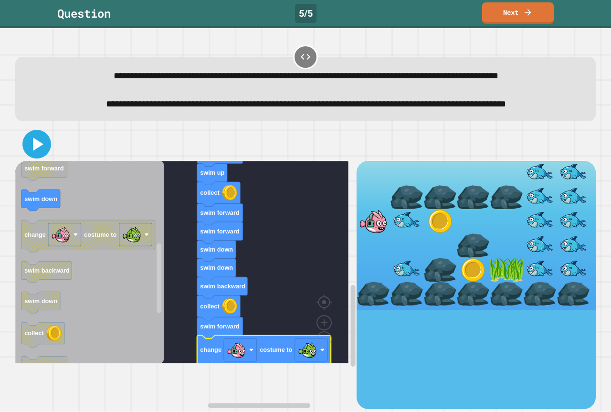
click at [40, 151] on icon at bounding box center [38, 143] width 10 height 13
click at [85, 161] on div at bounding box center [305, 143] width 580 height 33
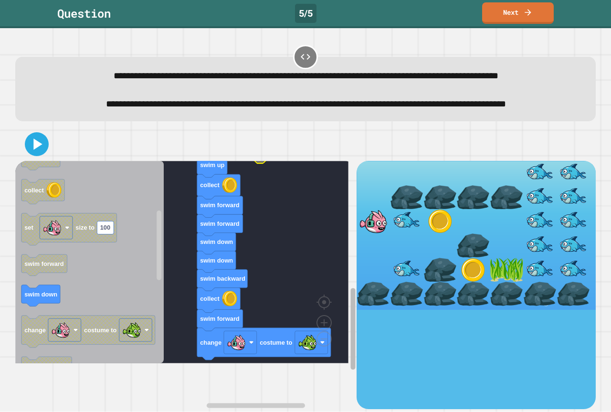
click at [351, 315] on rect "Blockly Workspace" at bounding box center [353, 329] width 5 height 82
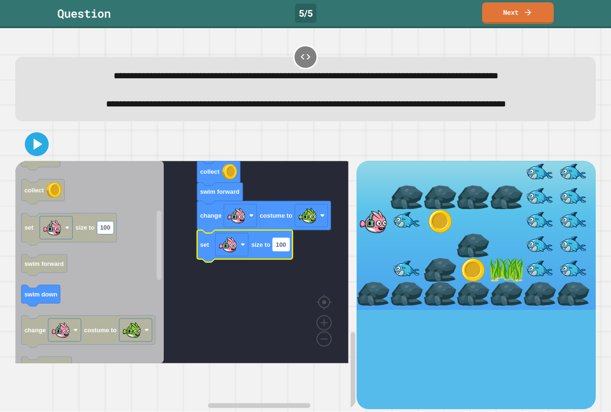
click at [279, 248] on text "100" at bounding box center [281, 244] width 10 height 7
click at [279, 272] on input "***" at bounding box center [280, 275] width 17 height 13
type input "**"
drag, startPoint x: 38, startPoint y: 181, endPoint x: 116, endPoint y: 169, distance: 79.2
click at [38, 155] on icon at bounding box center [36, 144] width 23 height 23
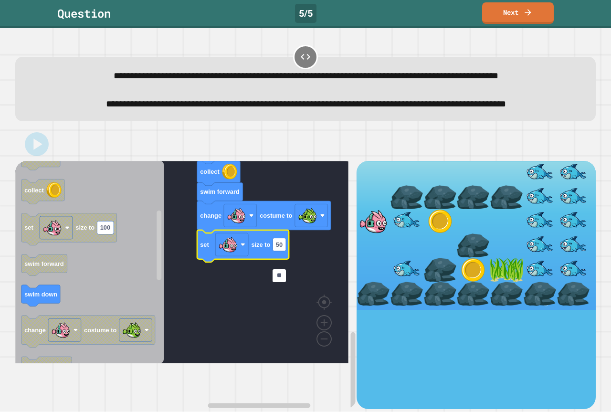
click at [121, 161] on div at bounding box center [305, 143] width 580 height 33
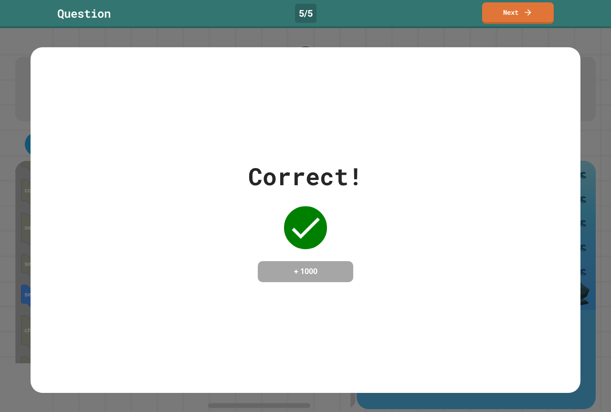
click at [514, 23] on link "Next" at bounding box center [518, 12] width 72 height 21
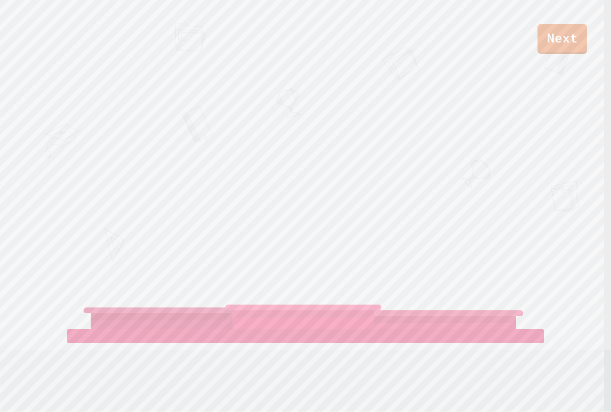
click at [433, 120] on div "Next [PERSON_NAME] [PERSON_NAME] View leaderboard" at bounding box center [305, 206] width 611 height 412
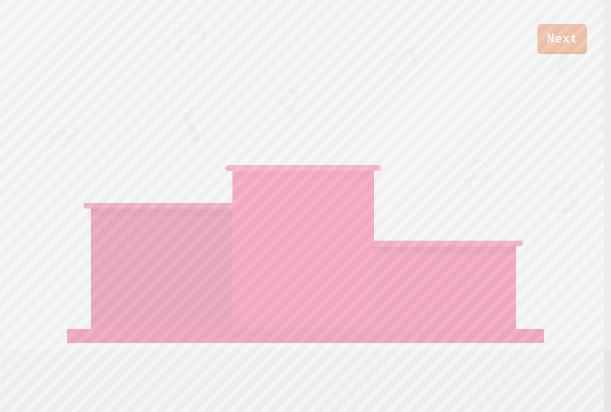
click at [433, 120] on div "DEMETRIUSSHHG" at bounding box center [445, 209] width 142 height 238
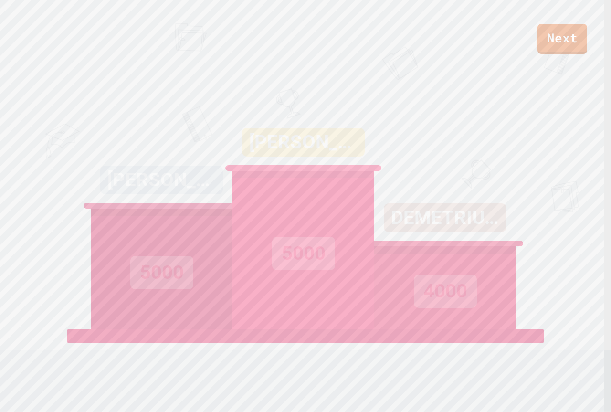
click at [433, 120] on div "DEMETRIUSSHHG 4000" at bounding box center [445, 209] width 142 height 238
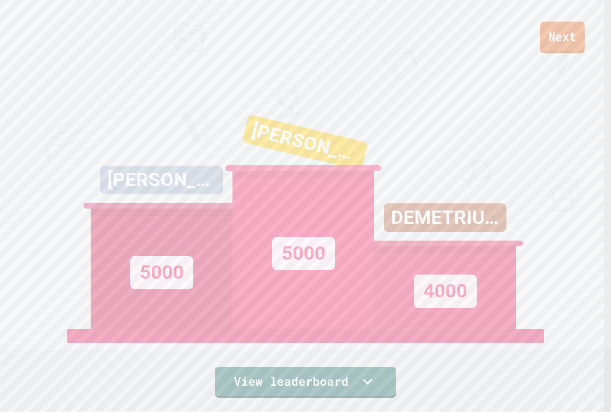
click at [561, 53] on link "Next" at bounding box center [561, 36] width 45 height 31
